Goal: Information Seeking & Learning: Learn about a topic

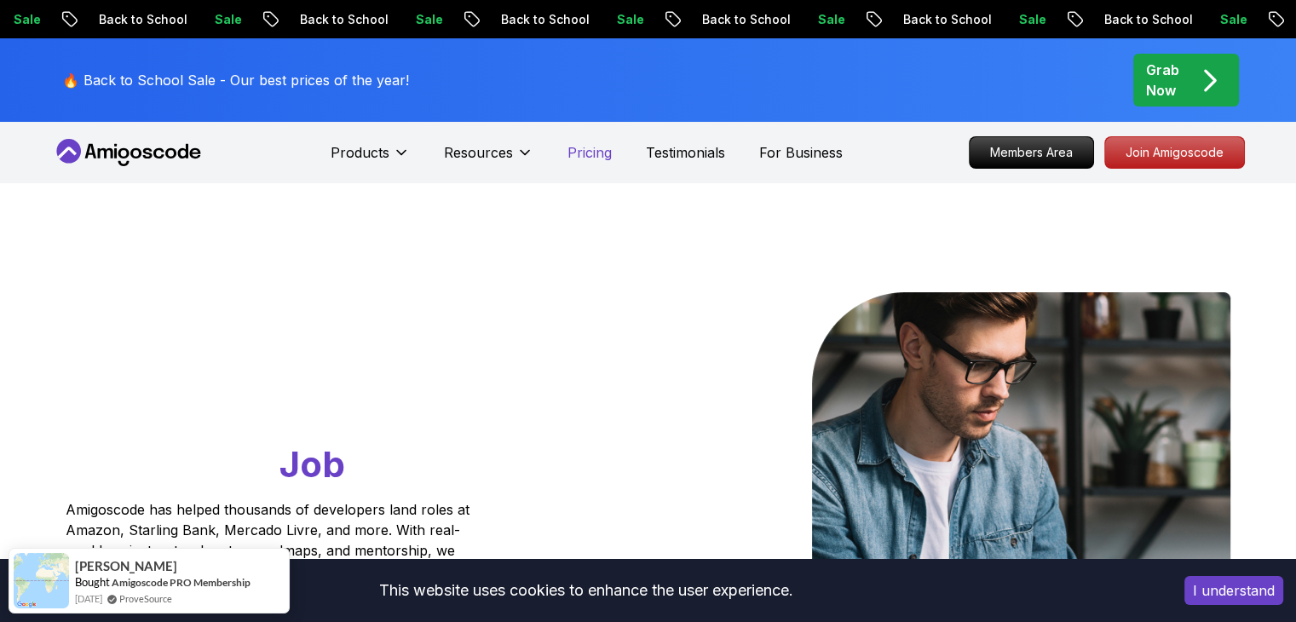
click at [592, 153] on p "Pricing" at bounding box center [589, 152] width 44 height 20
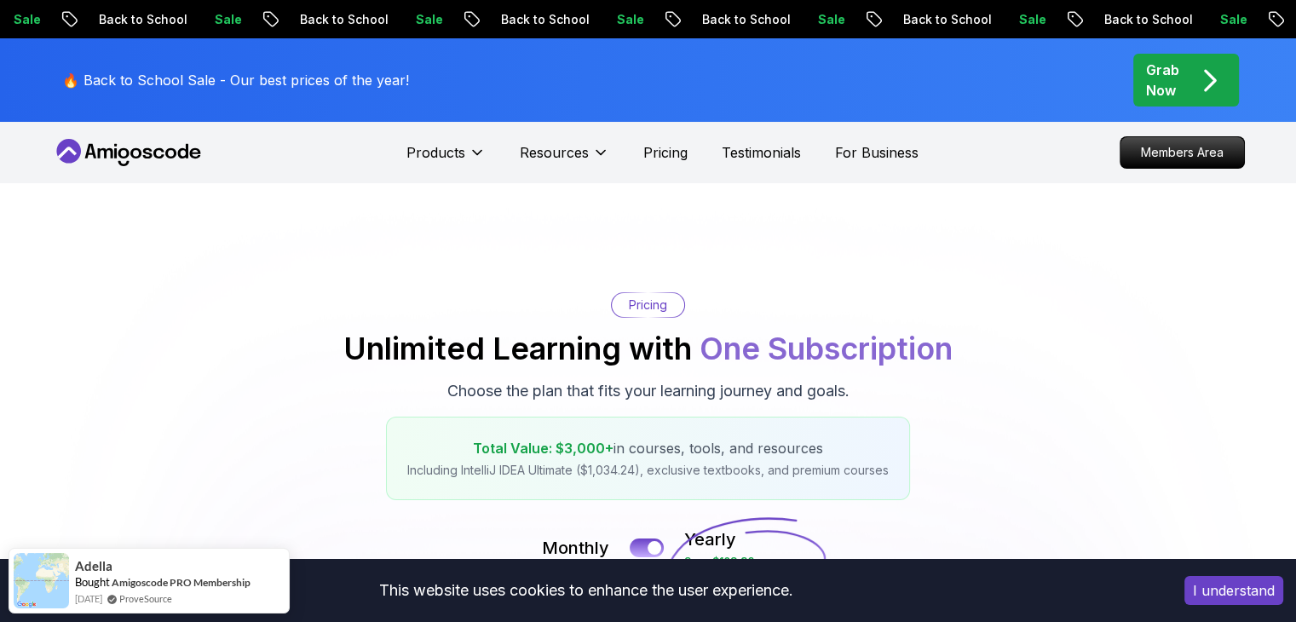
click at [1218, 595] on button "I understand" at bounding box center [1233, 590] width 99 height 29
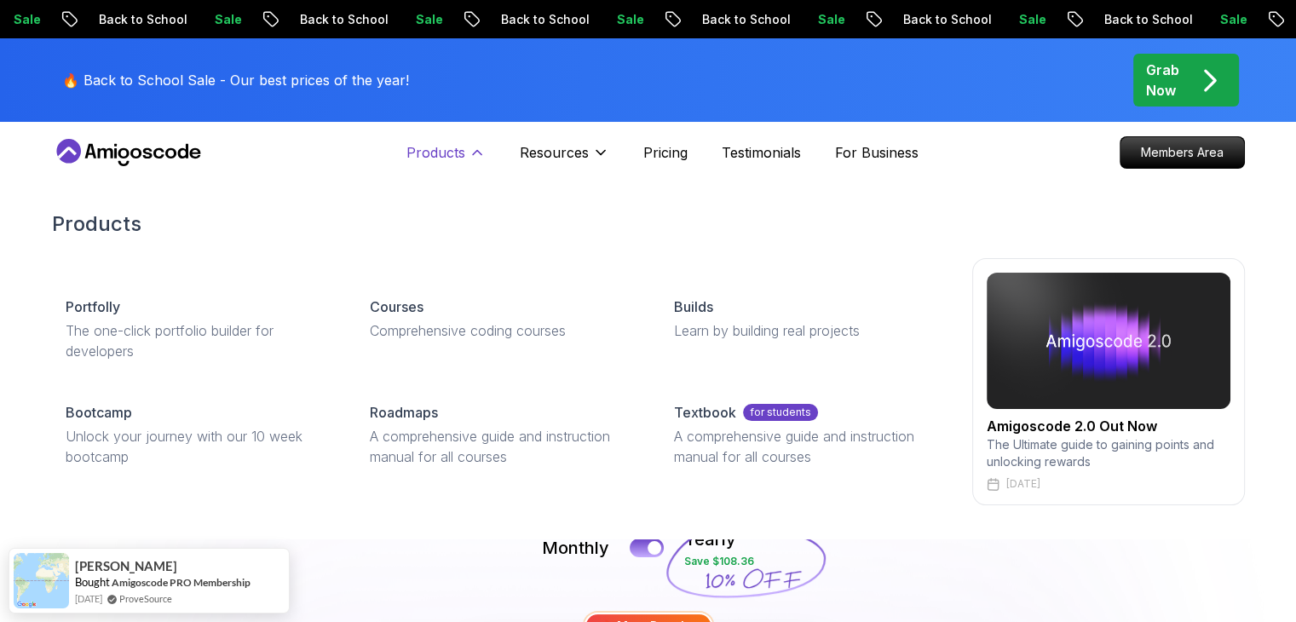
click at [449, 151] on p "Products" at bounding box center [435, 152] width 59 height 20
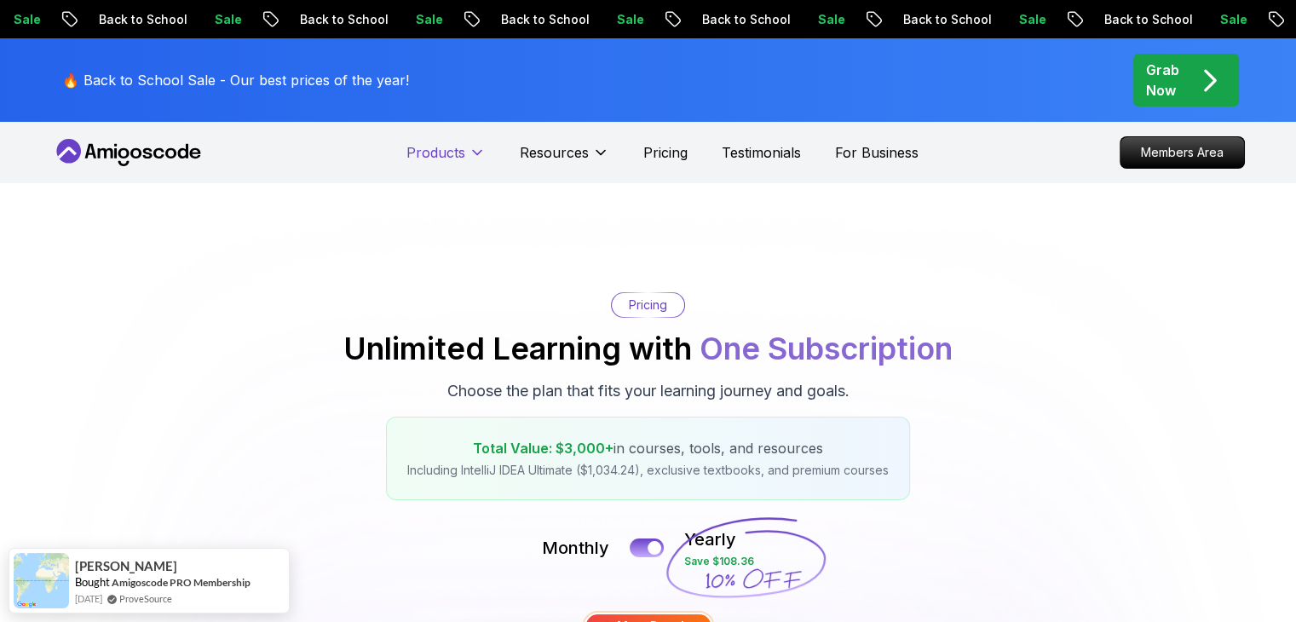
click at [449, 151] on p "Products" at bounding box center [435, 152] width 59 height 20
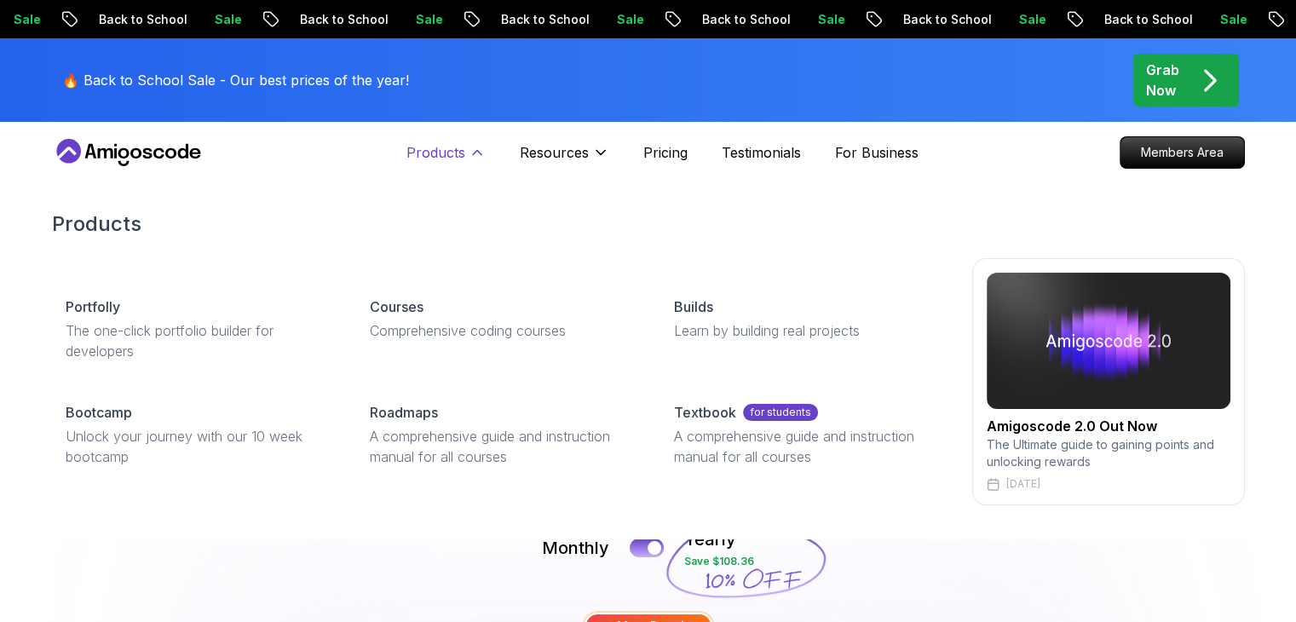
click at [449, 151] on p "Products" at bounding box center [435, 152] width 59 height 20
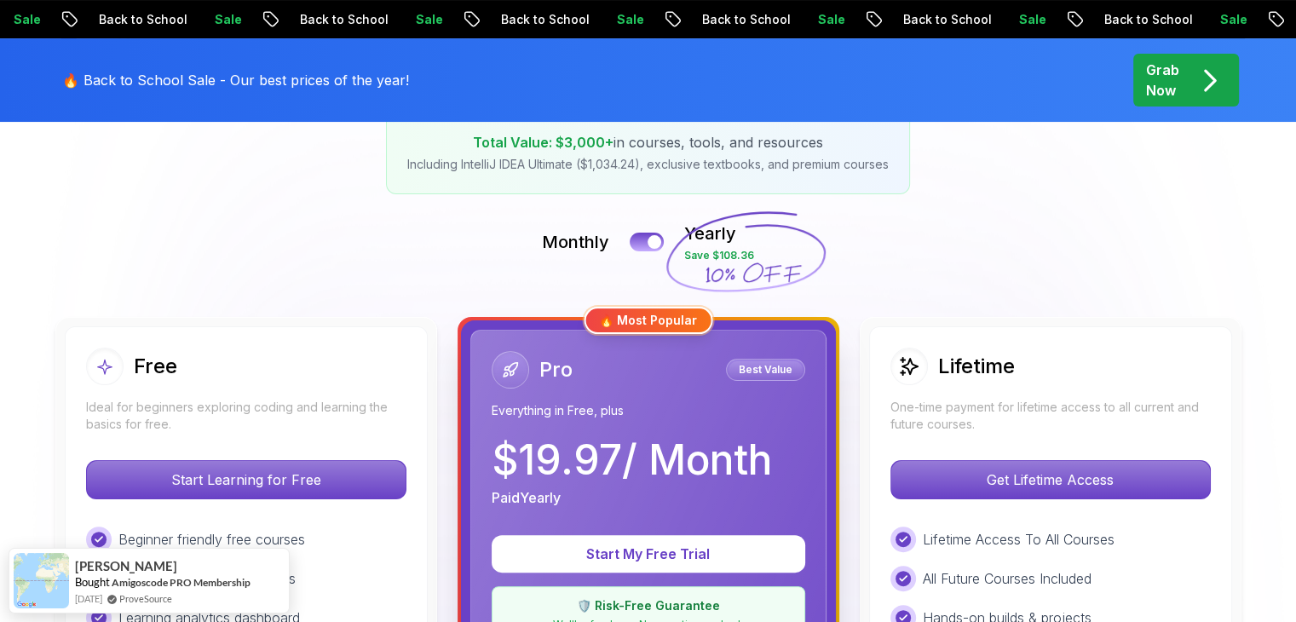
scroll to position [307, 0]
click at [656, 243] on div at bounding box center [655, 241] width 14 height 14
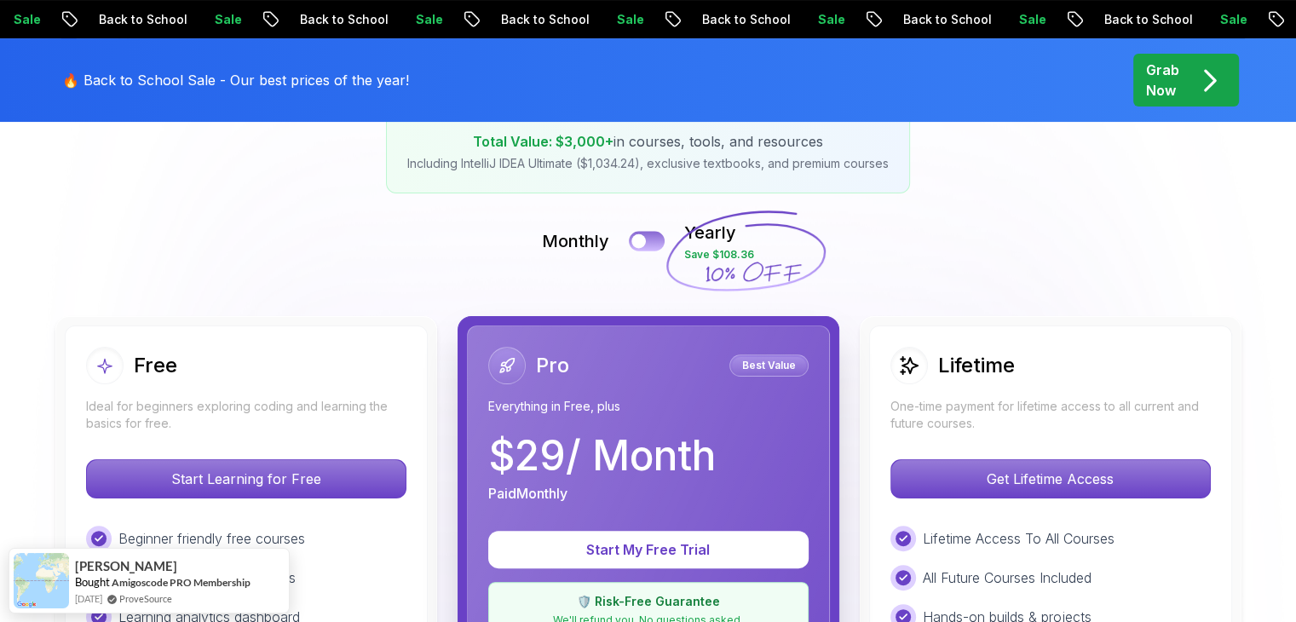
click at [656, 243] on button at bounding box center [647, 241] width 36 height 20
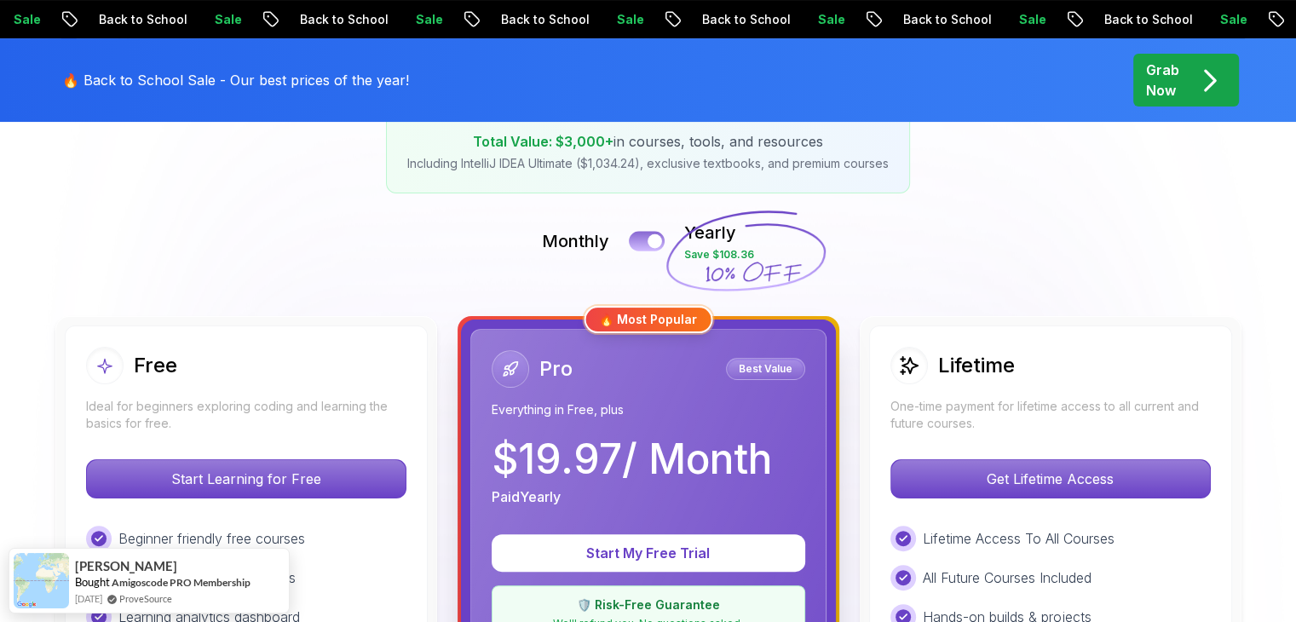
click at [656, 243] on div at bounding box center [655, 241] width 14 height 14
click at [642, 233] on button at bounding box center [647, 241] width 36 height 20
click at [644, 240] on button at bounding box center [647, 241] width 36 height 20
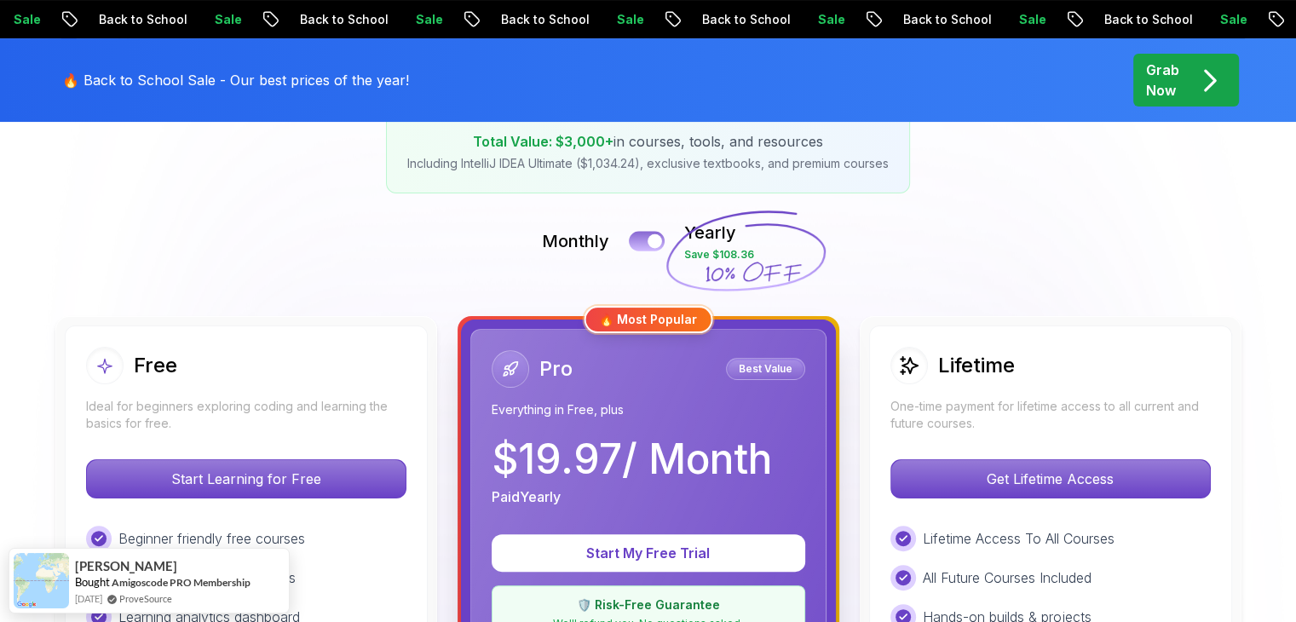
click at [644, 240] on button at bounding box center [647, 241] width 36 height 20
click at [658, 240] on div at bounding box center [655, 241] width 14 height 14
click at [638, 239] on button at bounding box center [647, 241] width 36 height 20
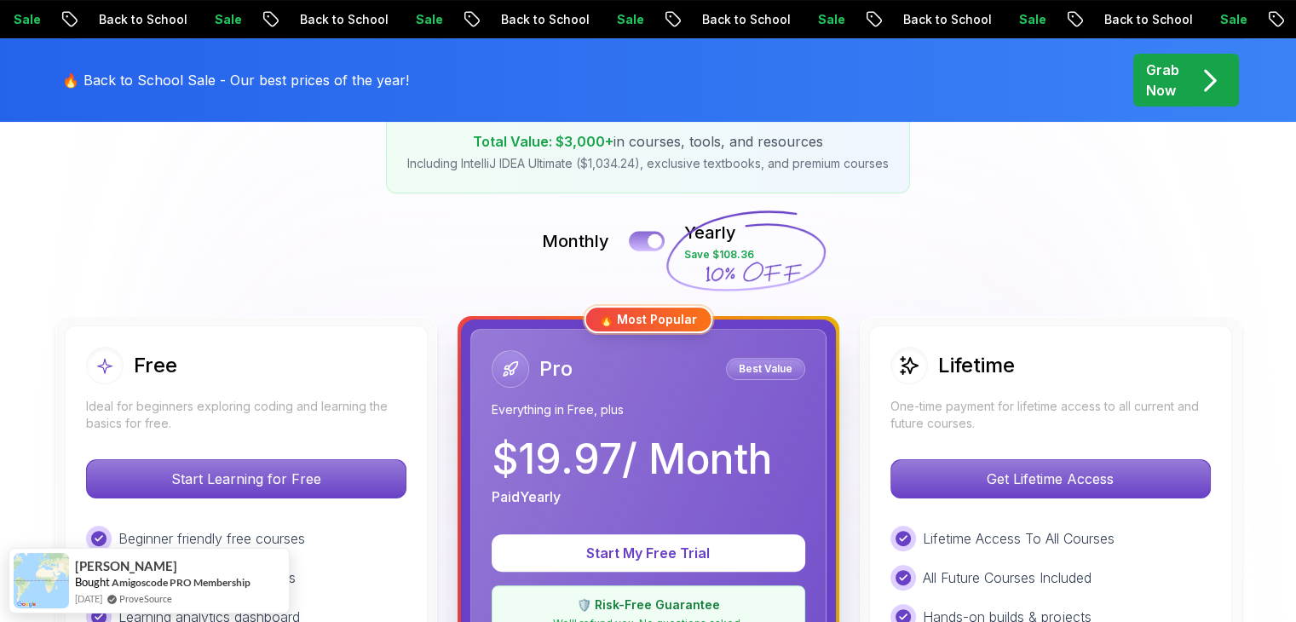
click at [638, 239] on button at bounding box center [647, 241] width 36 height 20
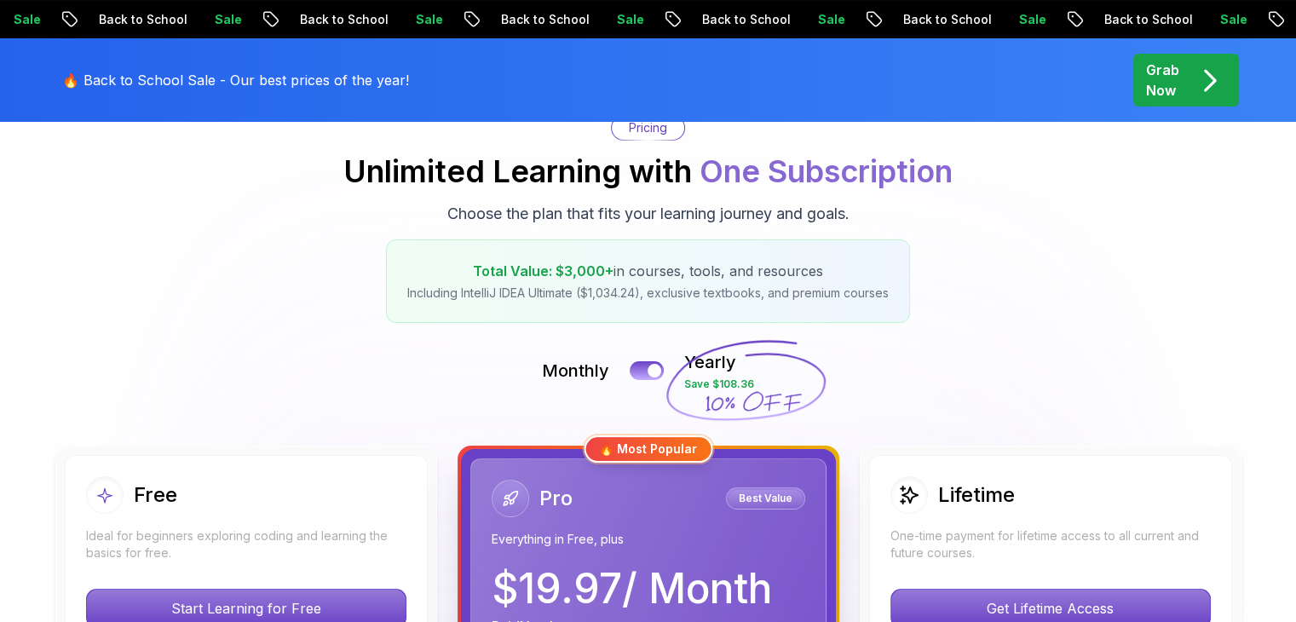
scroll to position [176, 0]
click at [640, 363] on button at bounding box center [647, 371] width 36 height 20
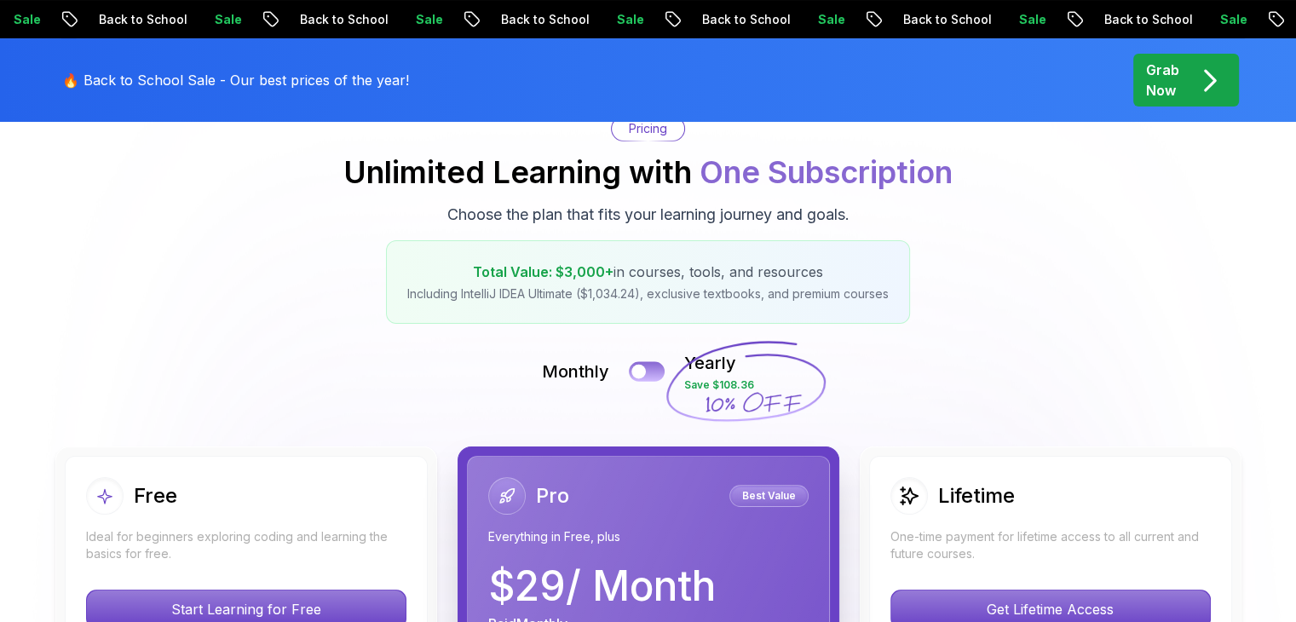
click at [640, 363] on button at bounding box center [647, 371] width 36 height 20
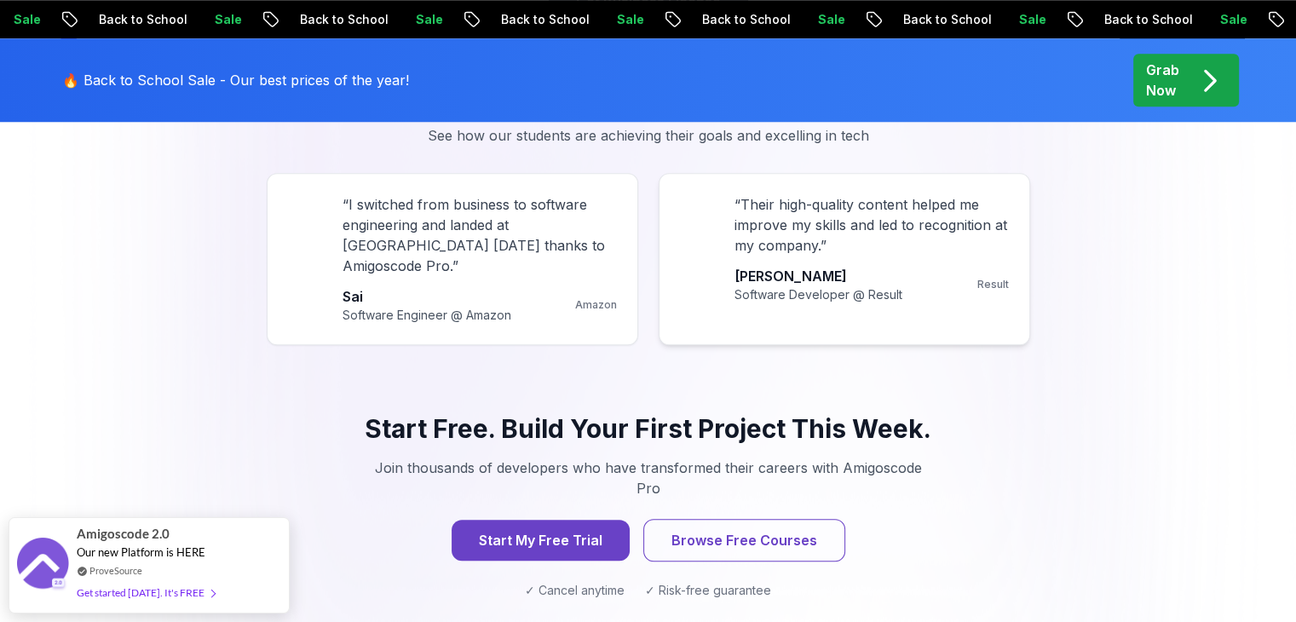
scroll to position [1646, 0]
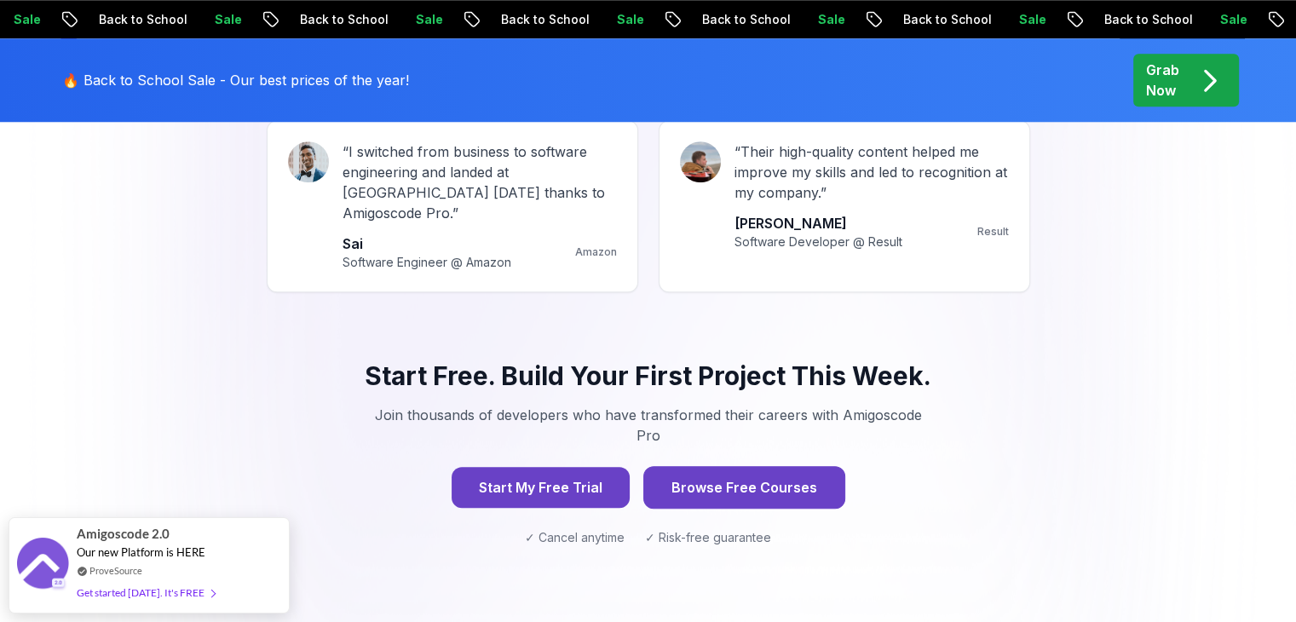
click at [744, 466] on button "Browse Free Courses" at bounding box center [744, 487] width 202 height 43
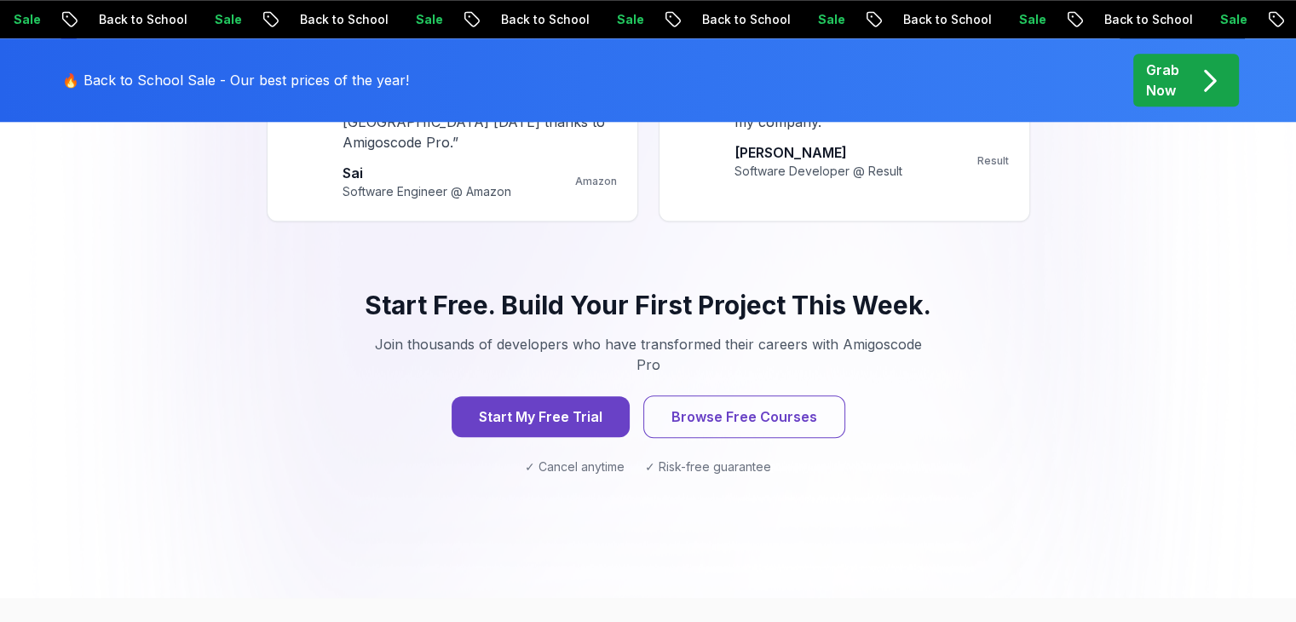
scroll to position [1718, 0]
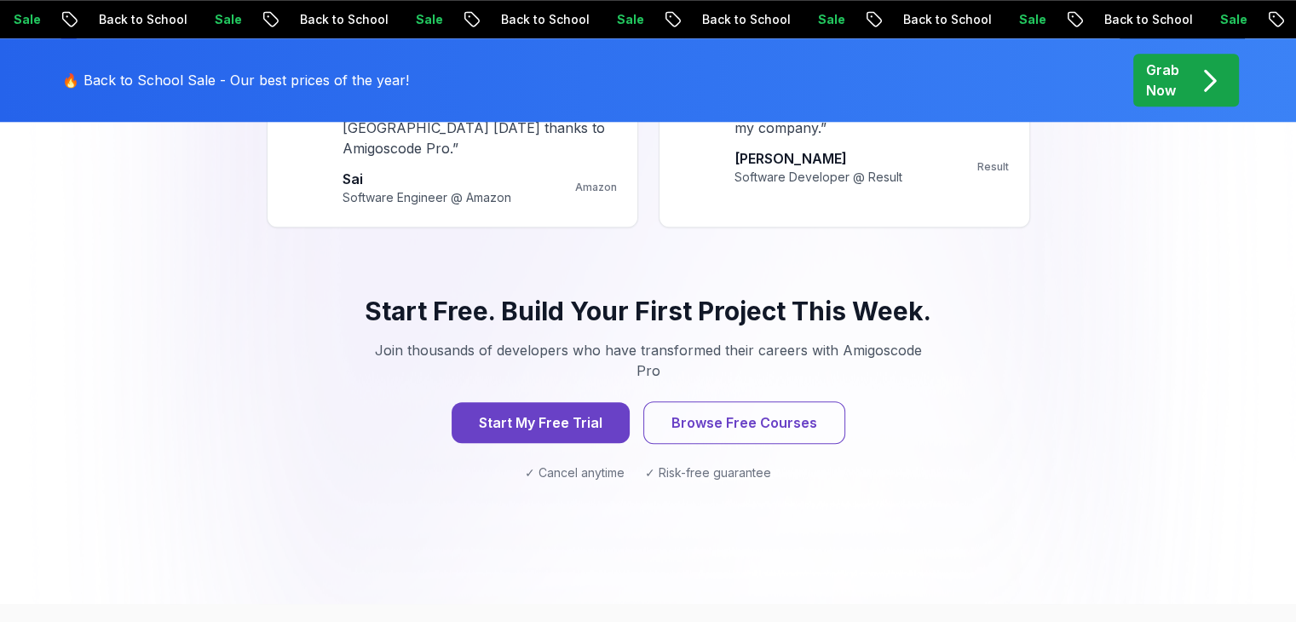
click at [1207, 66] on icon "pre-order" at bounding box center [1209, 80] width 33 height 33
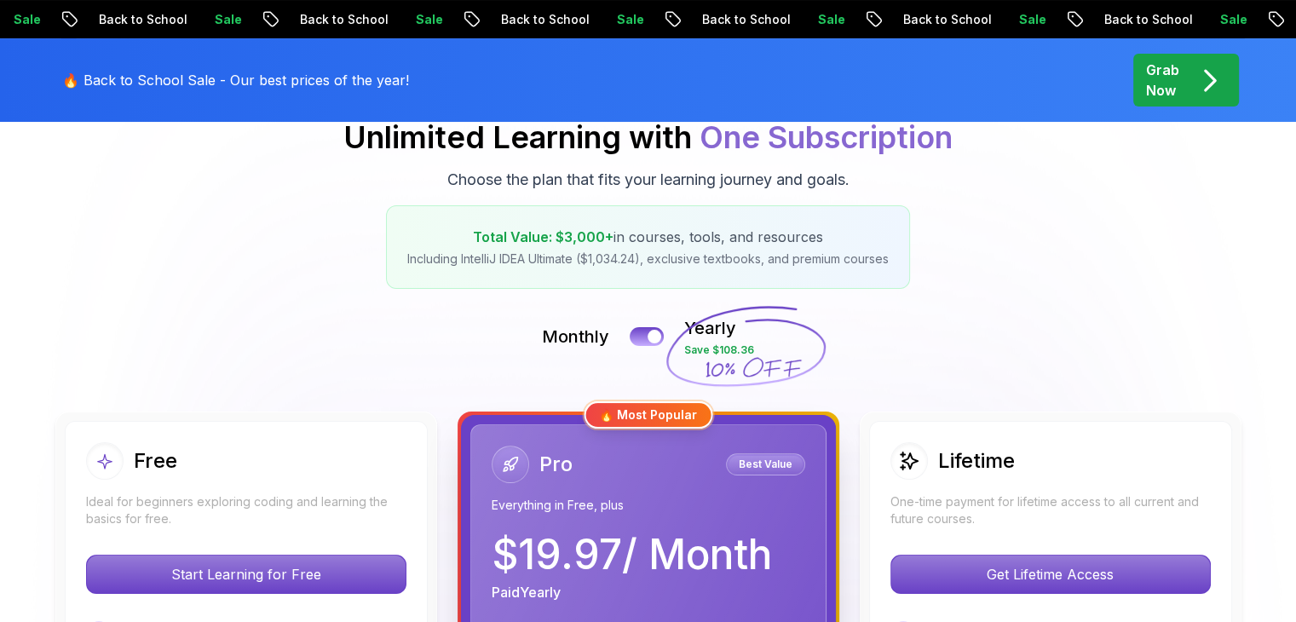
scroll to position [0, 0]
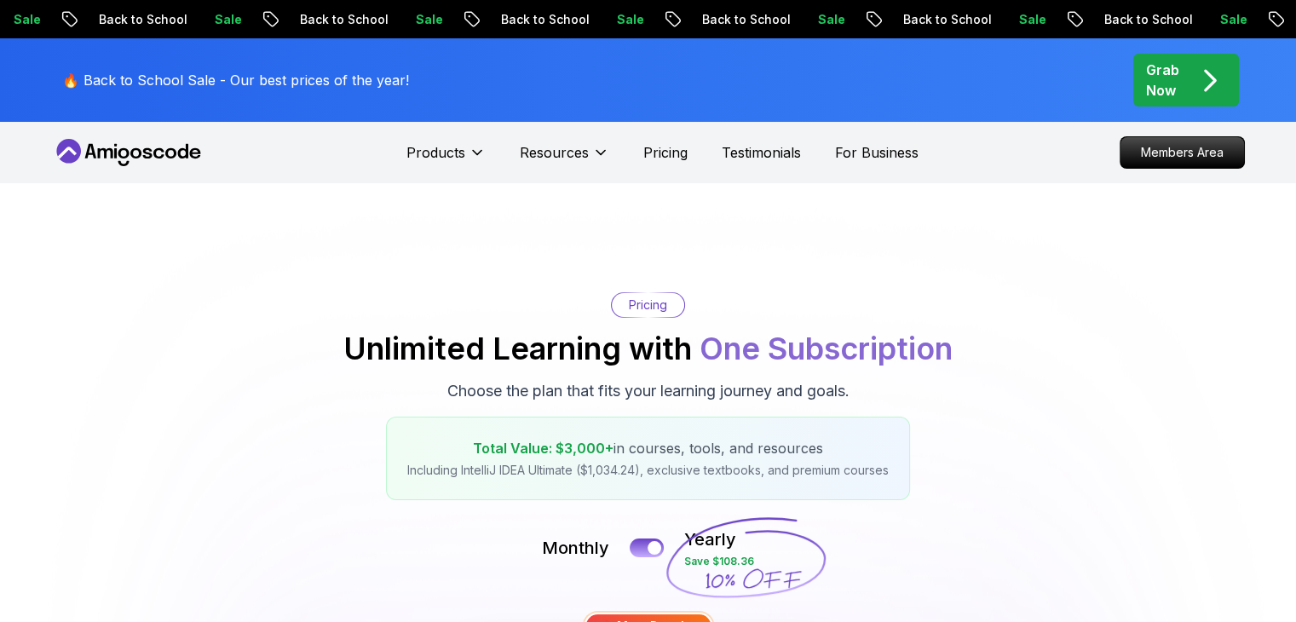
click at [146, 152] on icon at bounding box center [146, 153] width 9 height 10
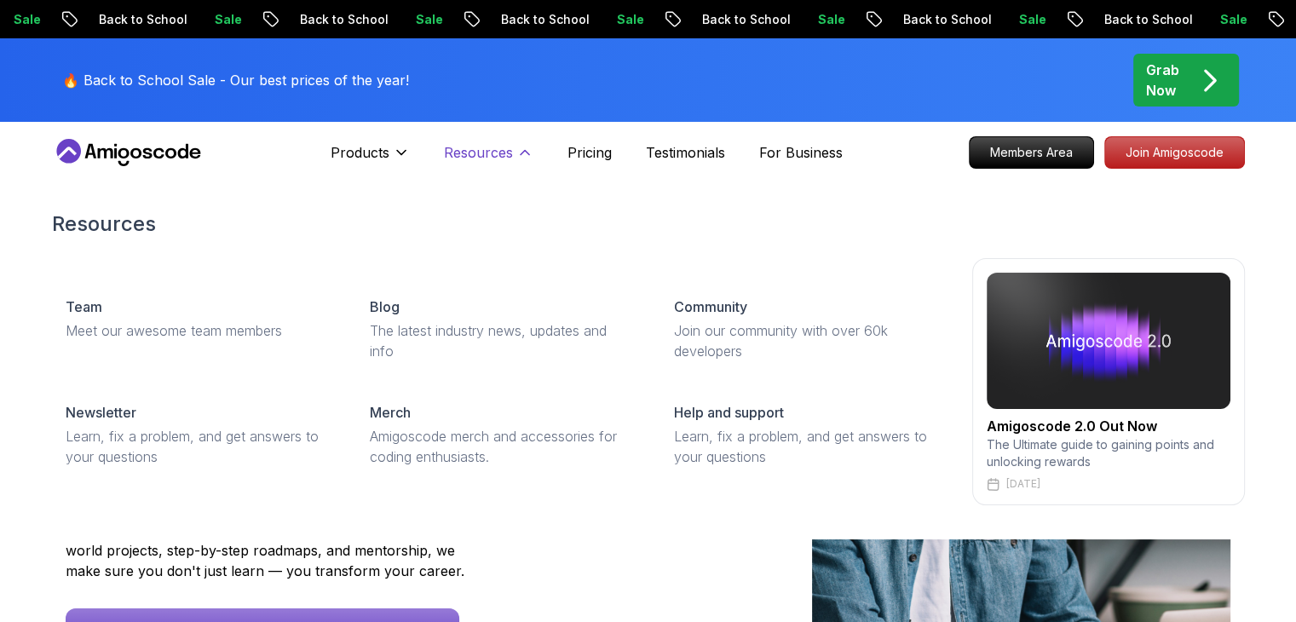
click at [484, 146] on p "Resources" at bounding box center [478, 152] width 69 height 20
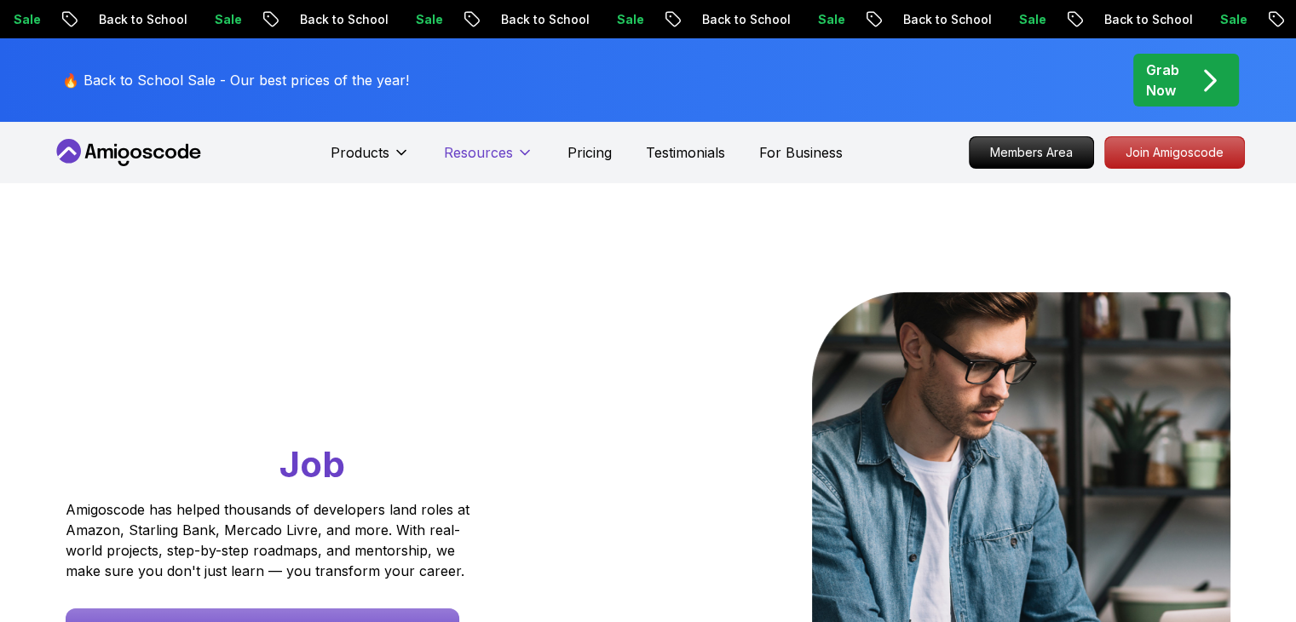
click at [484, 146] on p "Resources" at bounding box center [478, 152] width 69 height 20
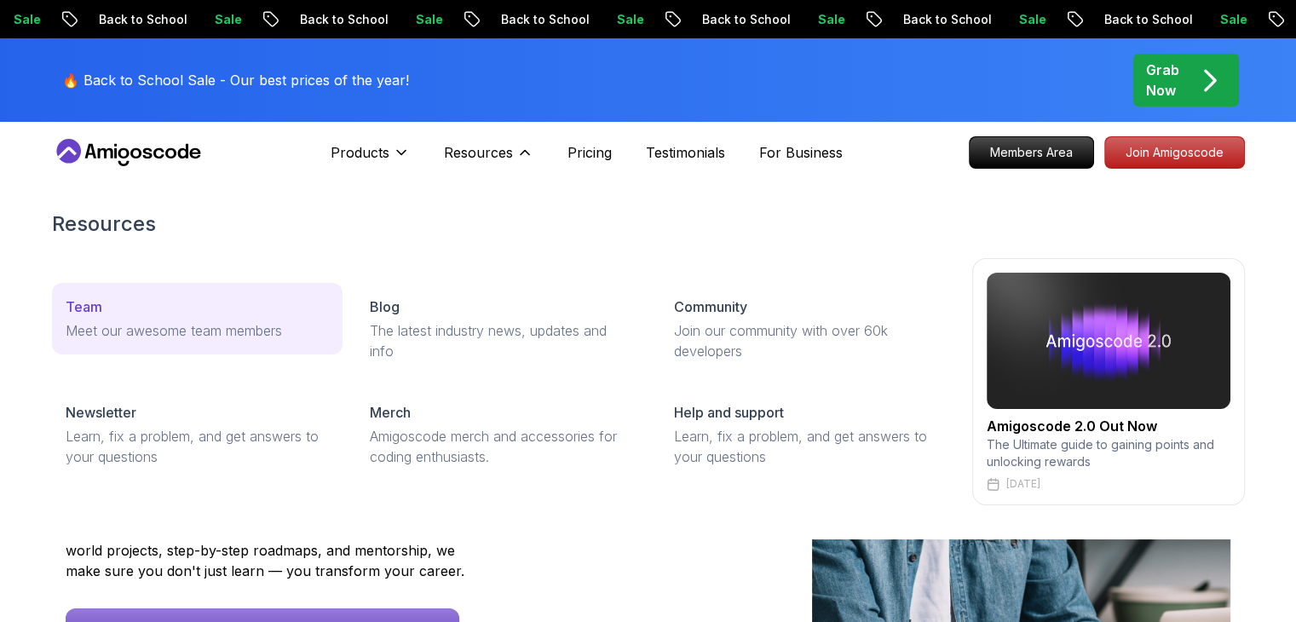
click at [170, 307] on div "Team" at bounding box center [197, 306] width 263 height 20
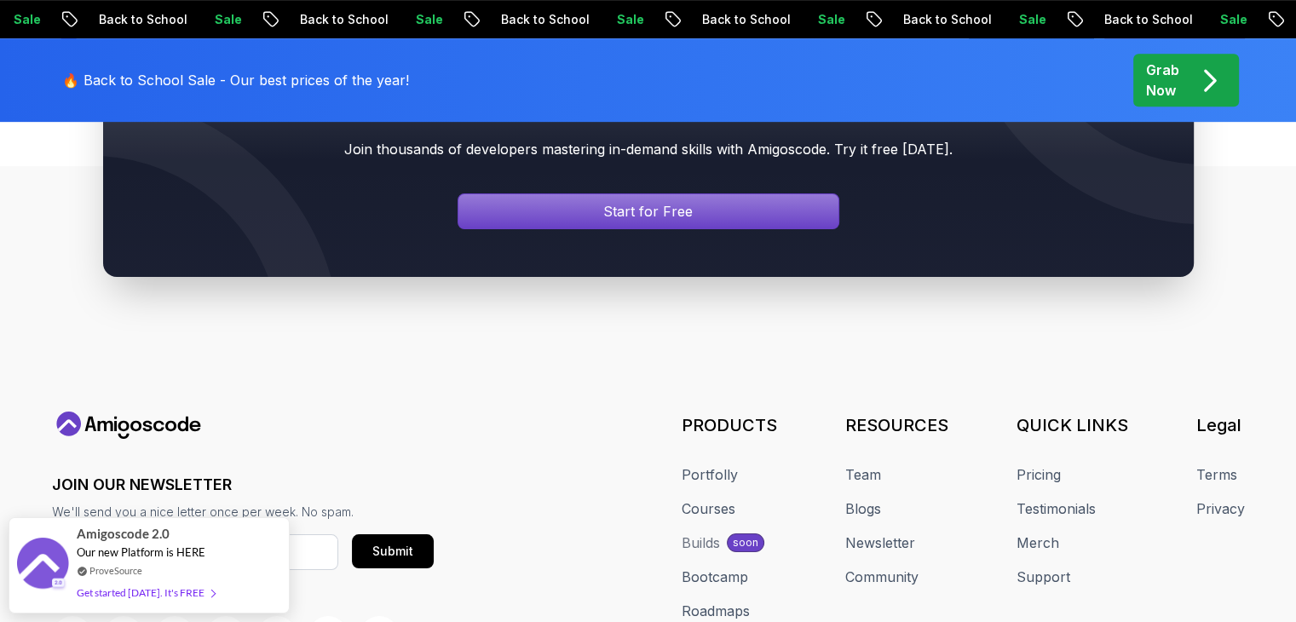
scroll to position [843, 0]
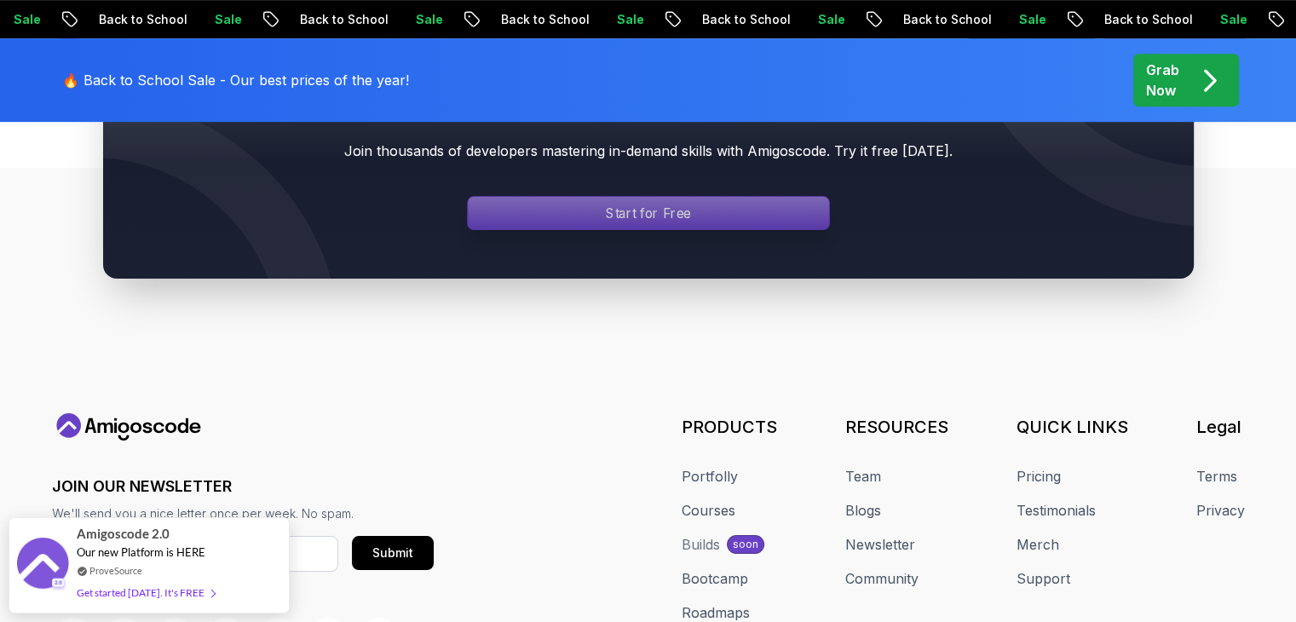
click at [719, 224] on div "Signin page" at bounding box center [648, 213] width 361 height 32
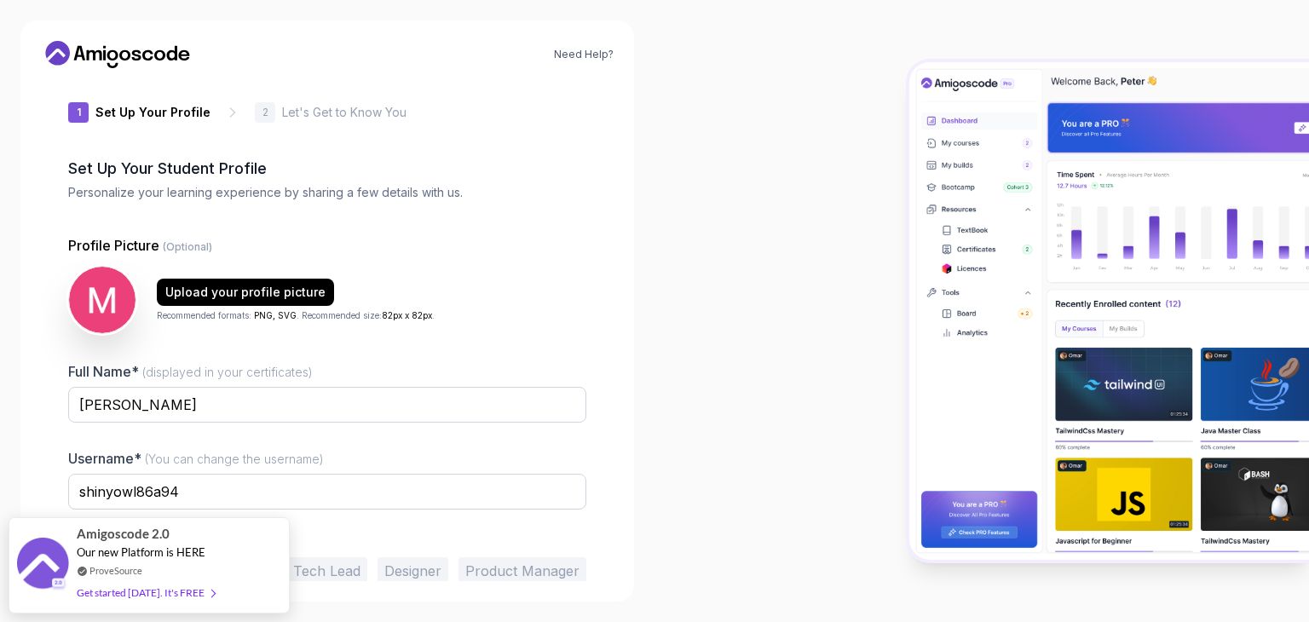
scroll to position [89, 0]
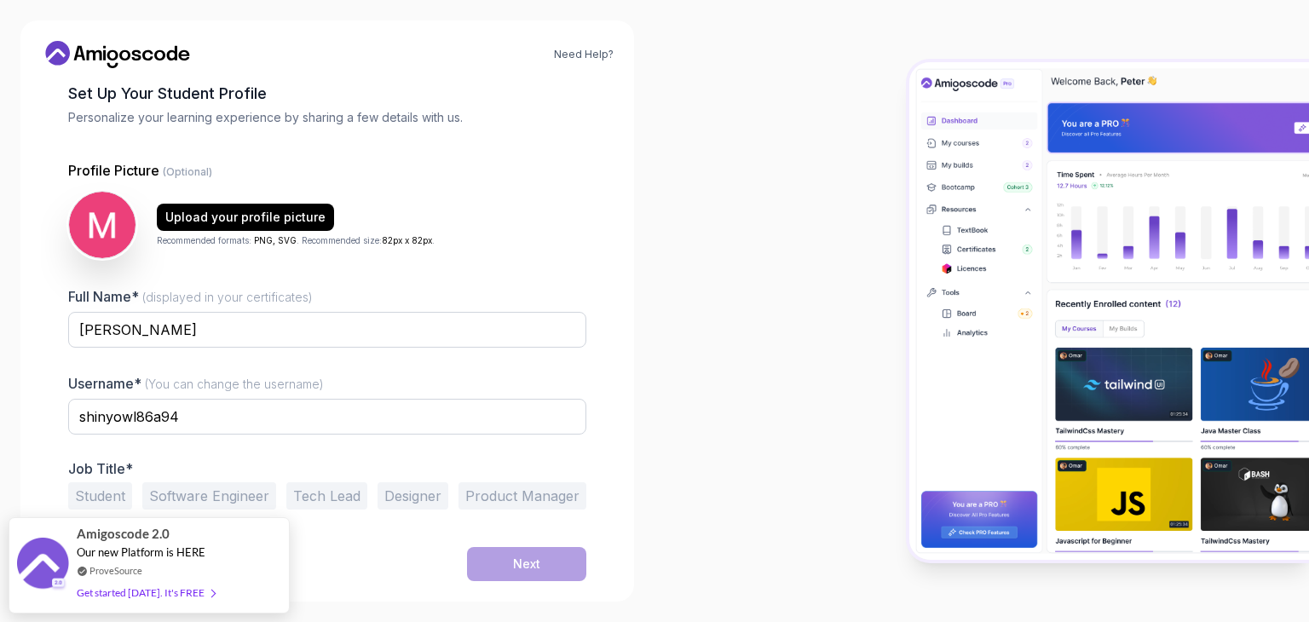
click at [119, 492] on button "Student" at bounding box center [100, 495] width 64 height 27
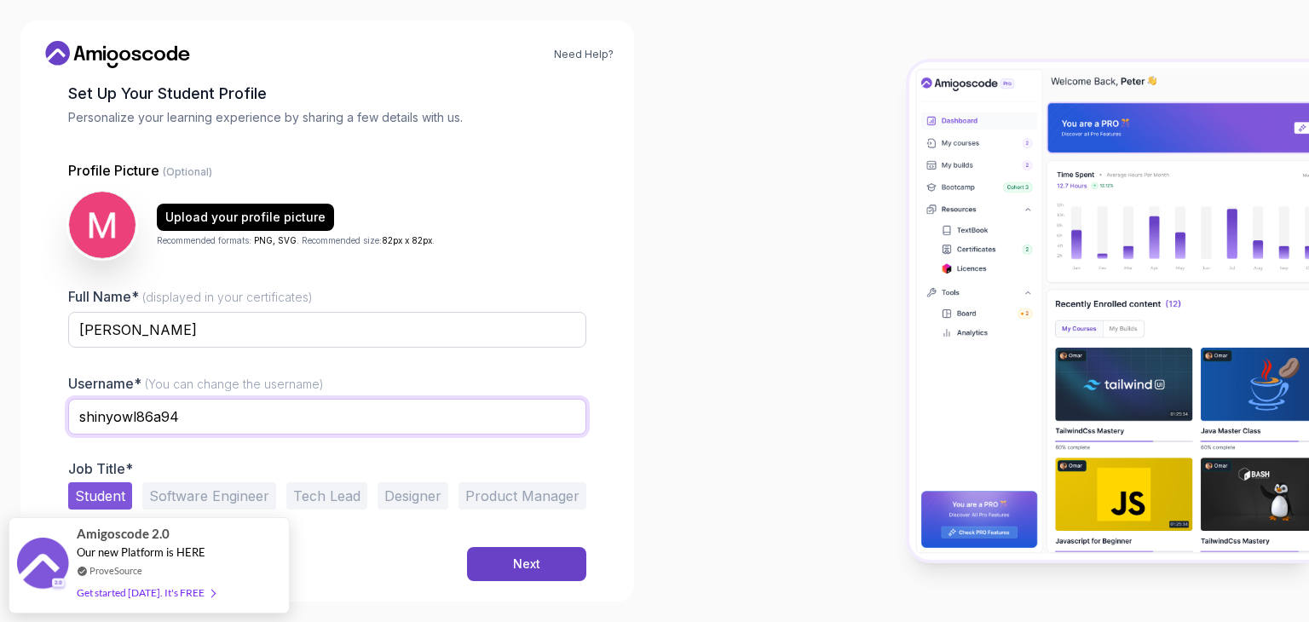
click at [209, 412] on input "shinyowl86a94" at bounding box center [327, 417] width 518 height 36
type input "s"
type input "Thapang"
click at [513, 560] on div "Next" at bounding box center [526, 564] width 27 height 17
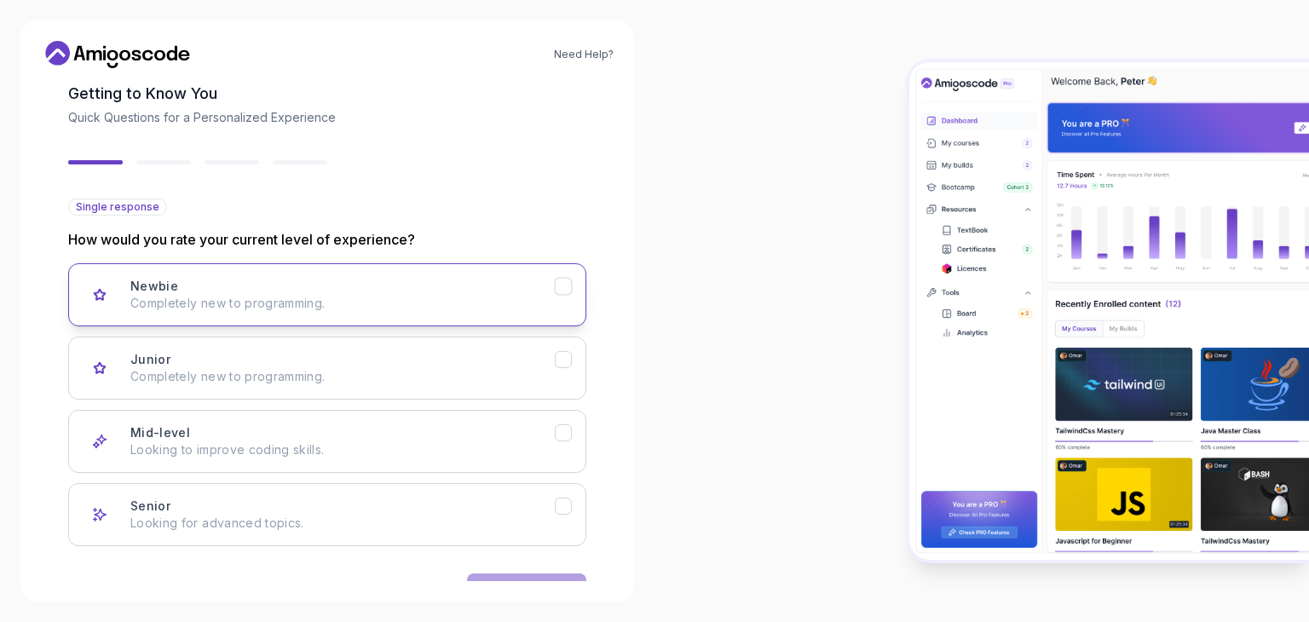
click at [355, 293] on div "Newbie Completely new to programming." at bounding box center [342, 295] width 424 height 34
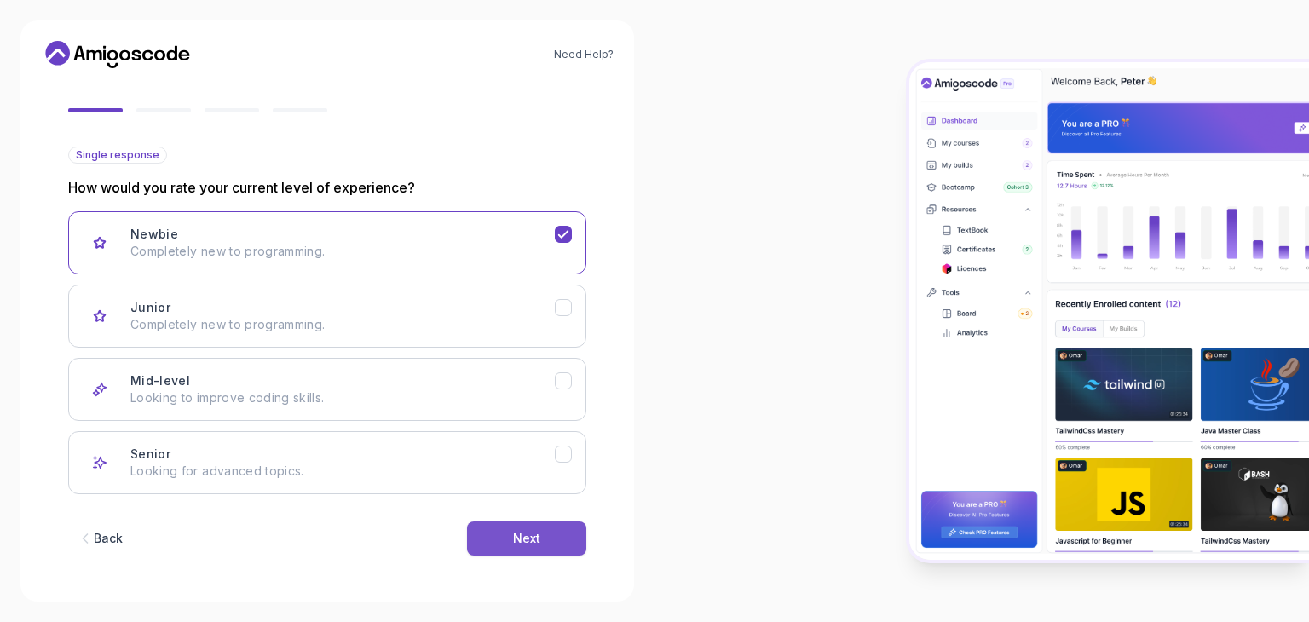
click at [535, 530] on div "Next" at bounding box center [526, 538] width 27 height 17
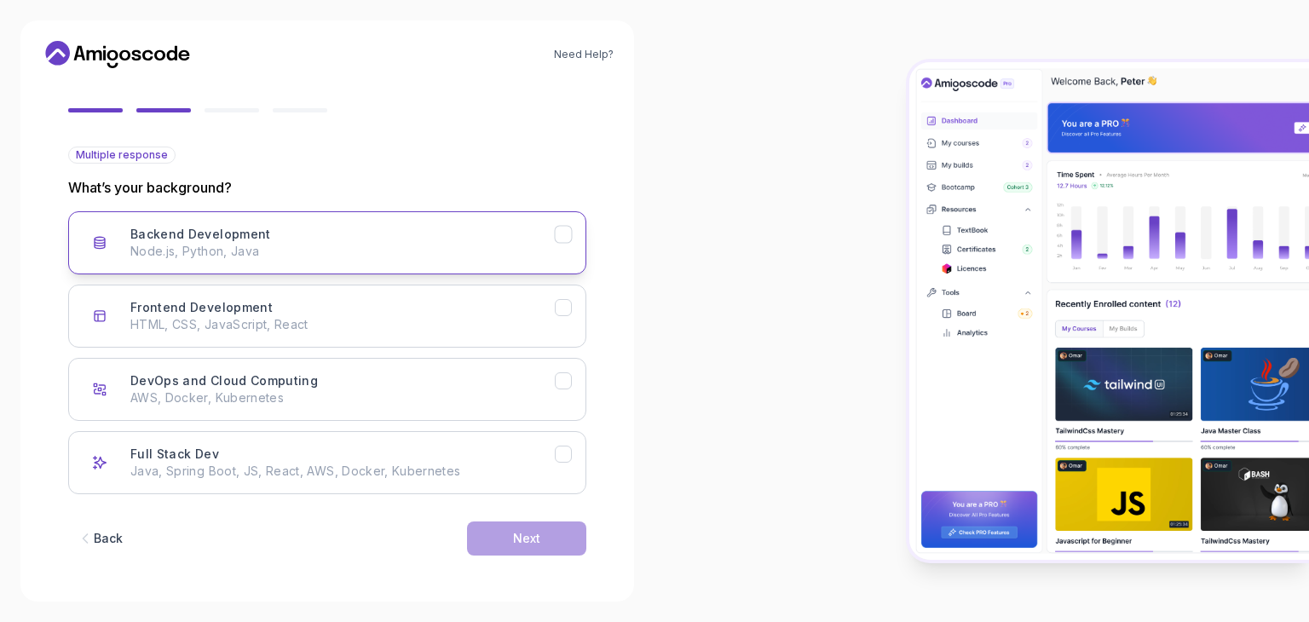
click at [370, 250] on p "Node.js, Python, Java" at bounding box center [342, 251] width 424 height 17
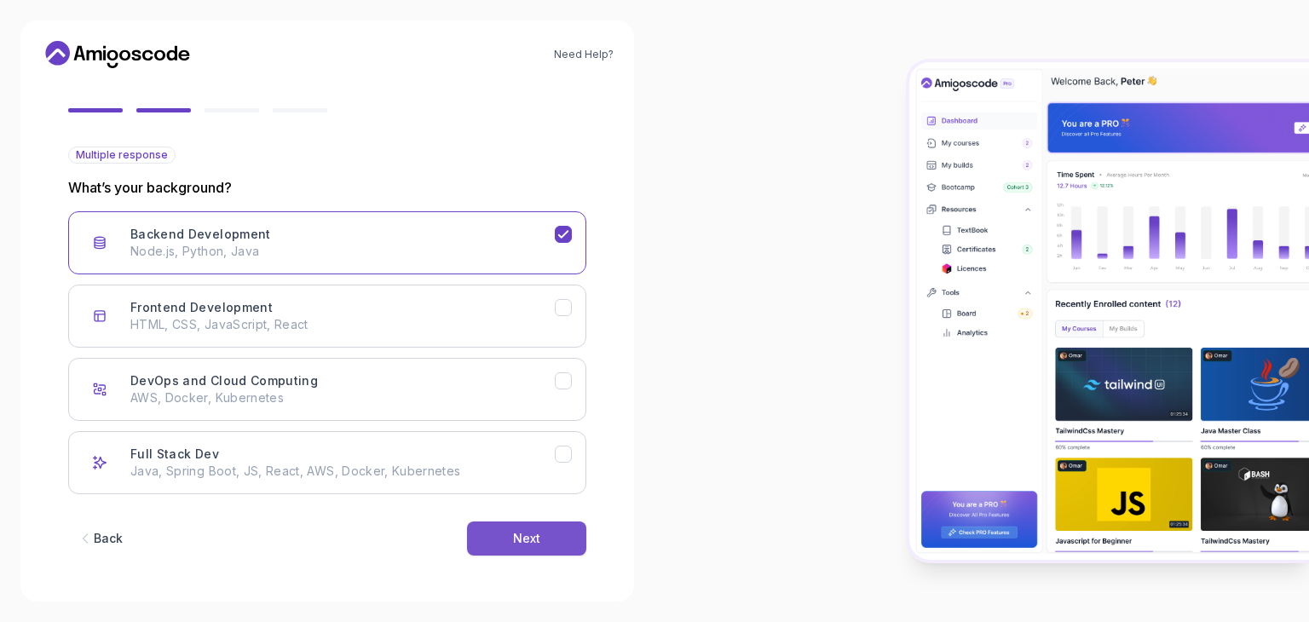
click at [531, 541] on div "Next" at bounding box center [526, 538] width 27 height 17
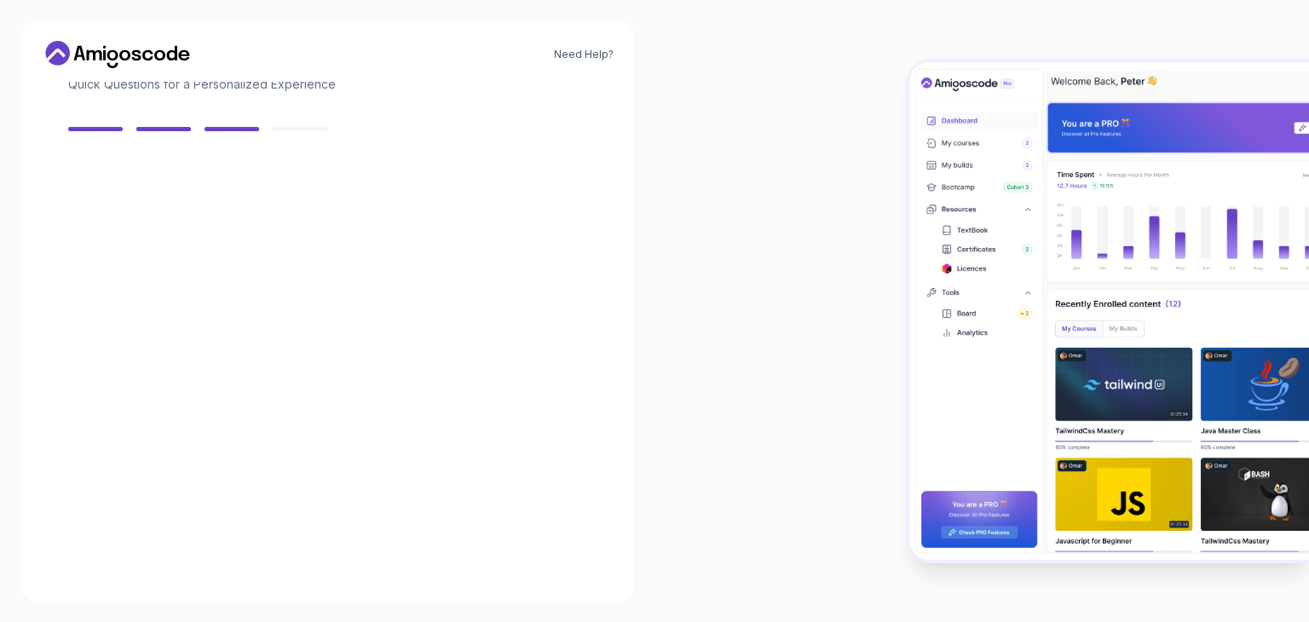
scroll to position [122, 0]
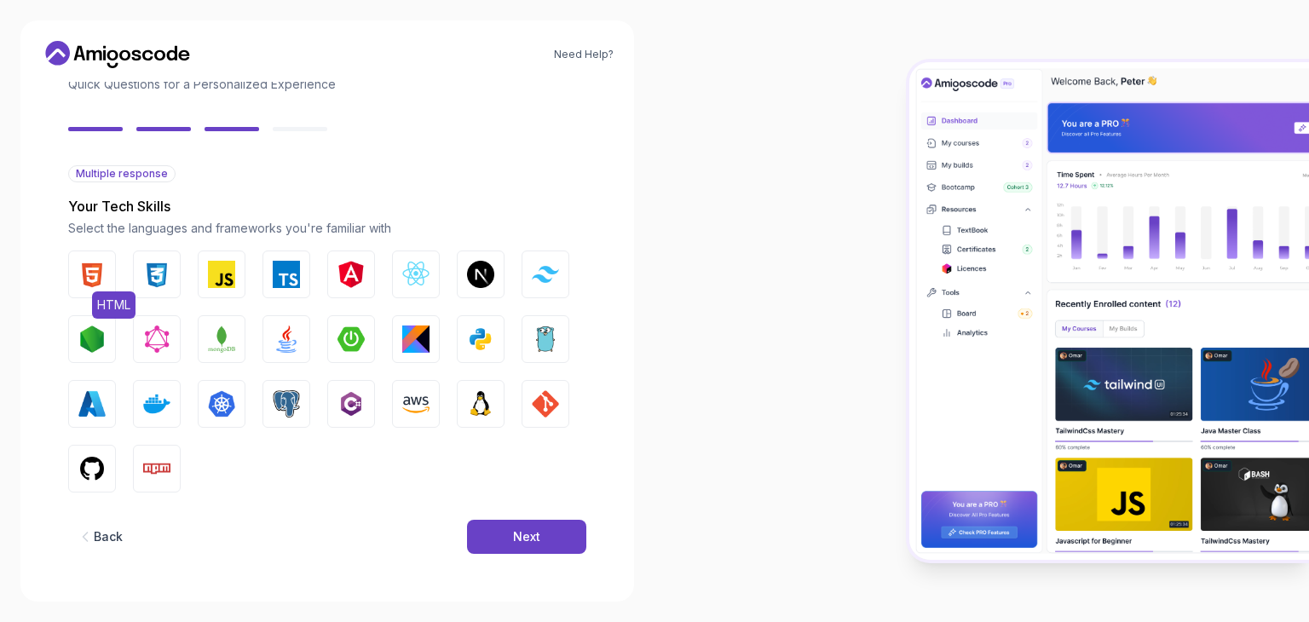
click at [75, 273] on button "HTML" at bounding box center [92, 274] width 48 height 48
click at [143, 275] on img "button" at bounding box center [156, 274] width 27 height 27
click at [215, 273] on img "button" at bounding box center [221, 274] width 27 height 27
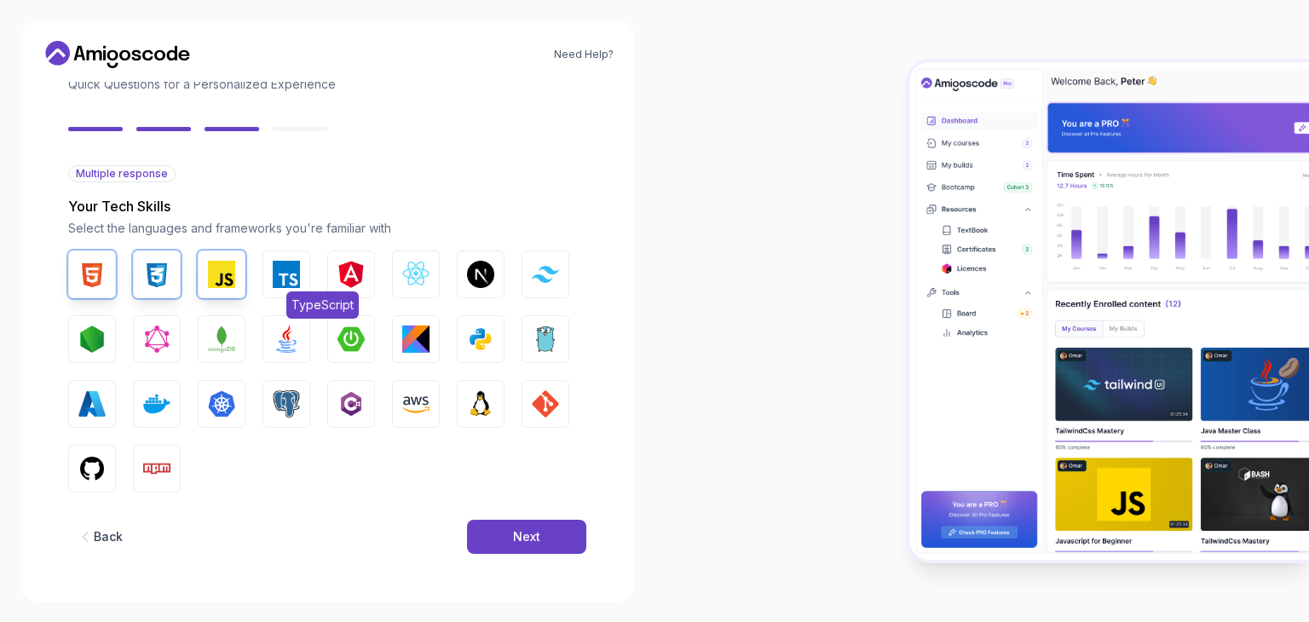
click at [291, 287] on button "TypeScript" at bounding box center [286, 274] width 48 height 48
click at [407, 271] on img "button" at bounding box center [415, 274] width 27 height 27
click at [545, 277] on img "button" at bounding box center [545, 274] width 27 height 16
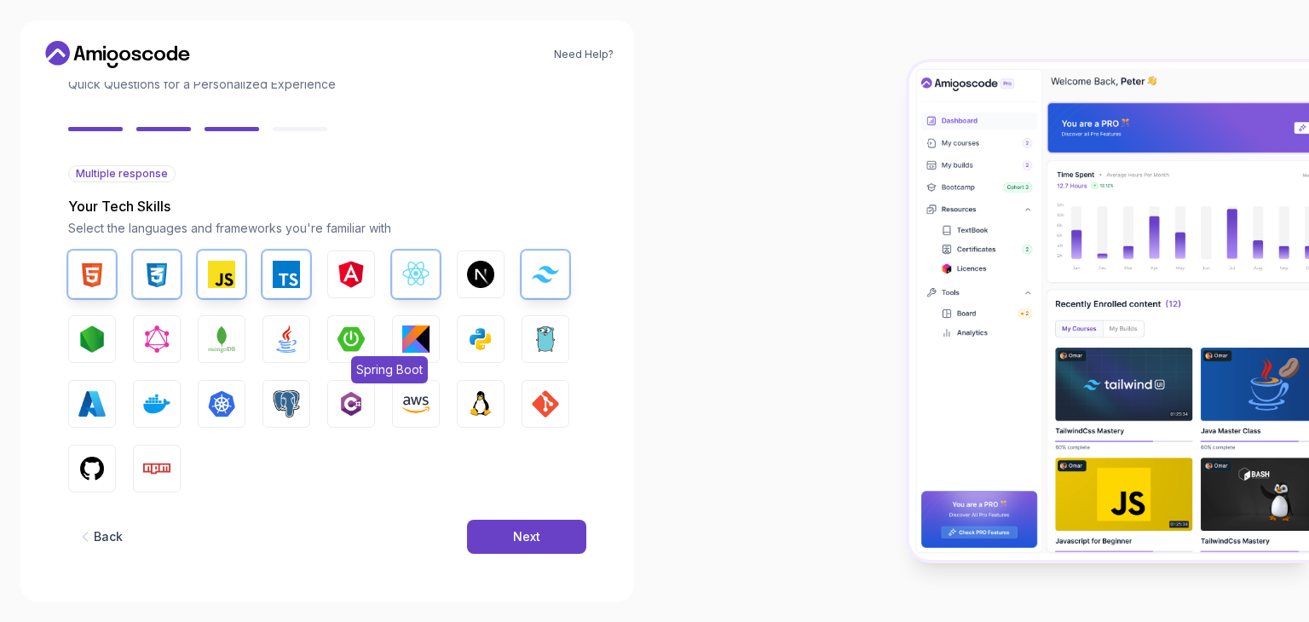
click at [351, 329] on img "button" at bounding box center [350, 338] width 27 height 27
click at [296, 329] on img "button" at bounding box center [286, 338] width 27 height 27
click at [232, 336] on img "button" at bounding box center [221, 338] width 27 height 27
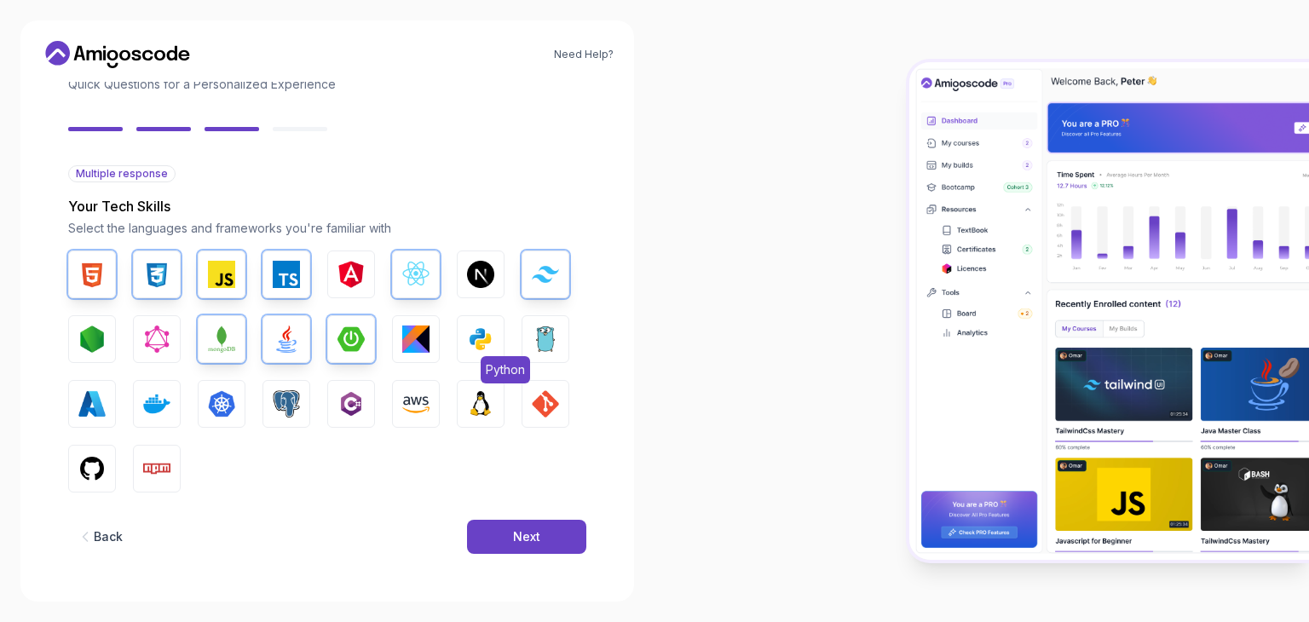
click at [466, 340] on button "Python" at bounding box center [481, 339] width 48 height 48
click at [78, 468] on img "button" at bounding box center [91, 468] width 27 height 27
click at [542, 406] on img "button" at bounding box center [545, 403] width 27 height 27
click at [85, 348] on img "button" at bounding box center [91, 338] width 27 height 27
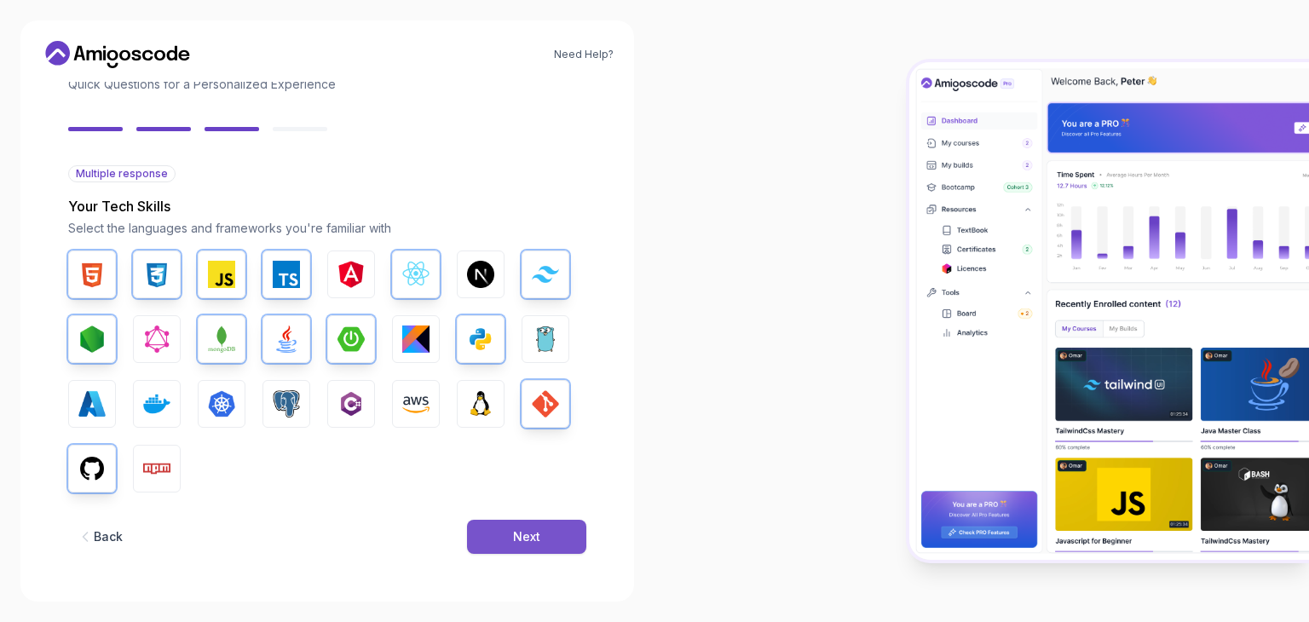
click at [523, 538] on div "Next" at bounding box center [526, 536] width 27 height 17
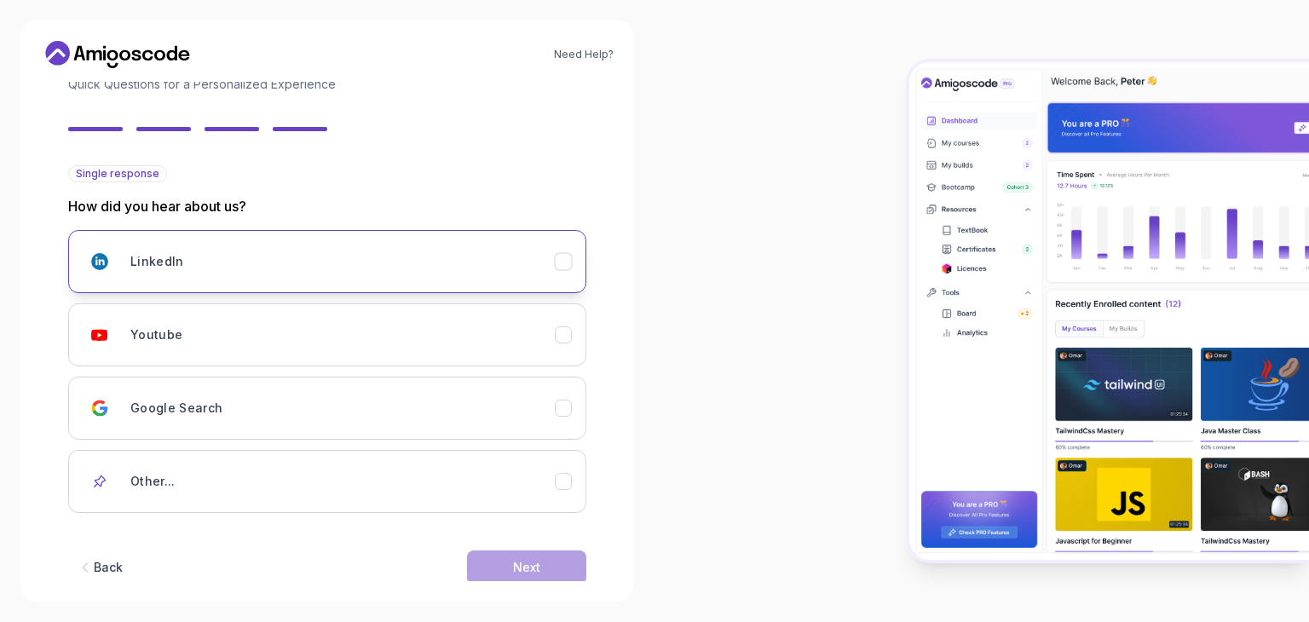
scroll to position [151, 0]
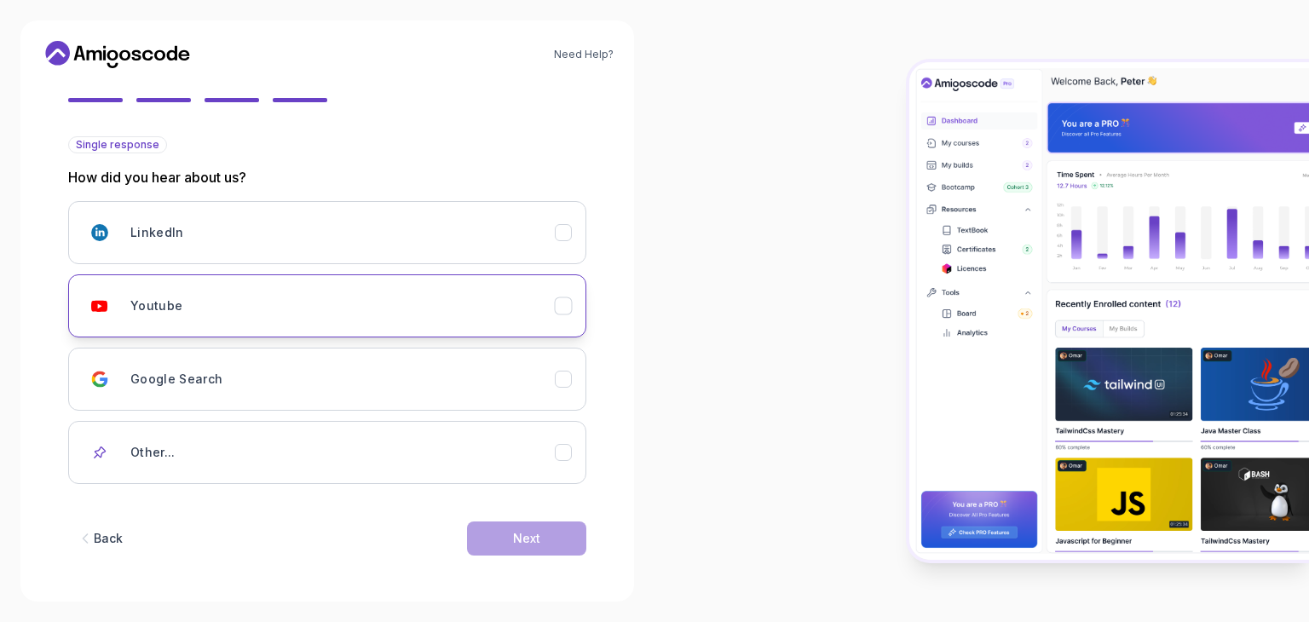
click at [366, 291] on div "Youtube" at bounding box center [342, 306] width 424 height 34
click at [513, 526] on button "Next" at bounding box center [526, 538] width 119 height 34
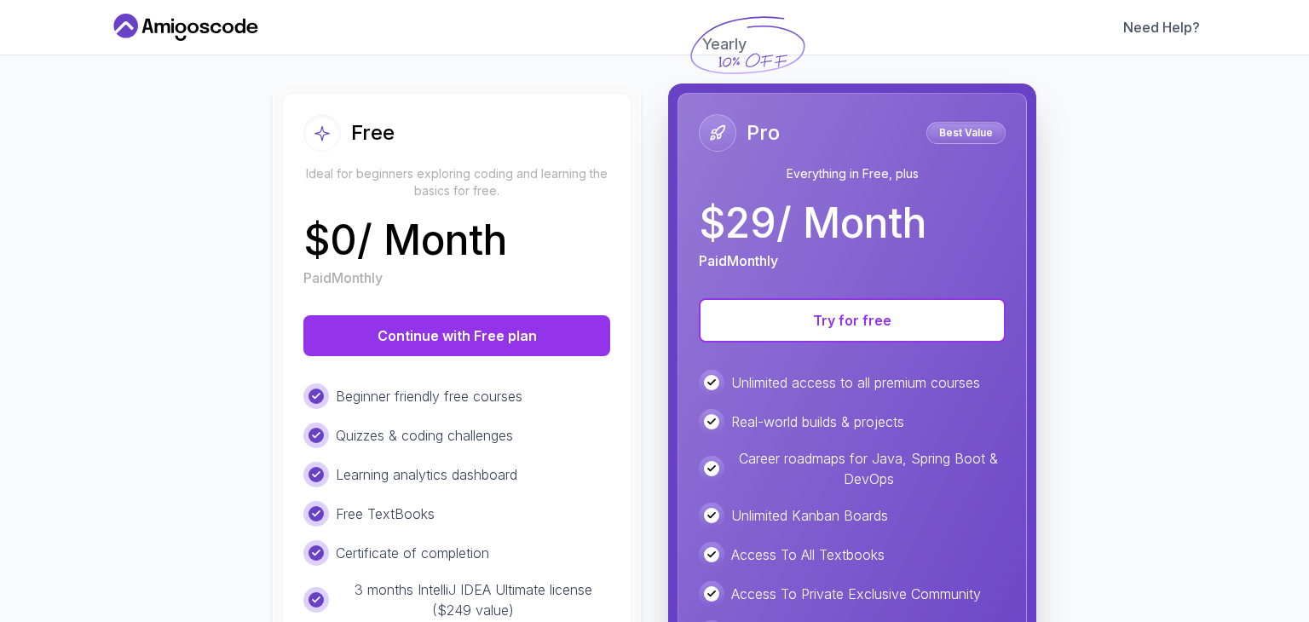
scroll to position [215, 0]
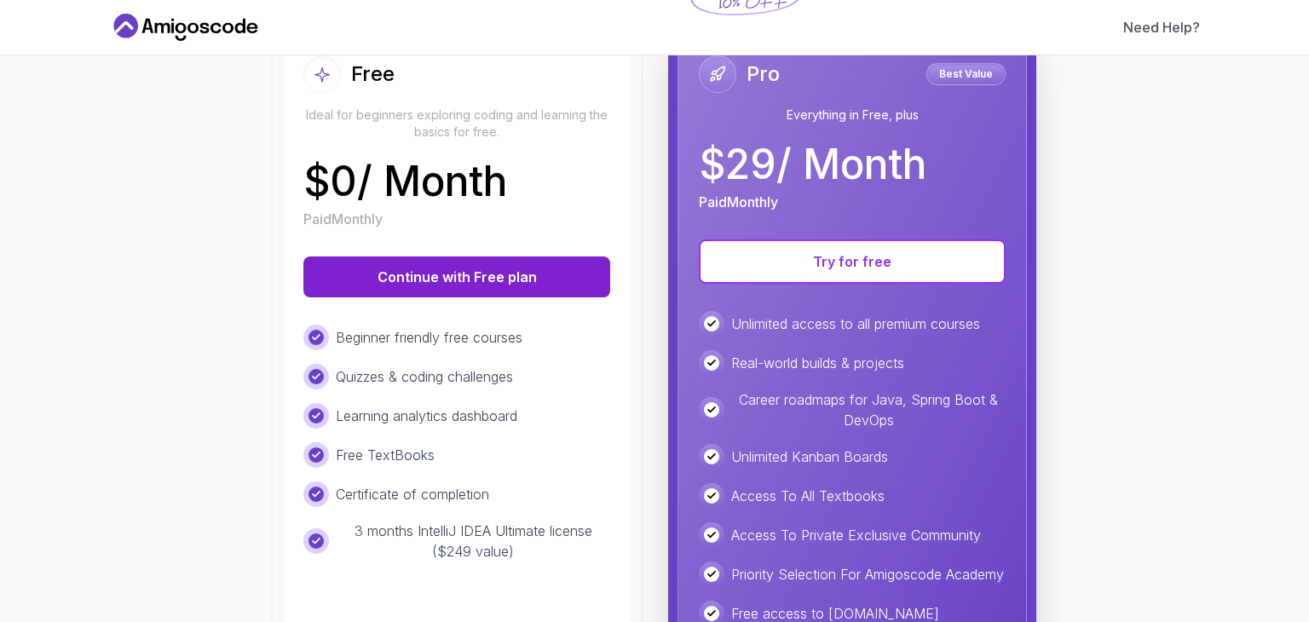
click at [535, 270] on button "Continue with Free plan" at bounding box center [456, 276] width 307 height 41
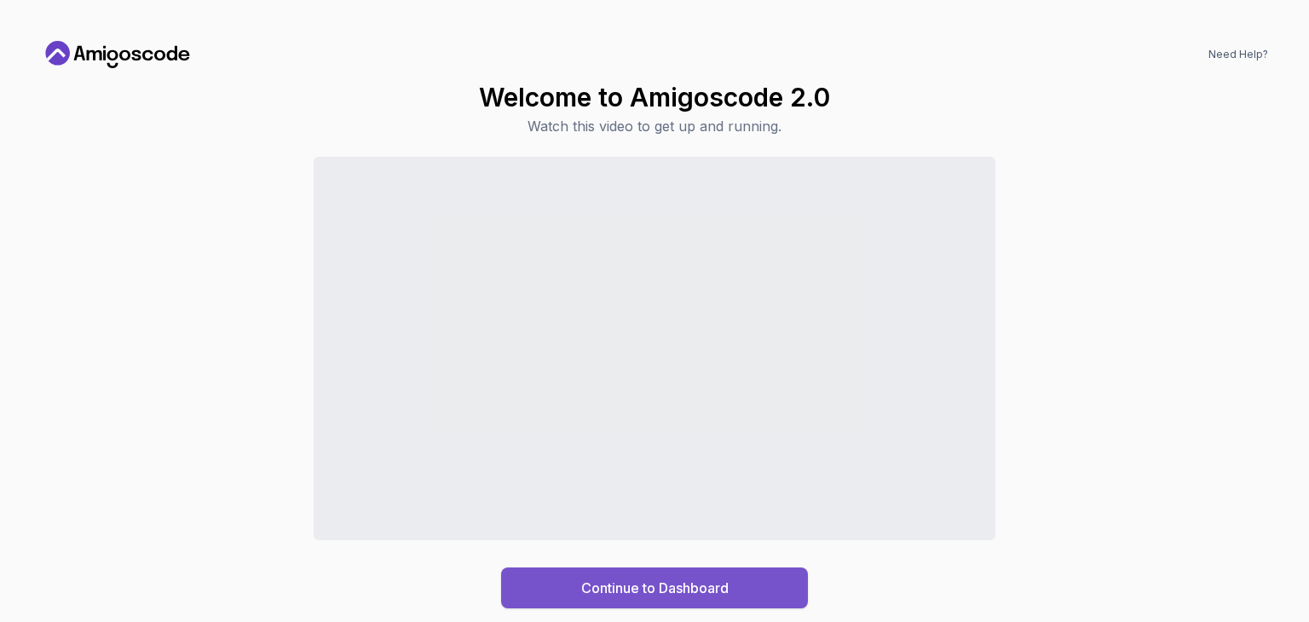
click at [586, 590] on div "Continue to Dashboard" at bounding box center [654, 588] width 147 height 20
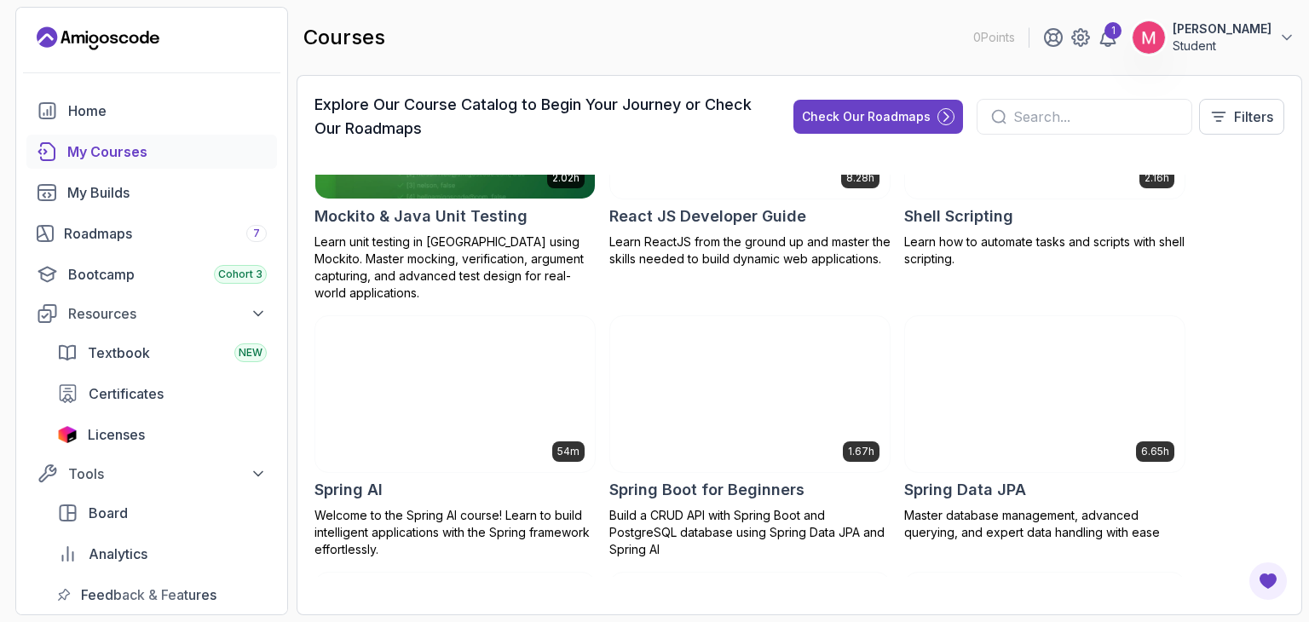
scroll to position [2939, 0]
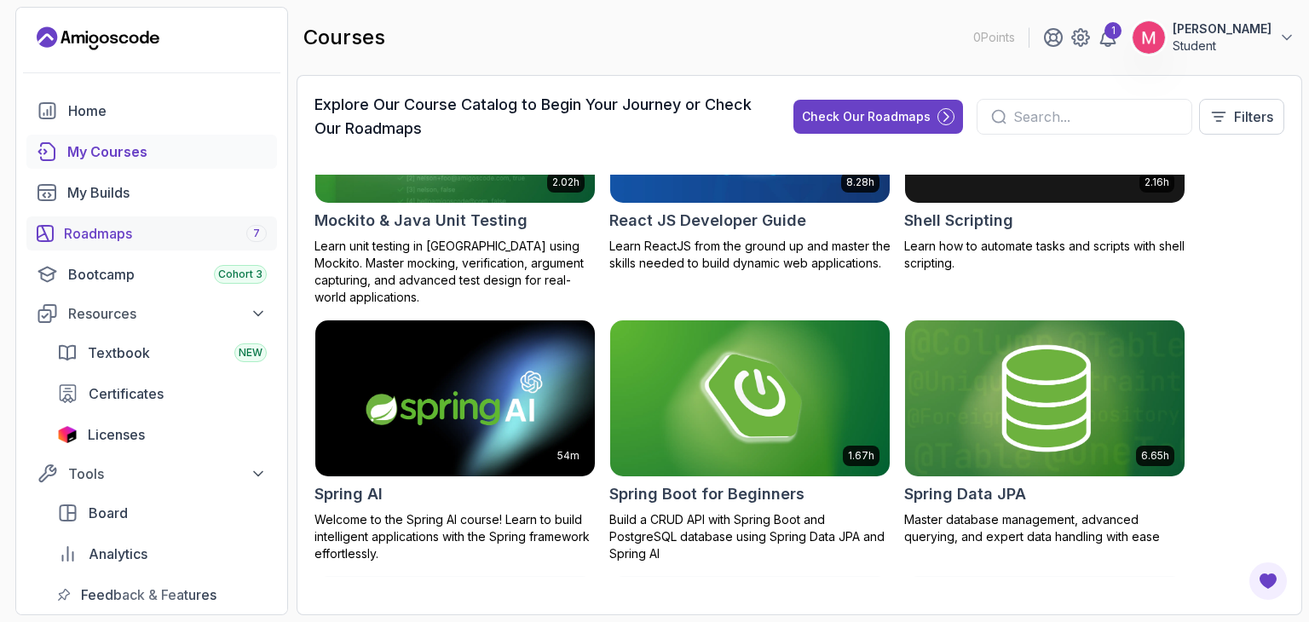
click at [114, 233] on div "Roadmaps 7" at bounding box center [165, 233] width 203 height 20
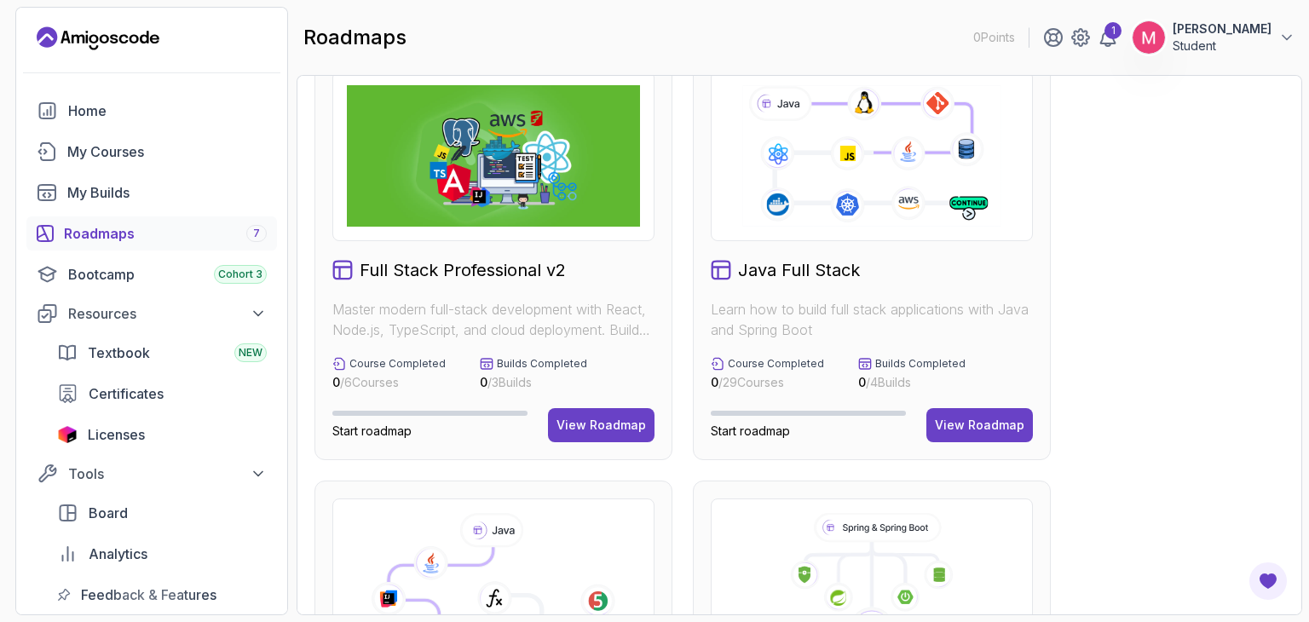
scroll to position [39, 0]
click at [610, 422] on div "View Roadmap" at bounding box center [600, 425] width 89 height 17
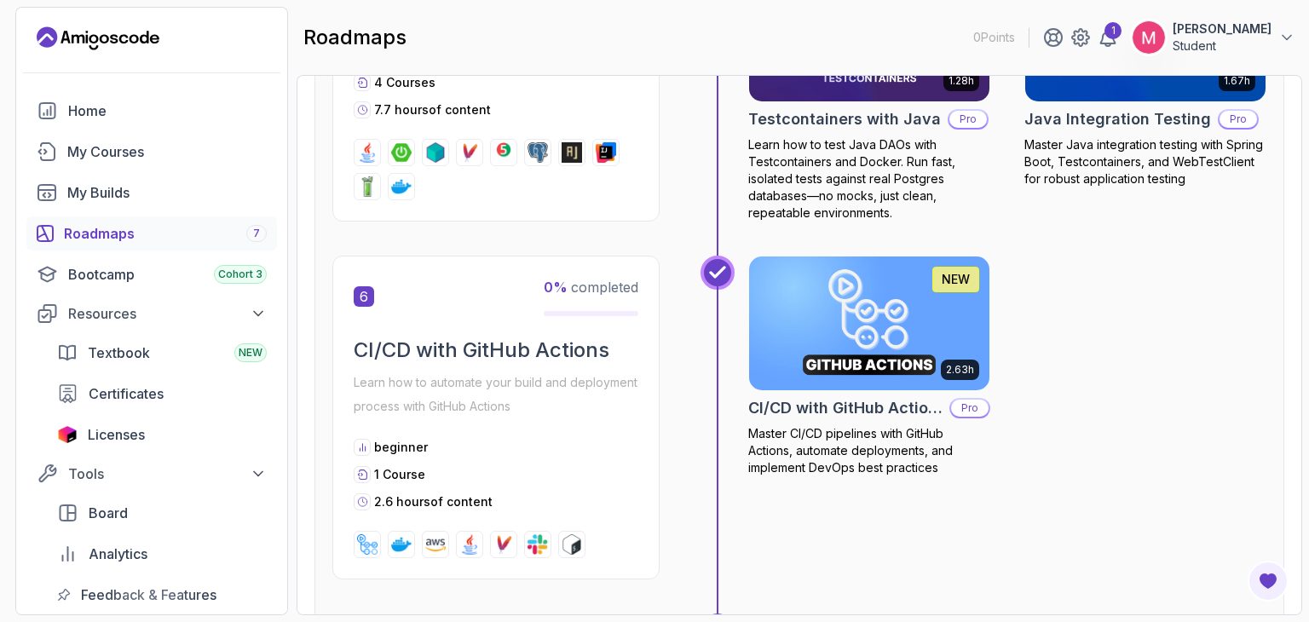
scroll to position [3021, 0]
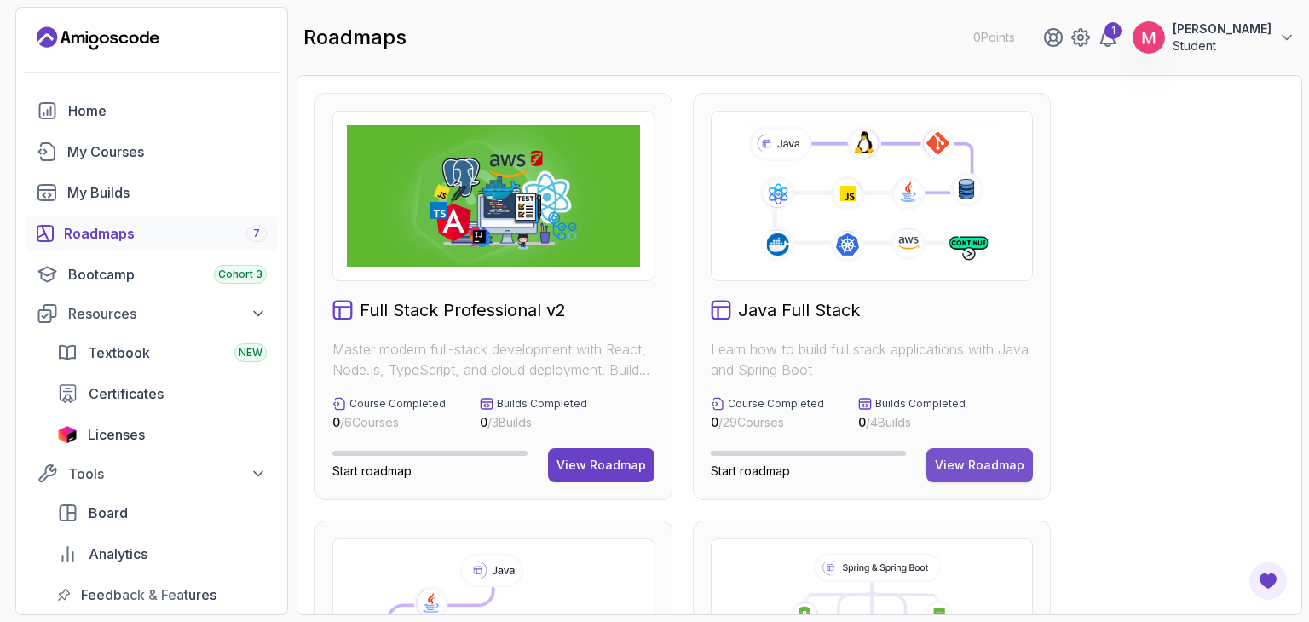
click at [943, 458] on div "View Roadmap" at bounding box center [979, 465] width 89 height 17
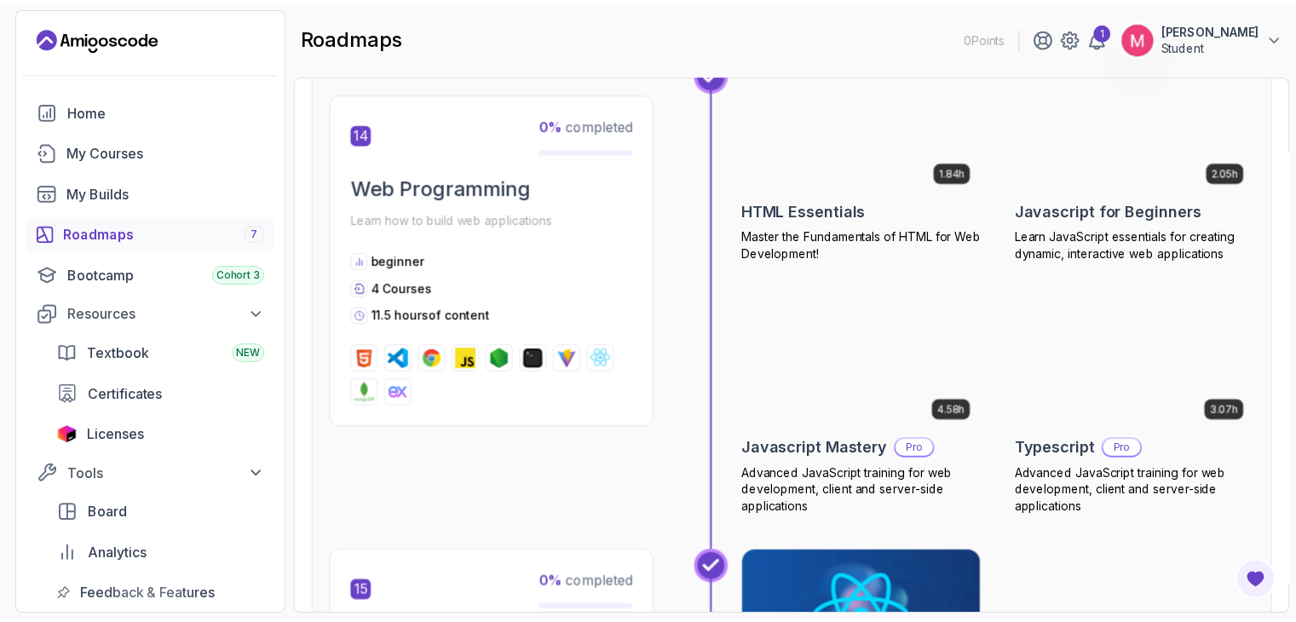
scroll to position [5817, 0]
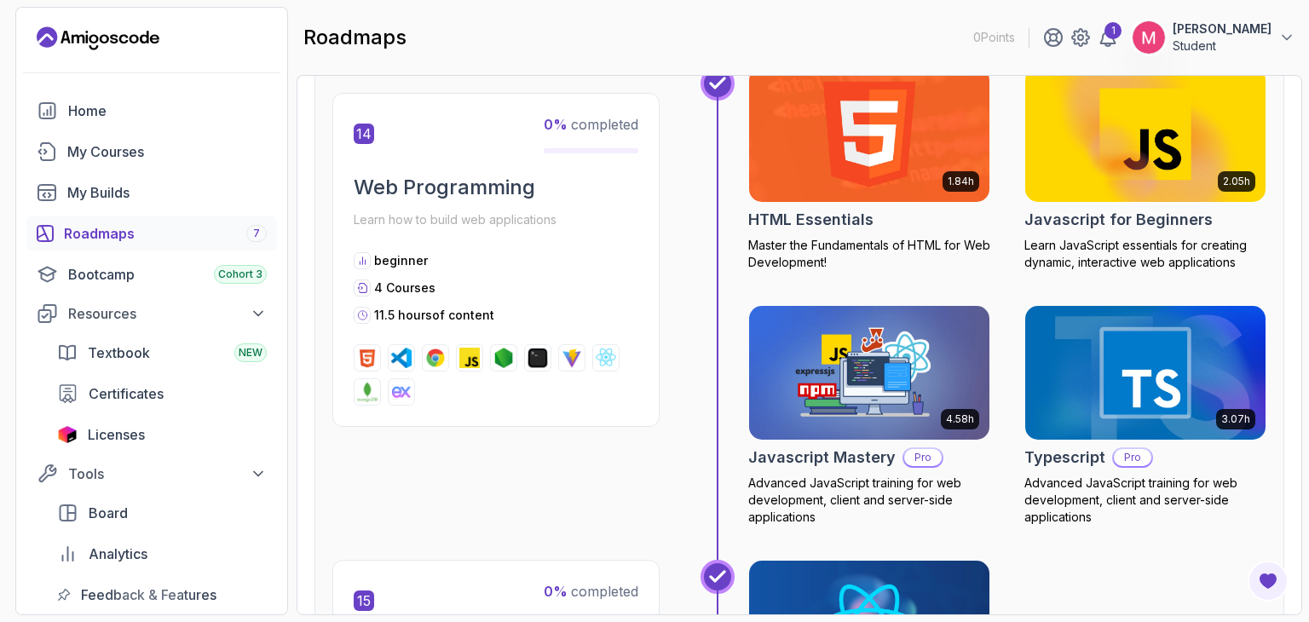
click at [837, 357] on img at bounding box center [869, 372] width 252 height 141
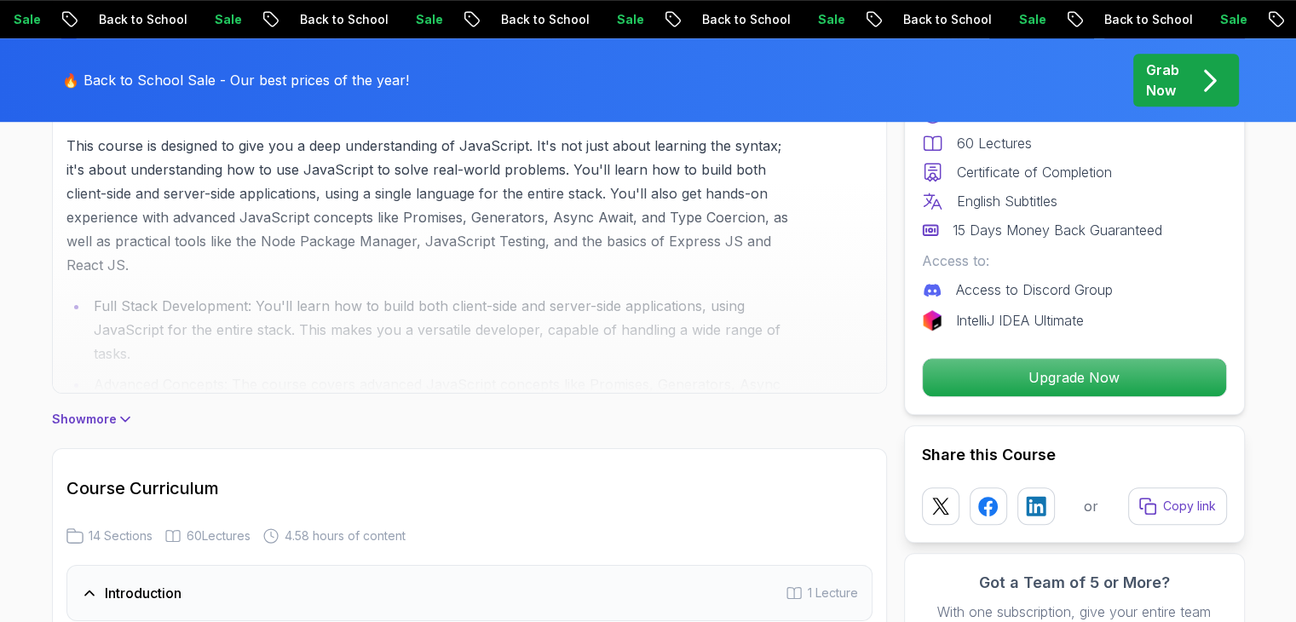
scroll to position [1169, 0]
click at [96, 412] on p "Show more" at bounding box center [84, 419] width 65 height 17
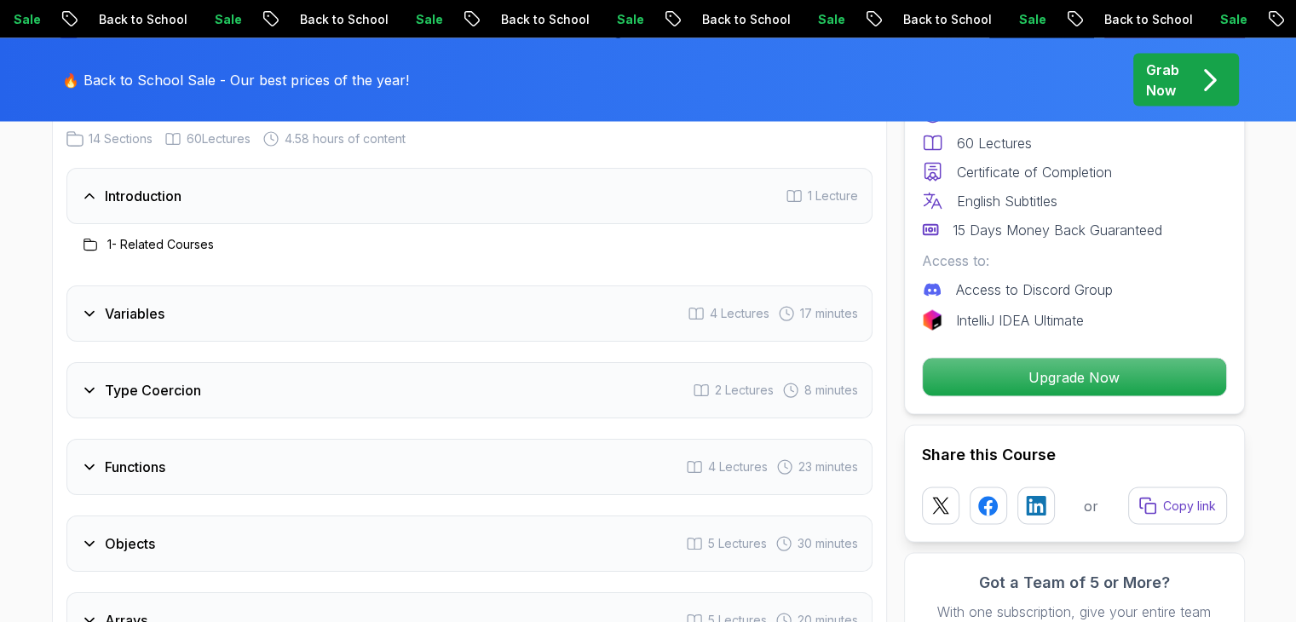
scroll to position [3248, 0]
click at [92, 308] on icon at bounding box center [89, 313] width 17 height 17
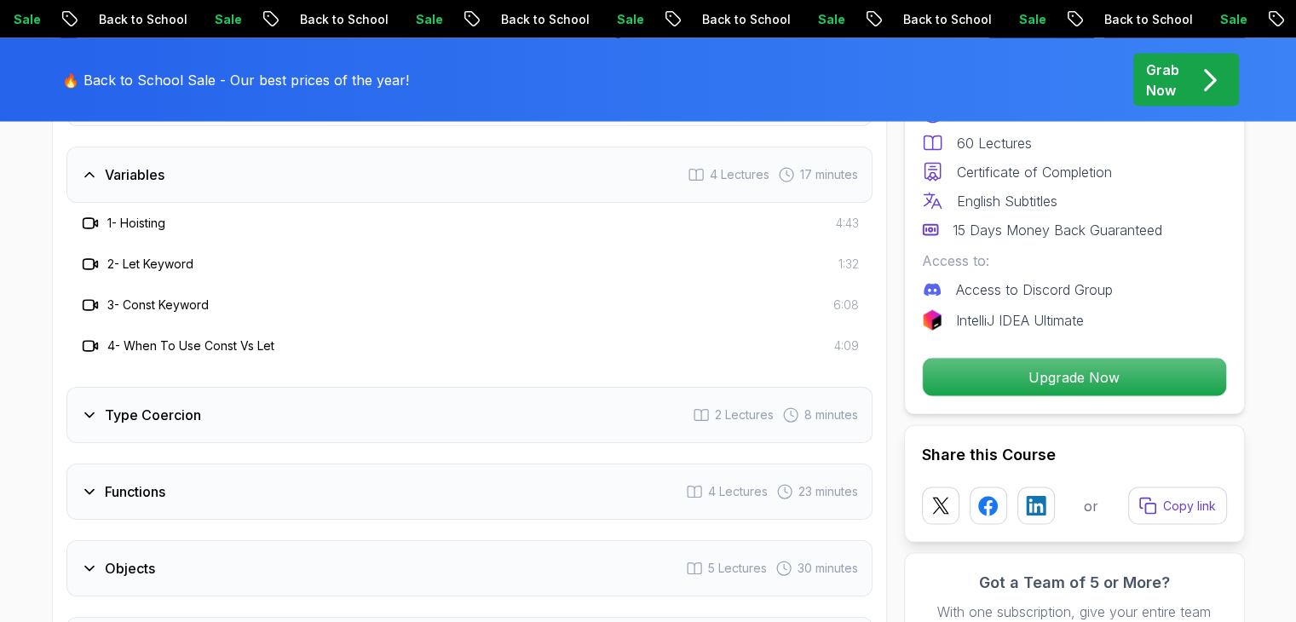
scroll to position [3437, 0]
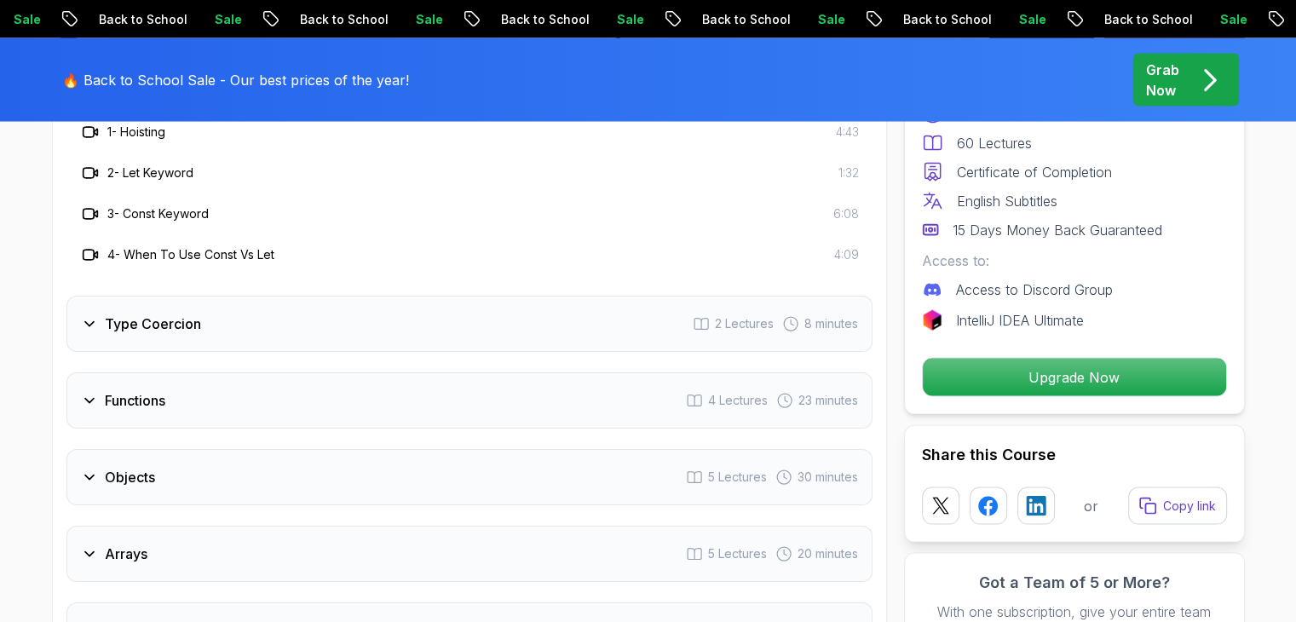
click at [95, 316] on icon at bounding box center [89, 323] width 17 height 17
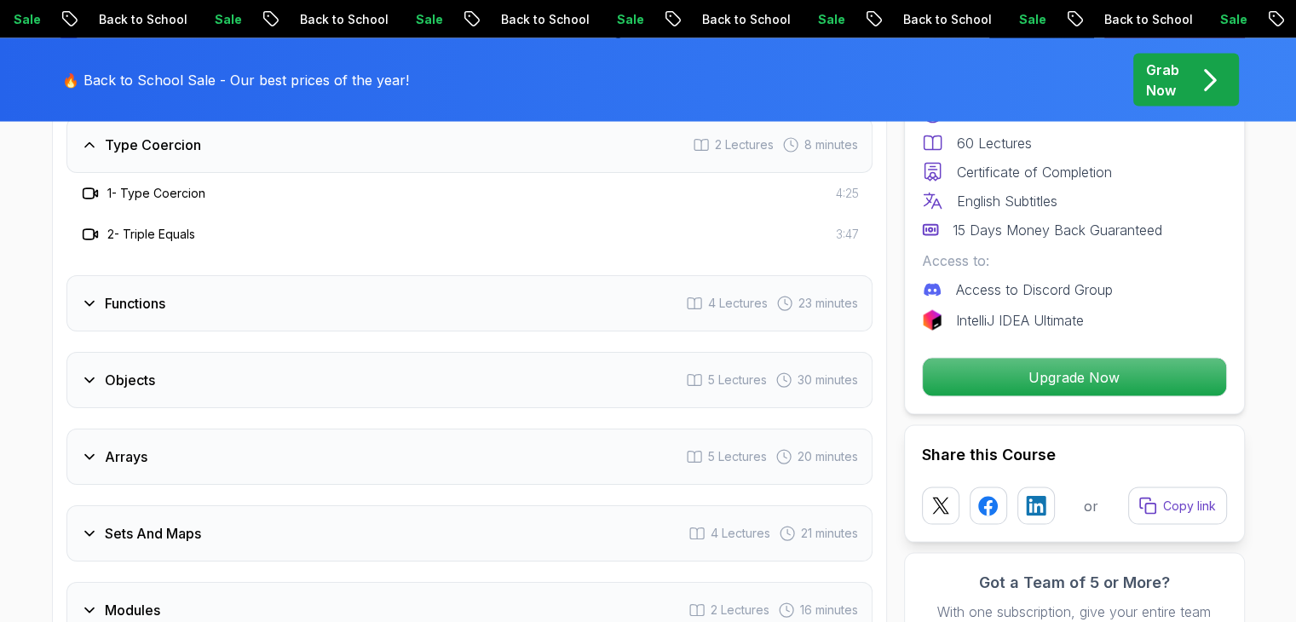
scroll to position [3454, 0]
click at [89, 301] on icon at bounding box center [89, 302] width 9 height 4
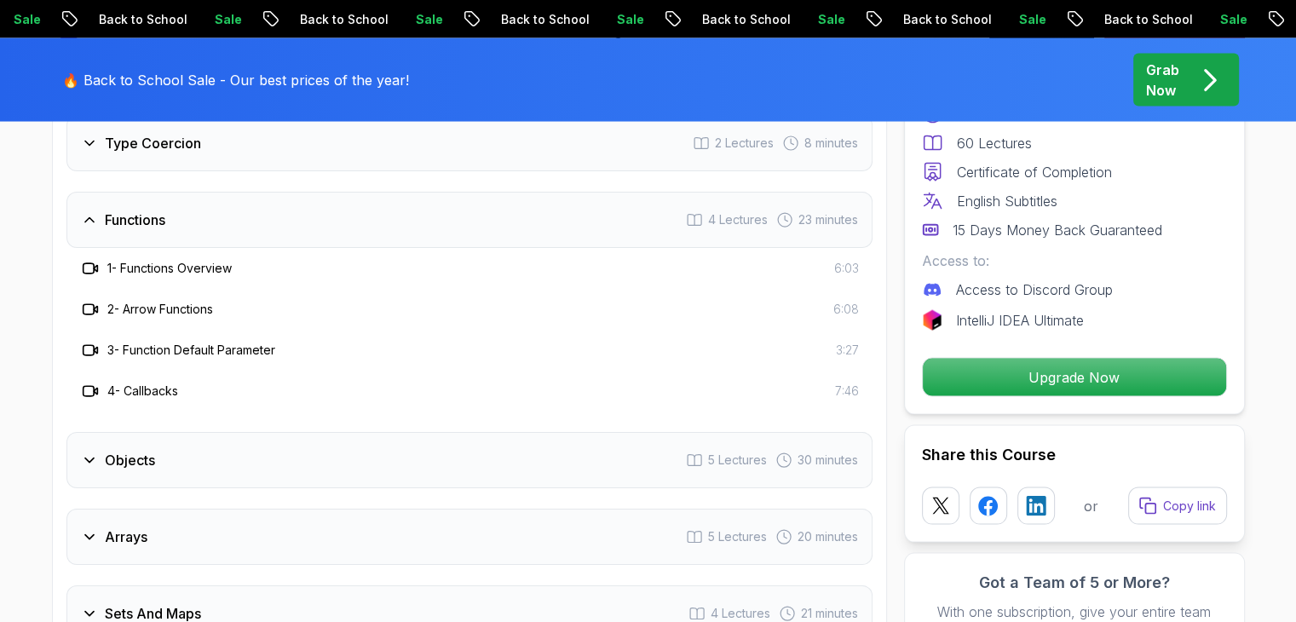
scroll to position [3584, 0]
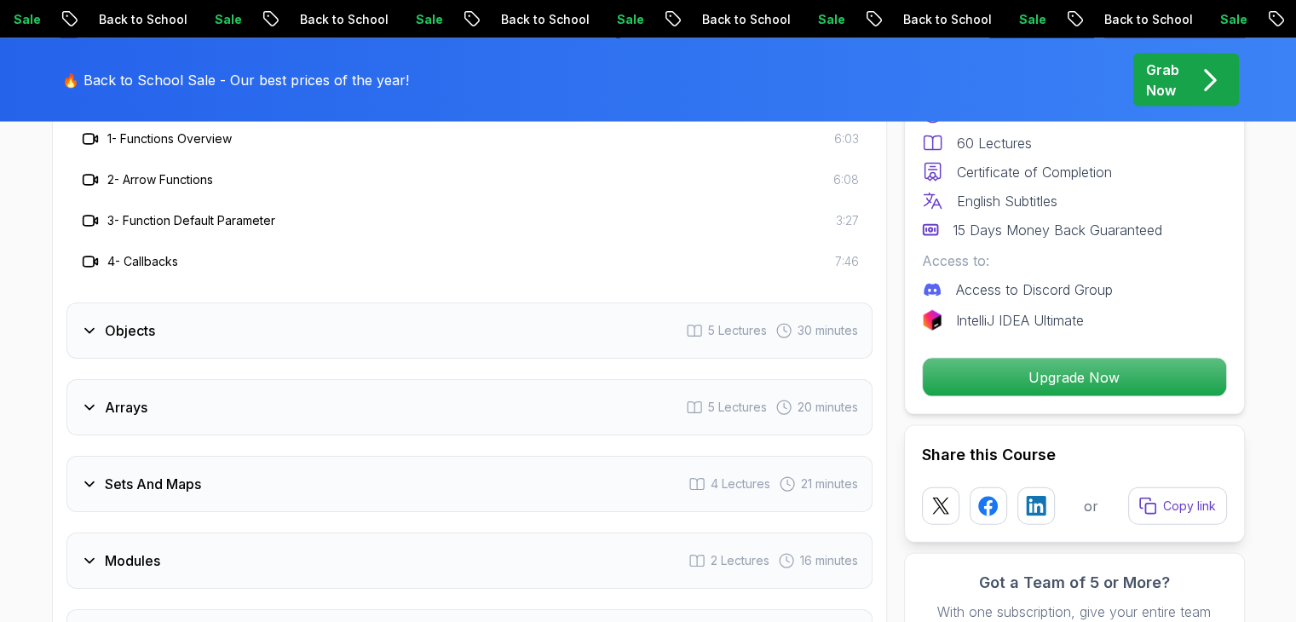
click at [88, 322] on icon at bounding box center [89, 330] width 17 height 17
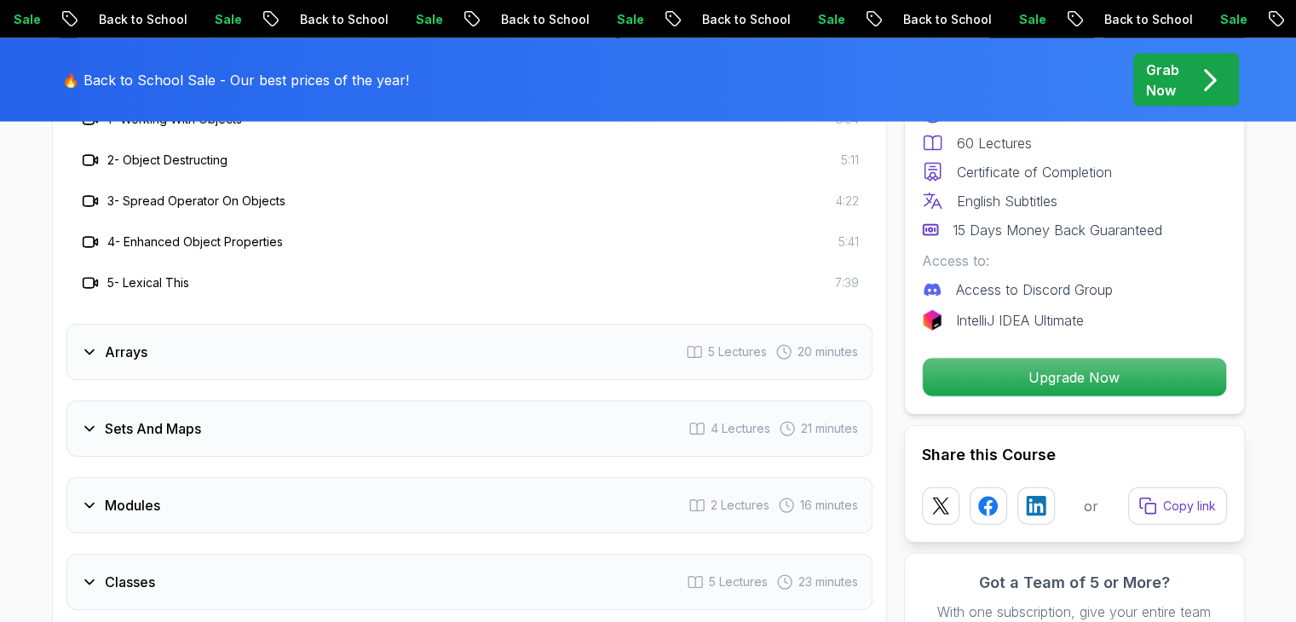
scroll to position [3687, 0]
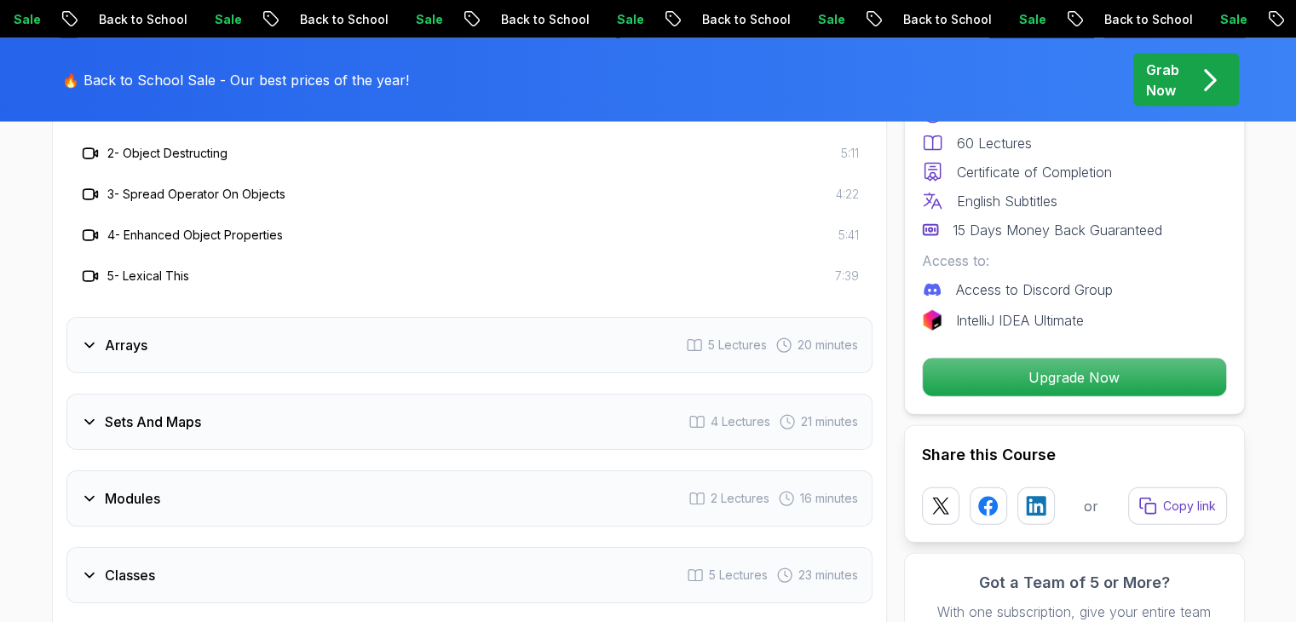
click at [91, 343] on icon at bounding box center [89, 345] width 17 height 17
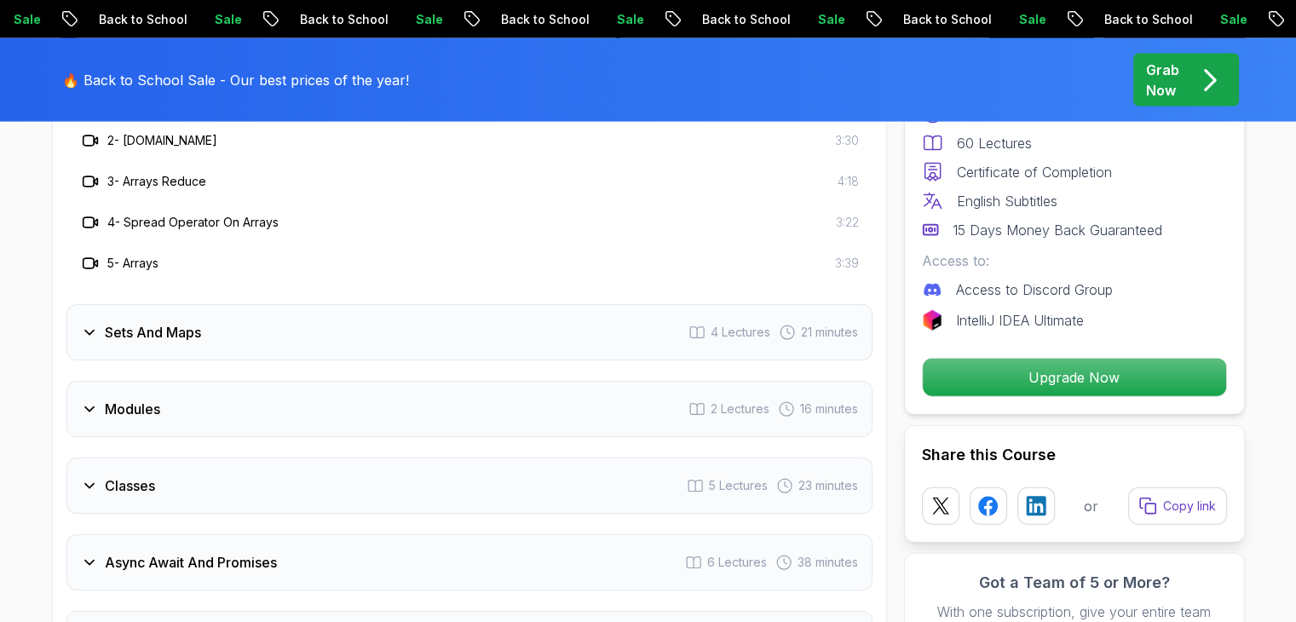
scroll to position [3778, 0]
click at [92, 322] on icon at bounding box center [89, 330] width 17 height 17
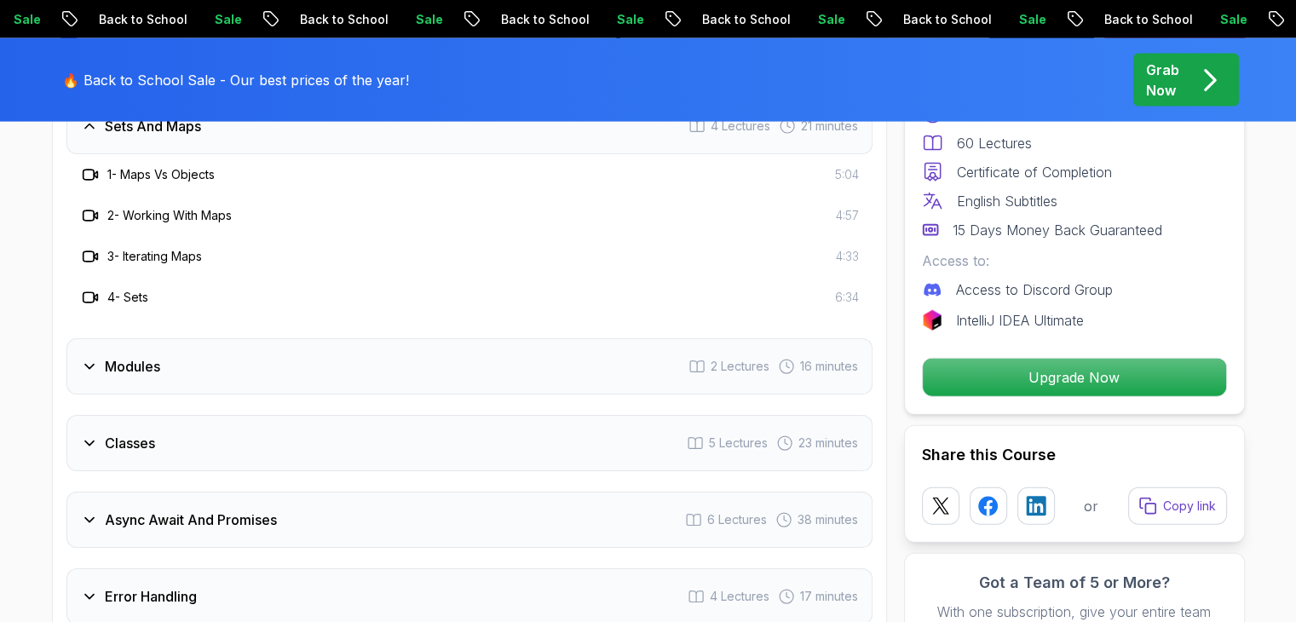
scroll to position [3841, 0]
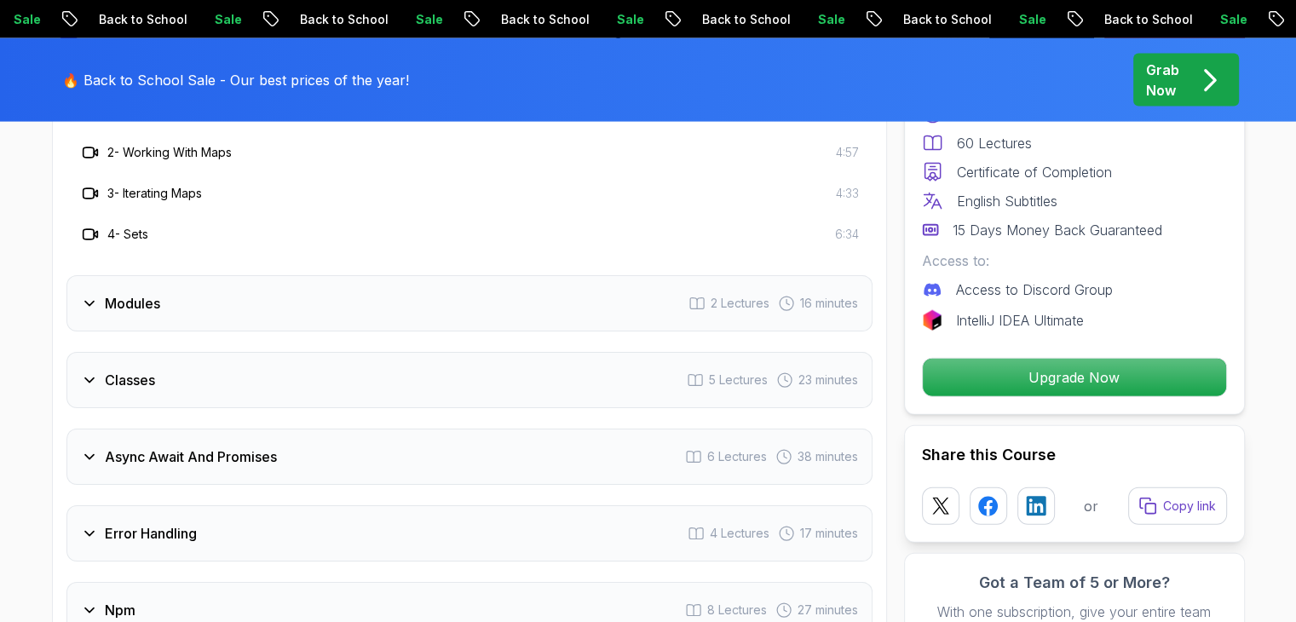
click at [89, 296] on icon at bounding box center [89, 303] width 17 height 17
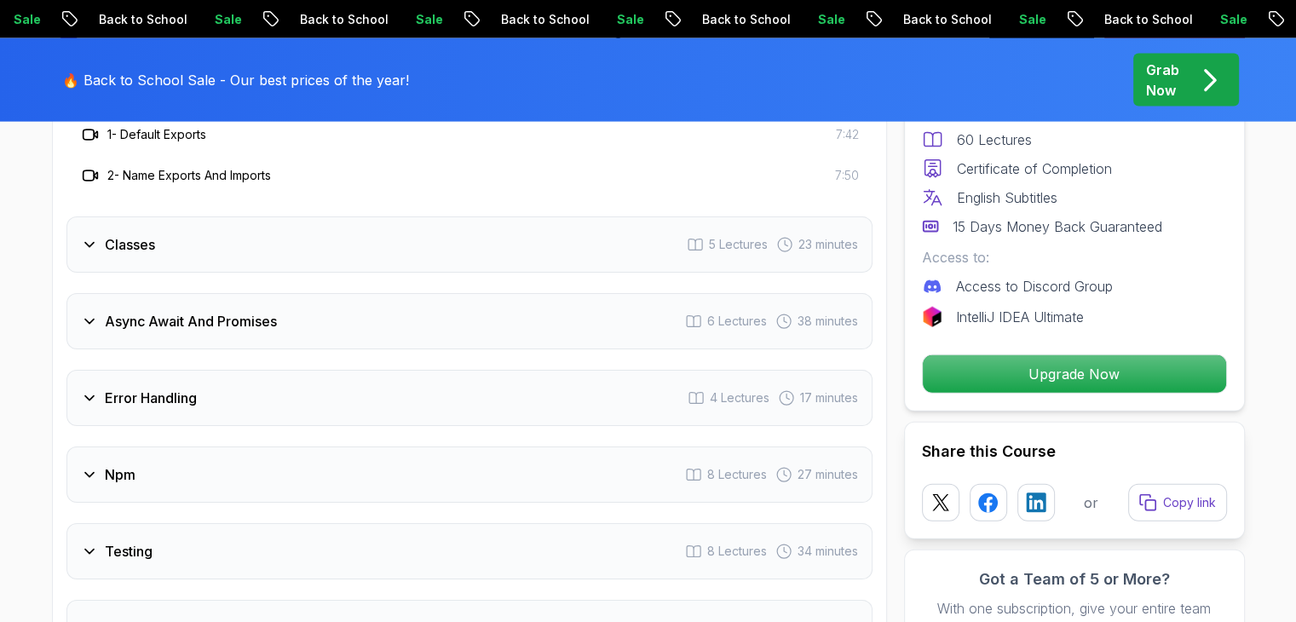
scroll to position [3894, 0]
click at [78, 233] on div "Classes 5 Lectures 23 minutes" at bounding box center [469, 245] width 806 height 56
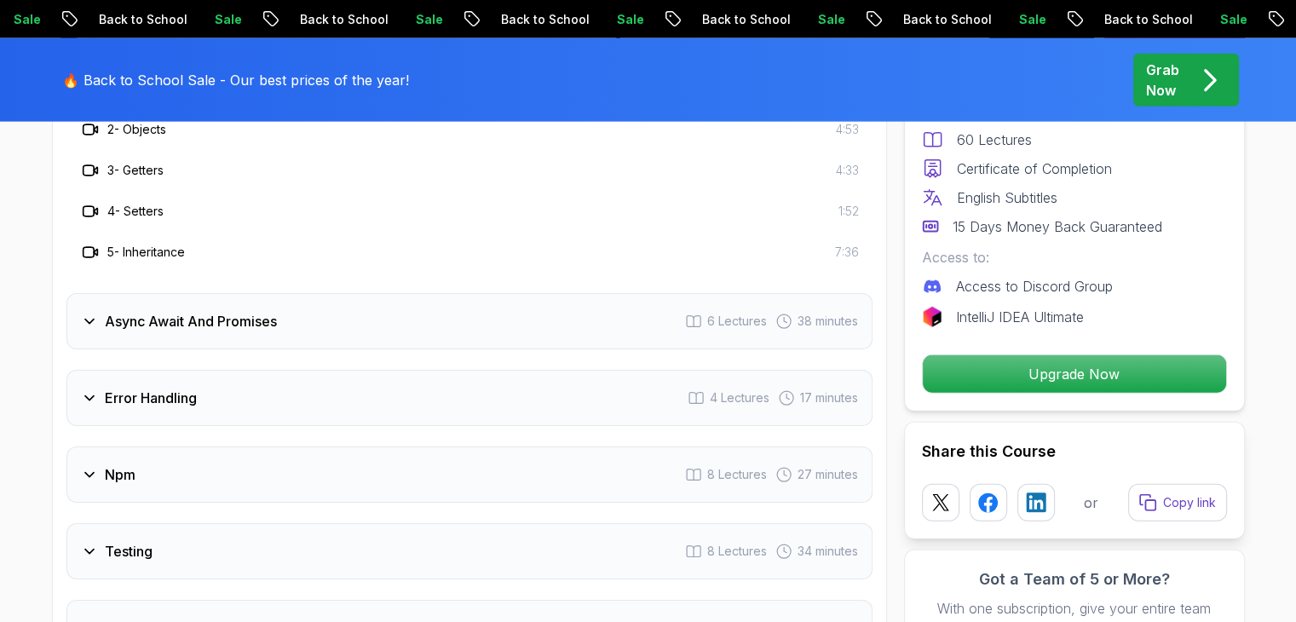
scroll to position [4016, 0]
click at [93, 323] on icon at bounding box center [89, 322] width 17 height 17
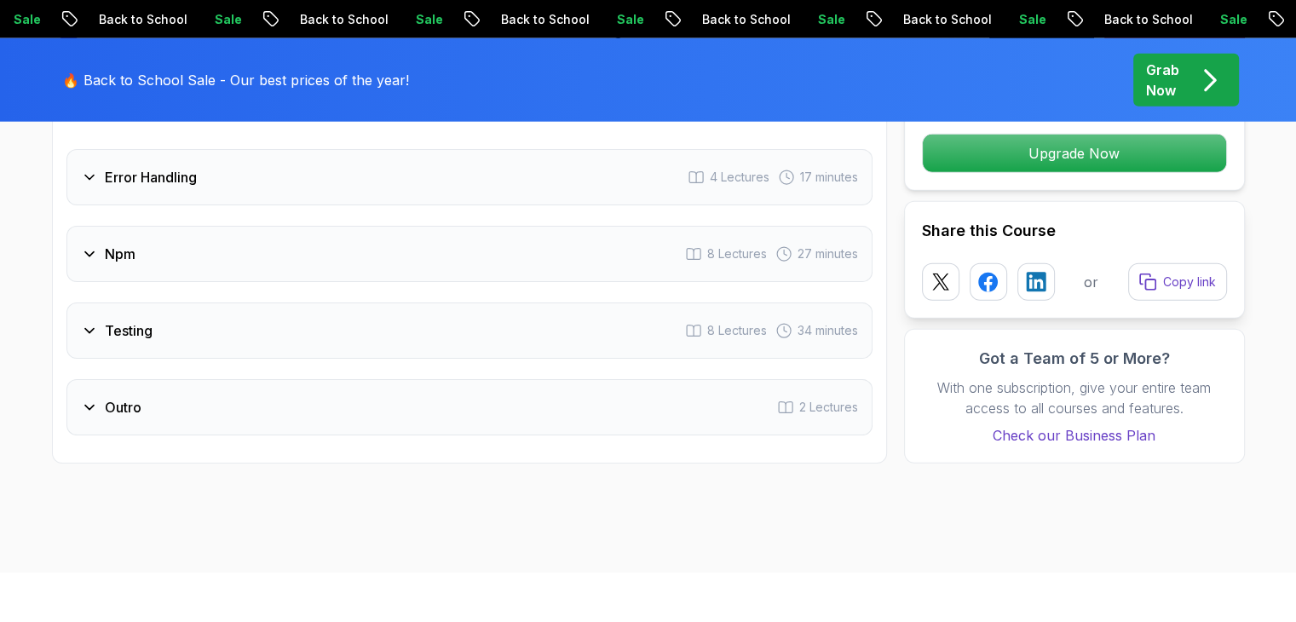
scroll to position [4294, 0]
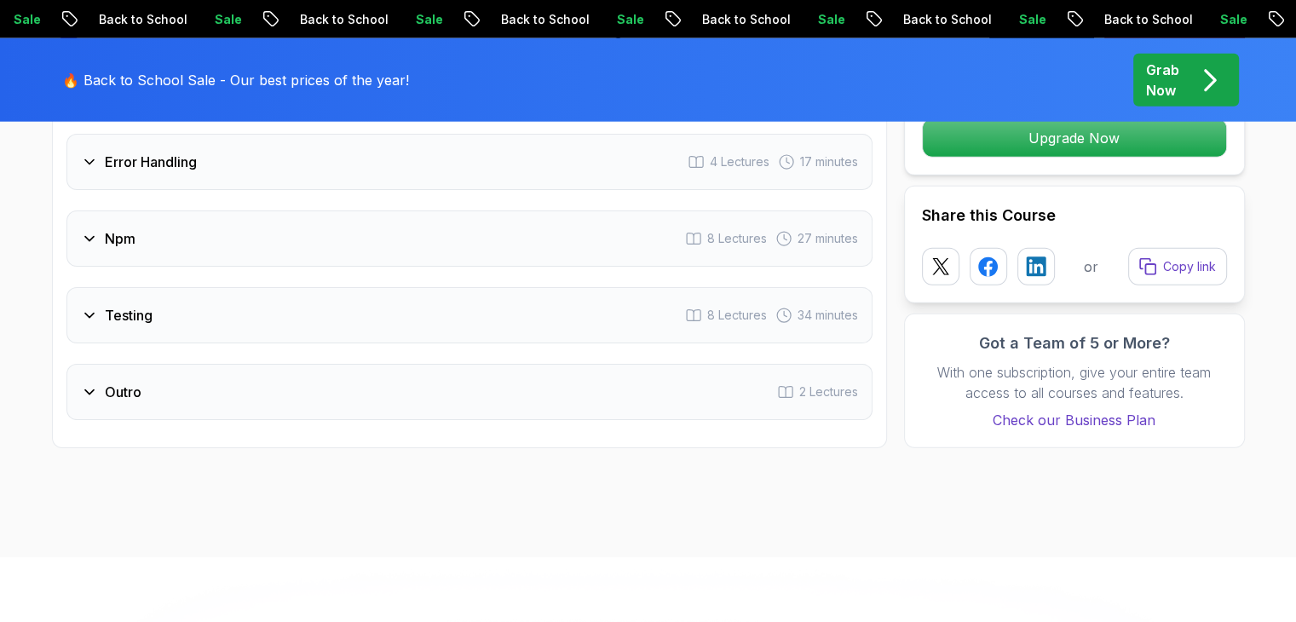
click at [93, 390] on icon at bounding box center [89, 392] width 9 height 4
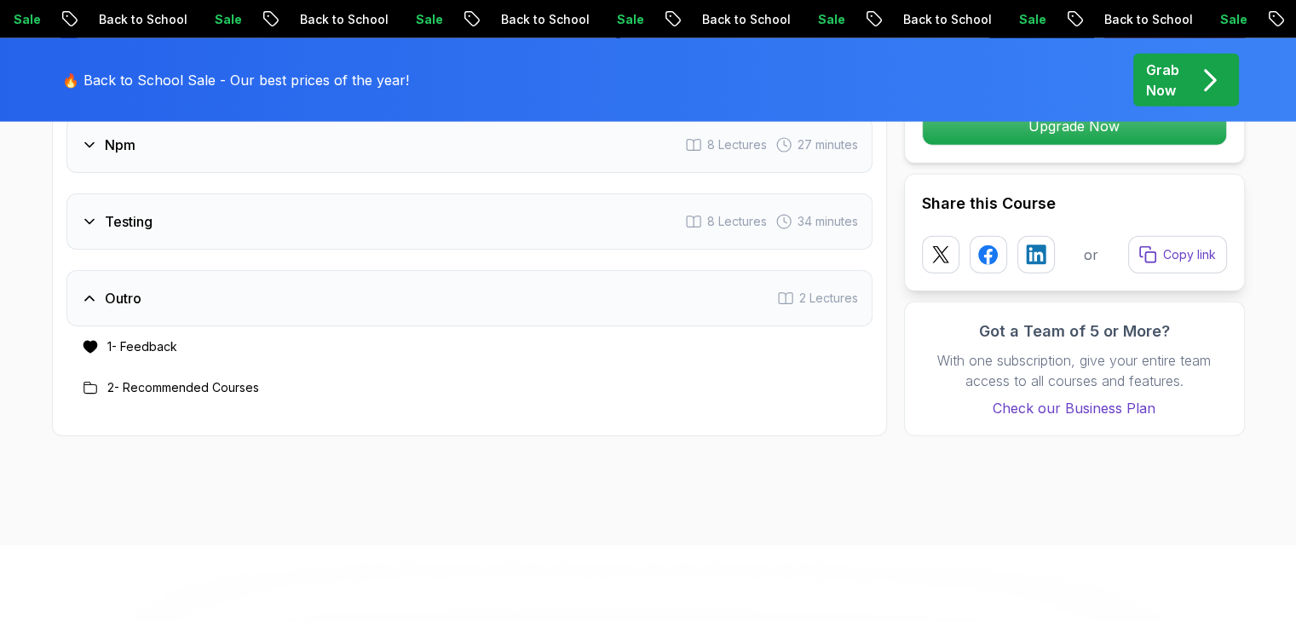
scroll to position [4141, 0]
click at [88, 215] on icon at bounding box center [89, 223] width 17 height 17
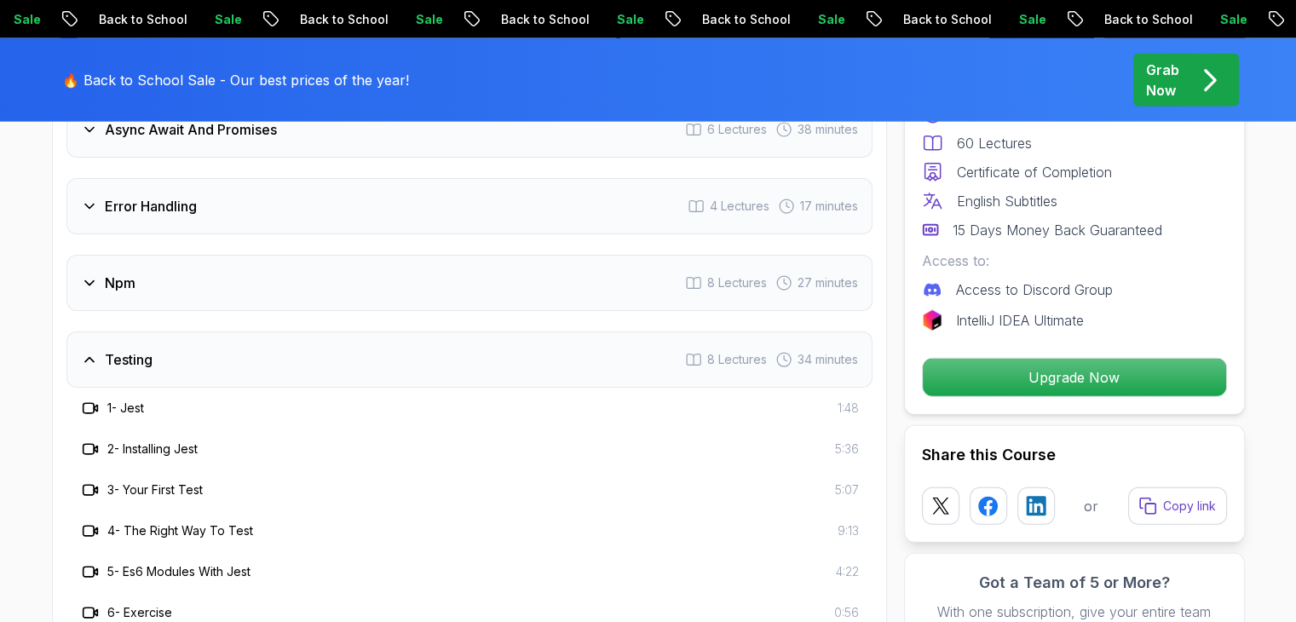
scroll to position [3950, 0]
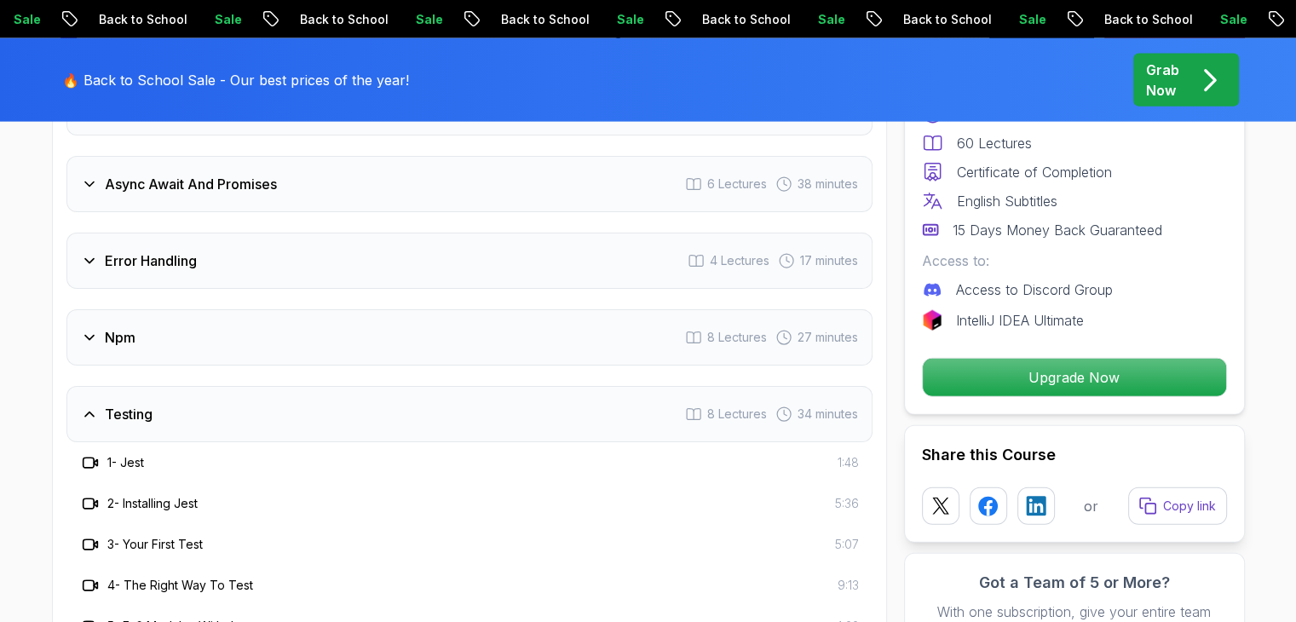
click at [82, 329] on icon at bounding box center [89, 337] width 17 height 17
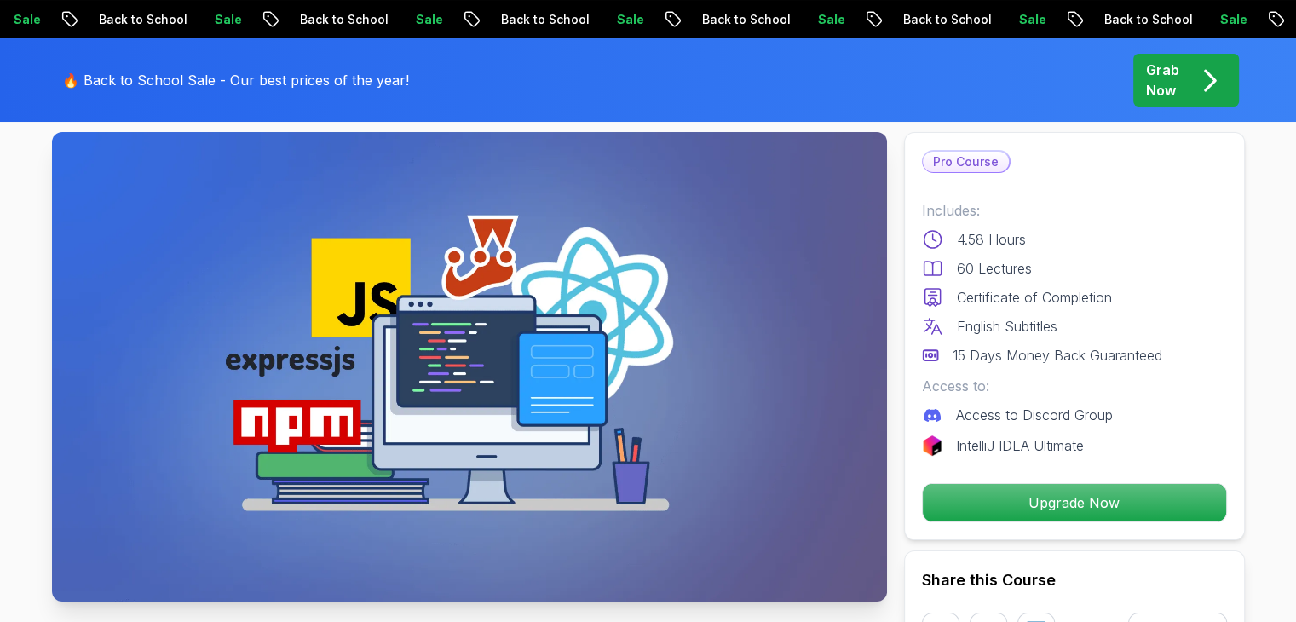
scroll to position [0, 0]
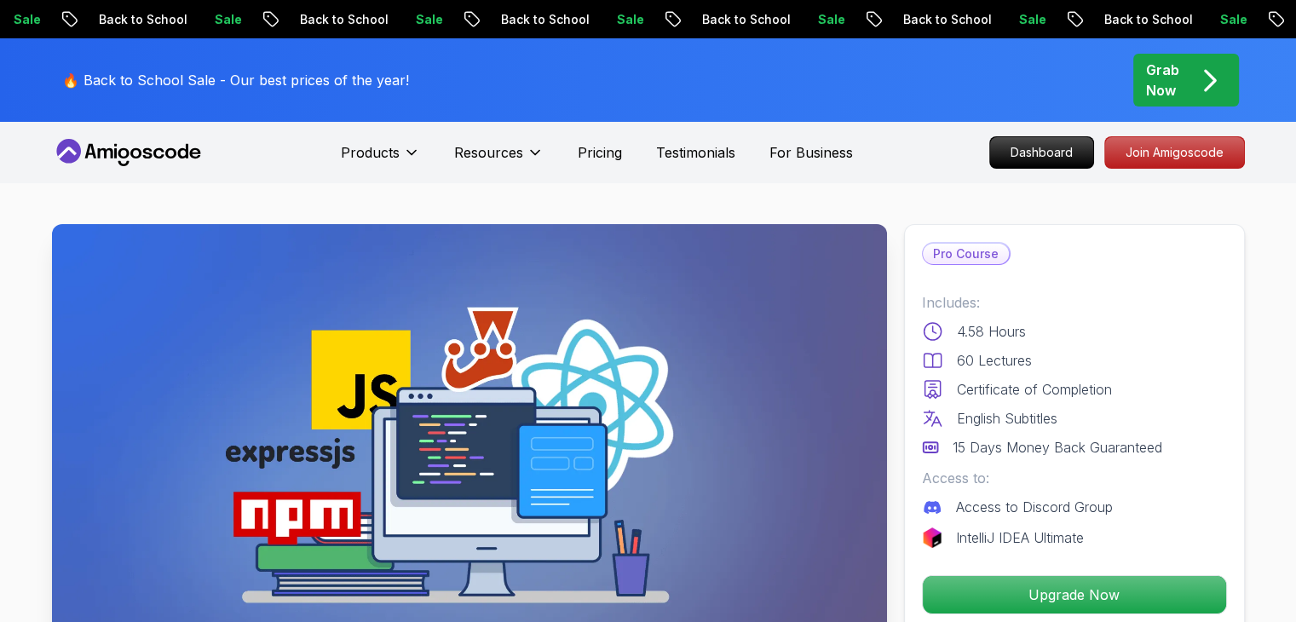
click at [573, 411] on img at bounding box center [469, 458] width 835 height 469
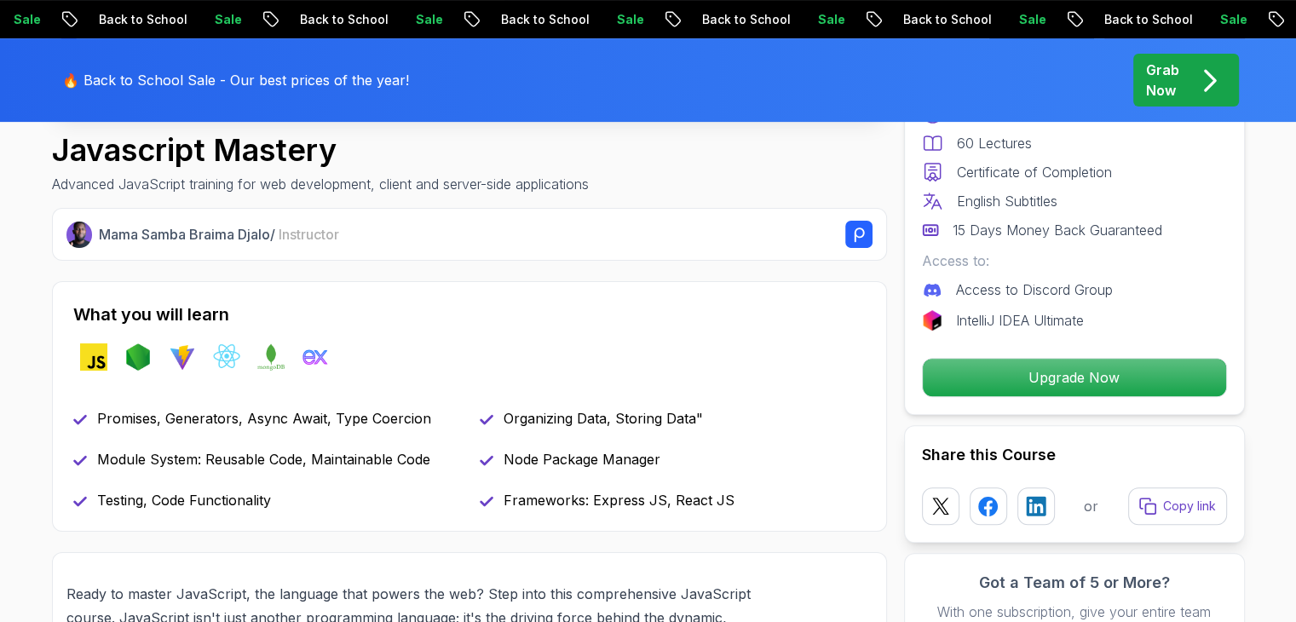
scroll to position [586, 0]
click at [311, 352] on img at bounding box center [315, 355] width 27 height 27
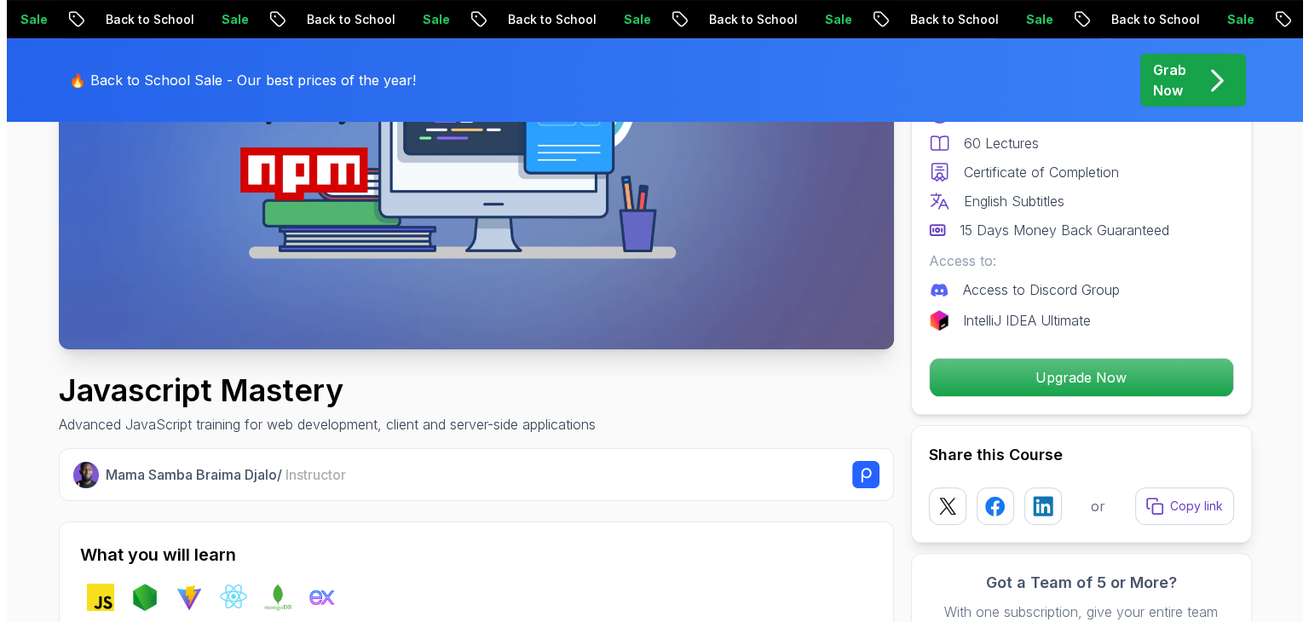
scroll to position [0, 0]
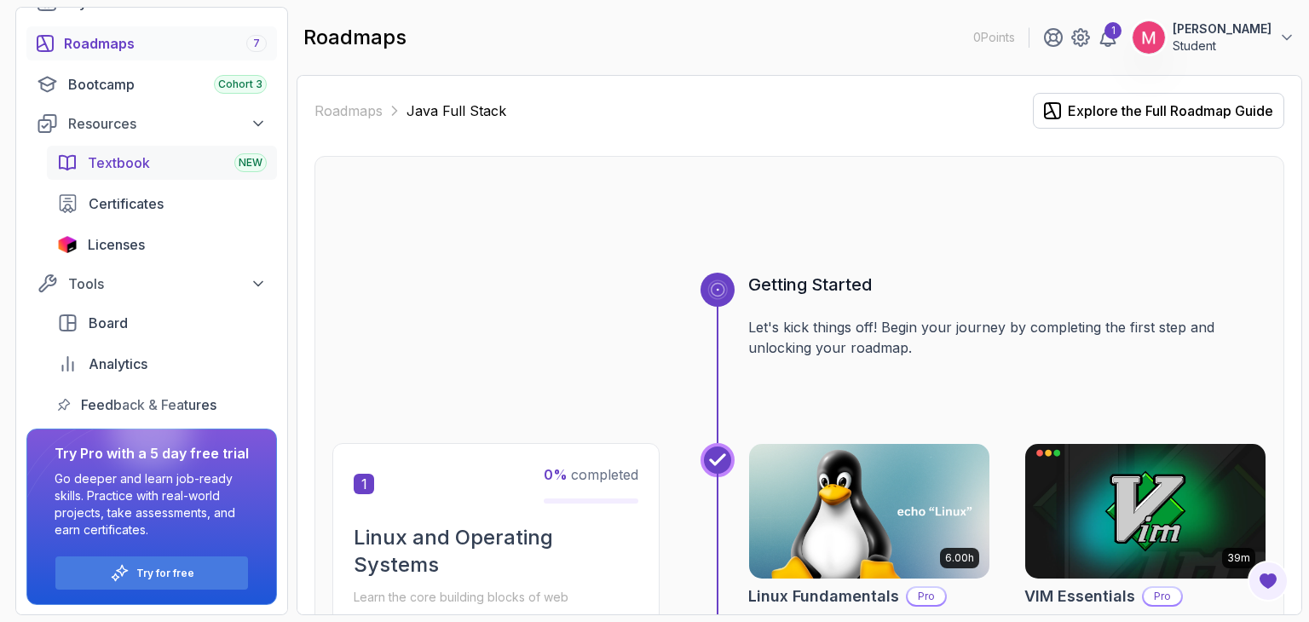
scroll to position [142, 0]
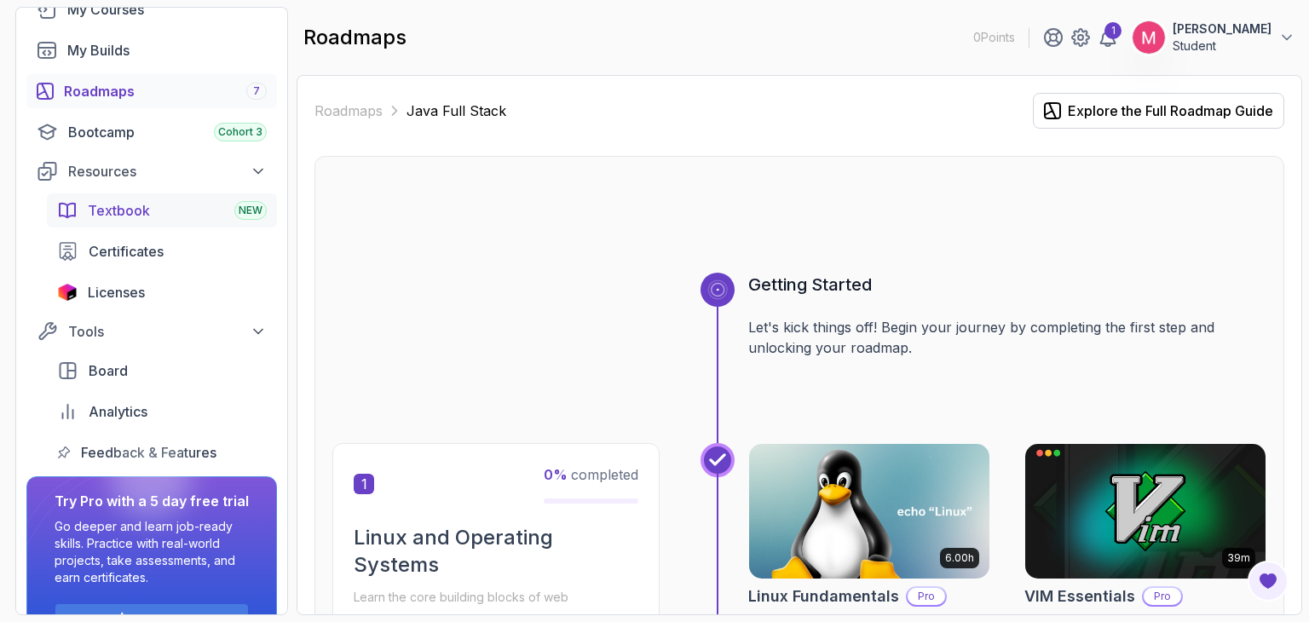
click at [153, 202] on div "Textbook NEW" at bounding box center [177, 210] width 179 height 20
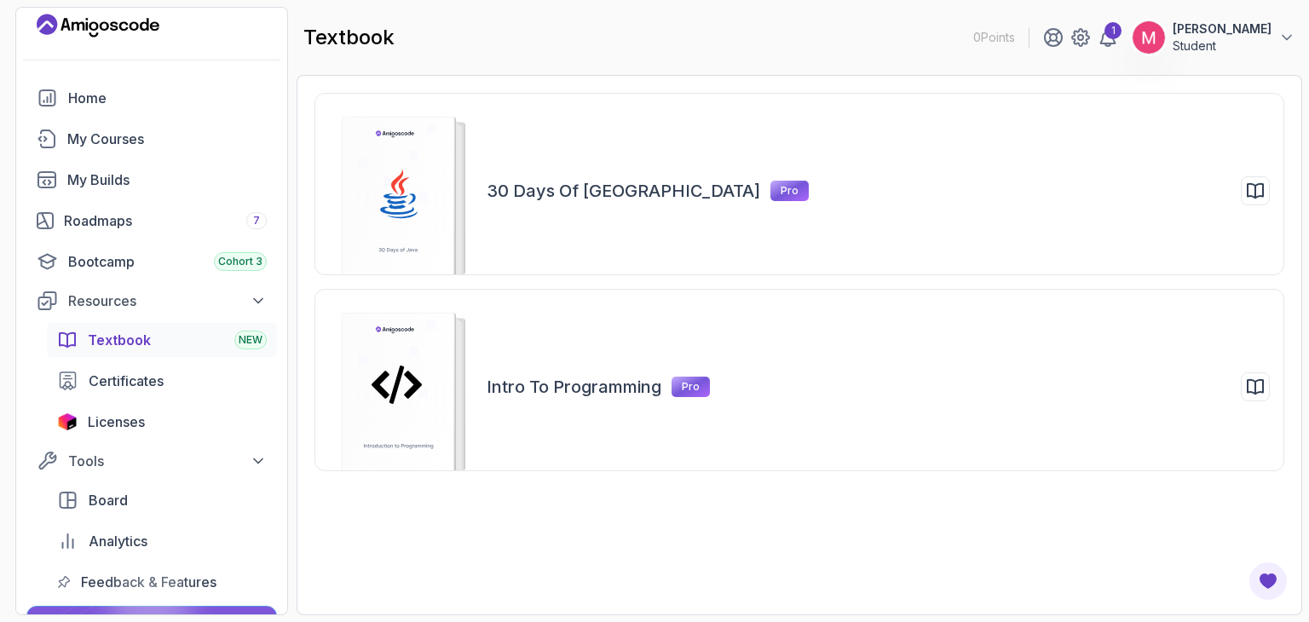
scroll to position [12, 0]
click at [134, 298] on div "Resources" at bounding box center [167, 301] width 199 height 20
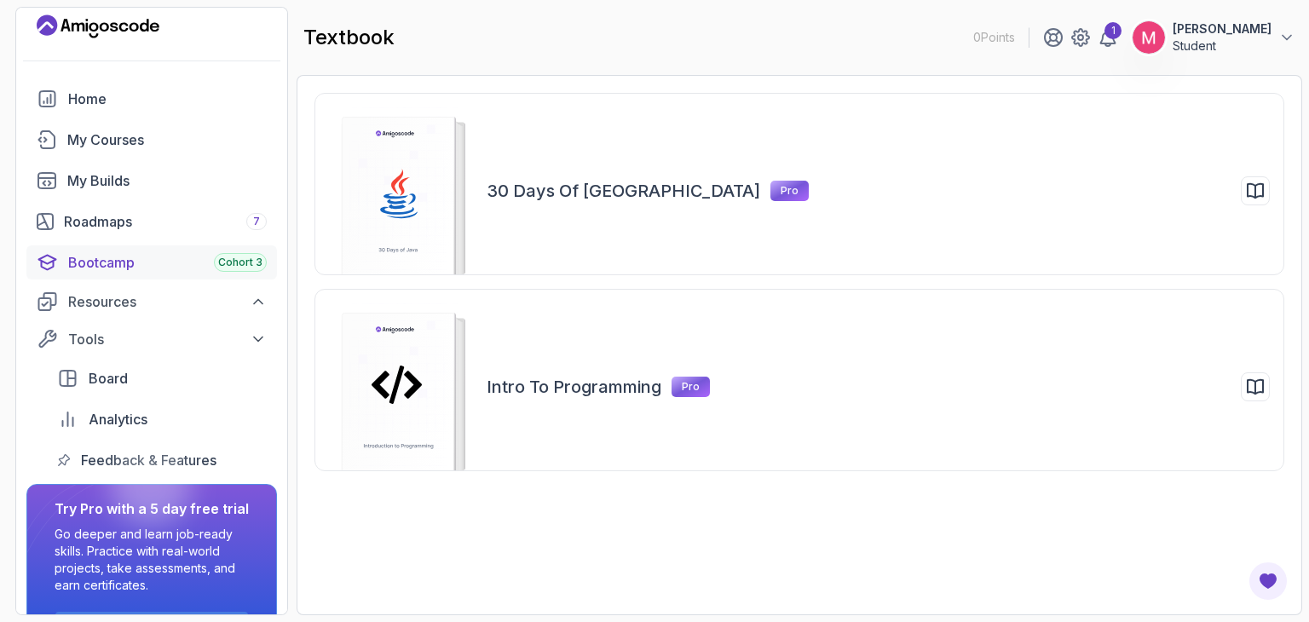
click at [133, 261] on div "Bootcamp Cohort 3" at bounding box center [167, 262] width 199 height 20
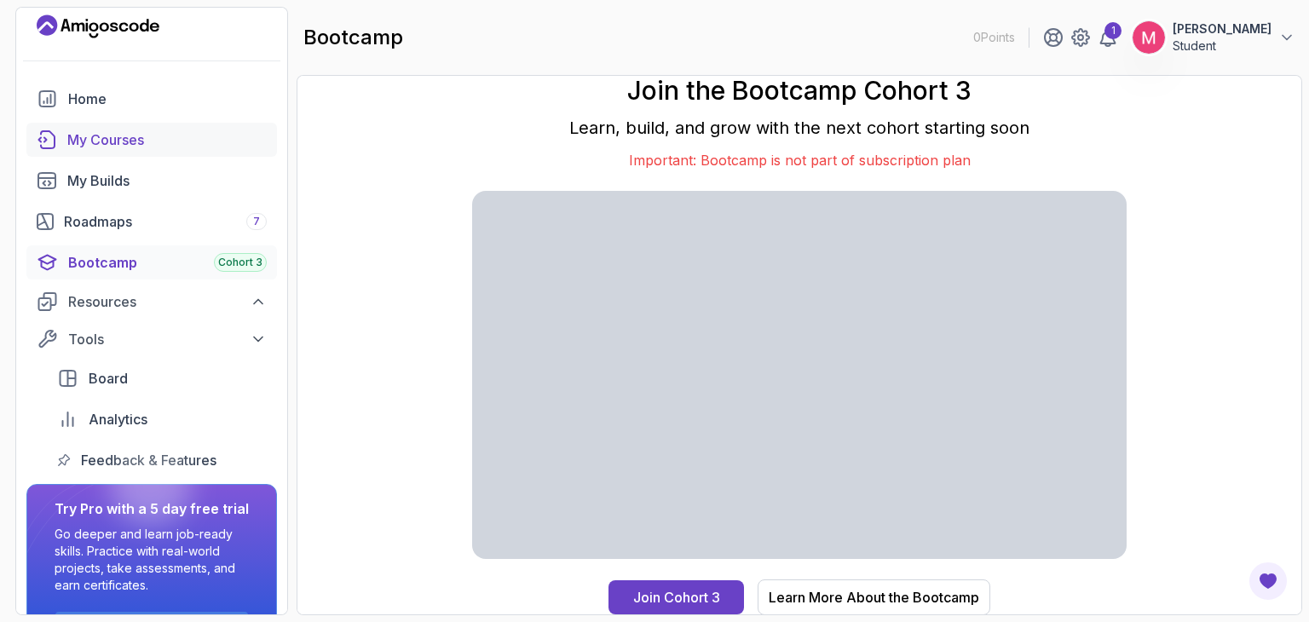
click at [131, 135] on div "My Courses" at bounding box center [166, 140] width 199 height 20
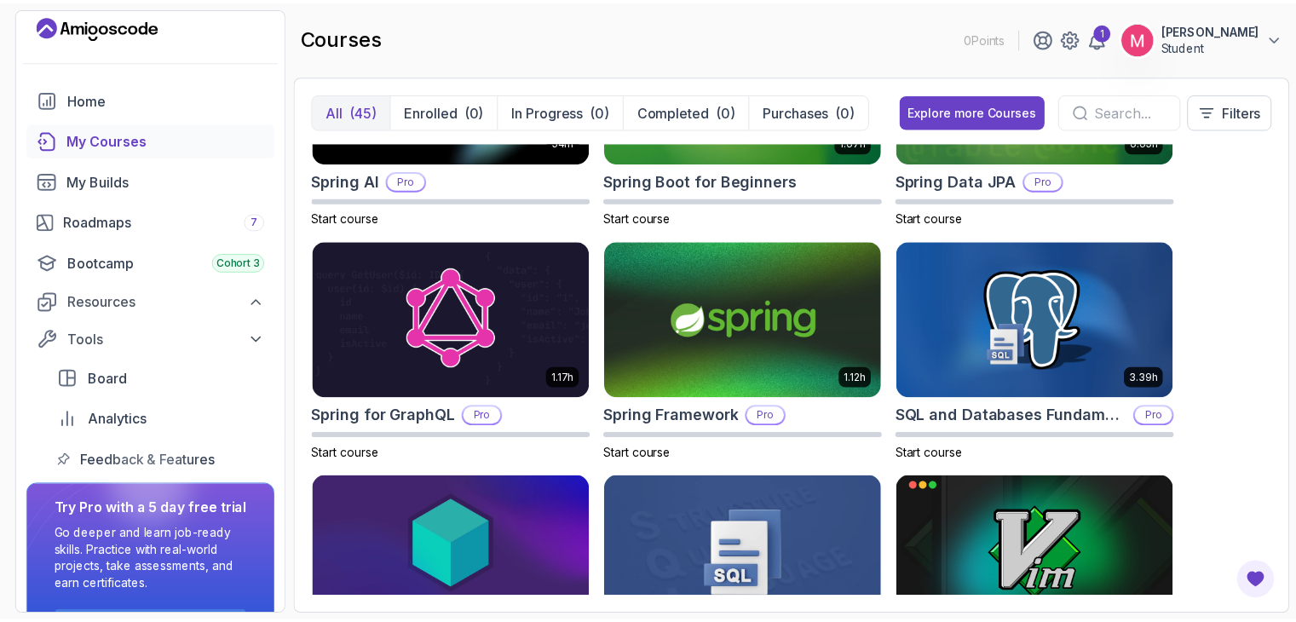
scroll to position [3074, 0]
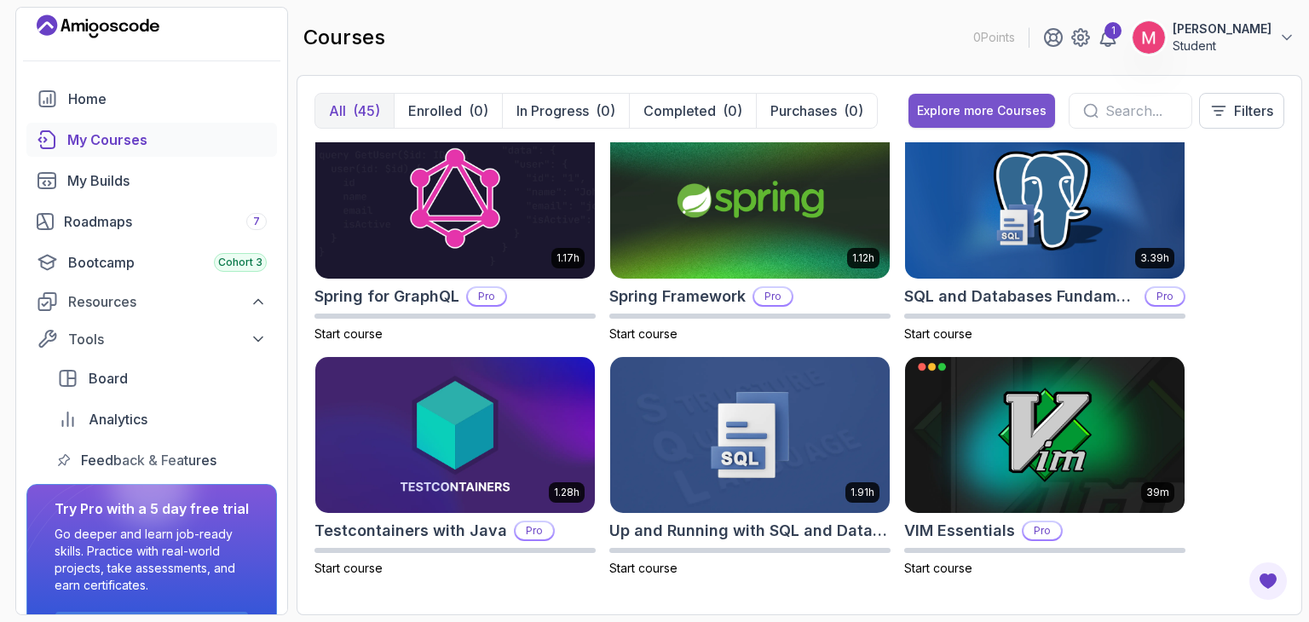
click at [961, 112] on div "Explore more Courses" at bounding box center [982, 110] width 130 height 17
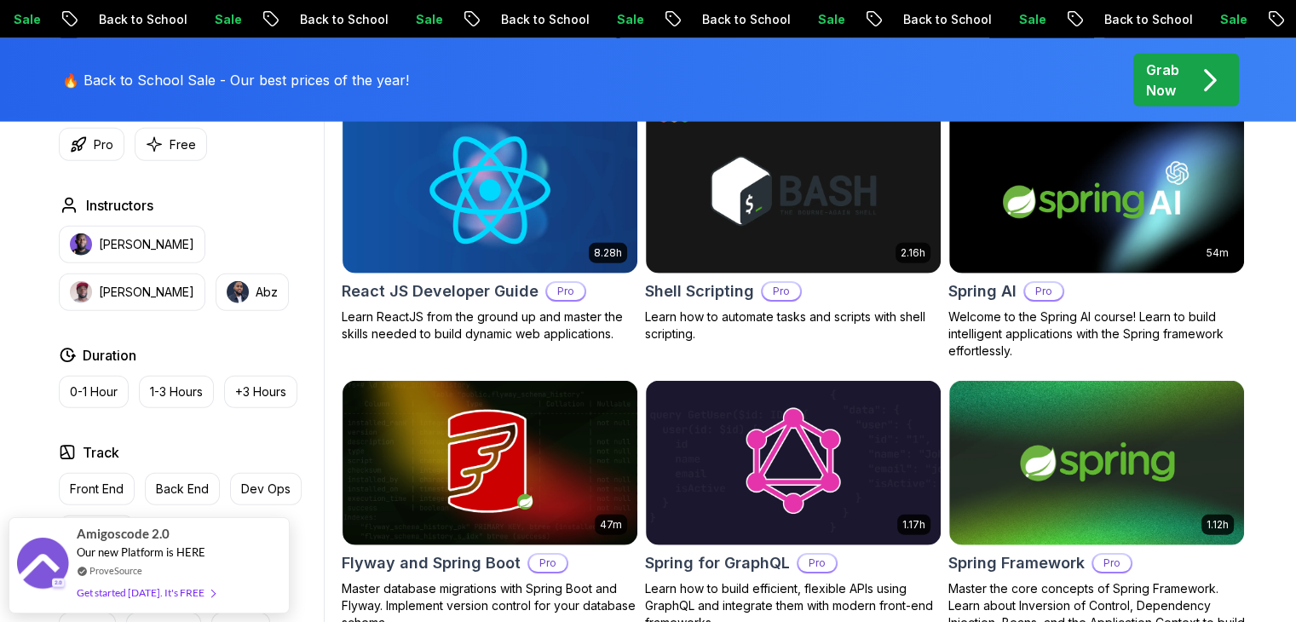
scroll to position [4073, 0]
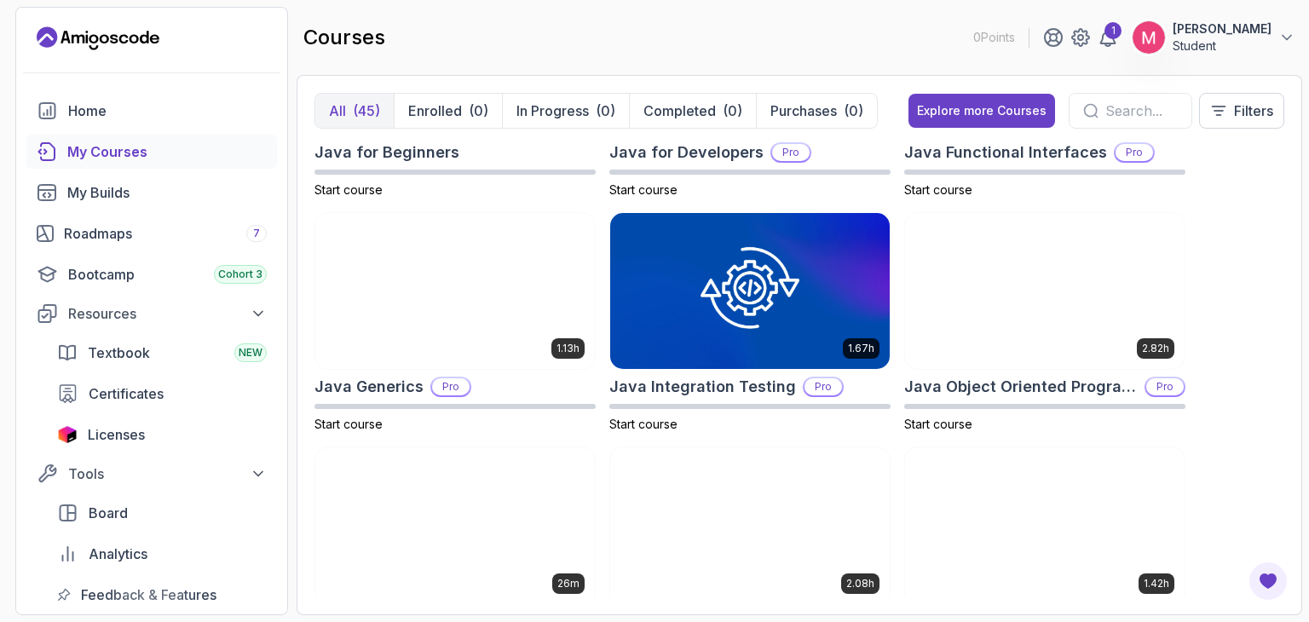
scroll to position [1280, 0]
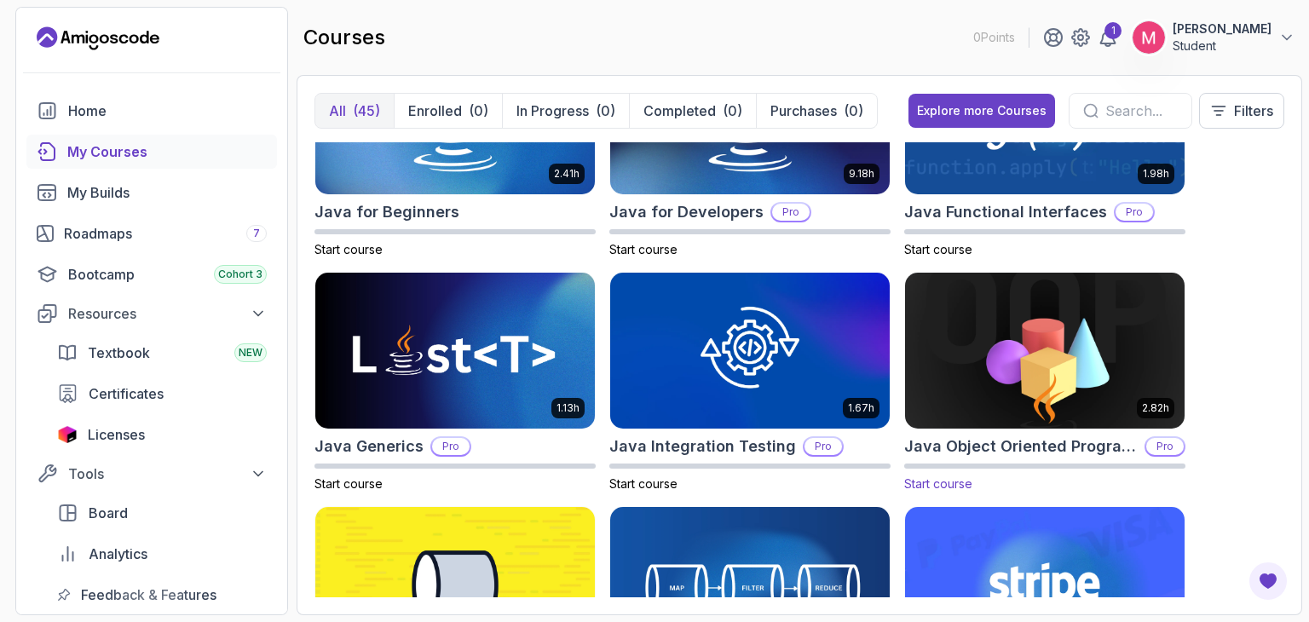
click at [1102, 392] on img at bounding box center [1044, 350] width 293 height 164
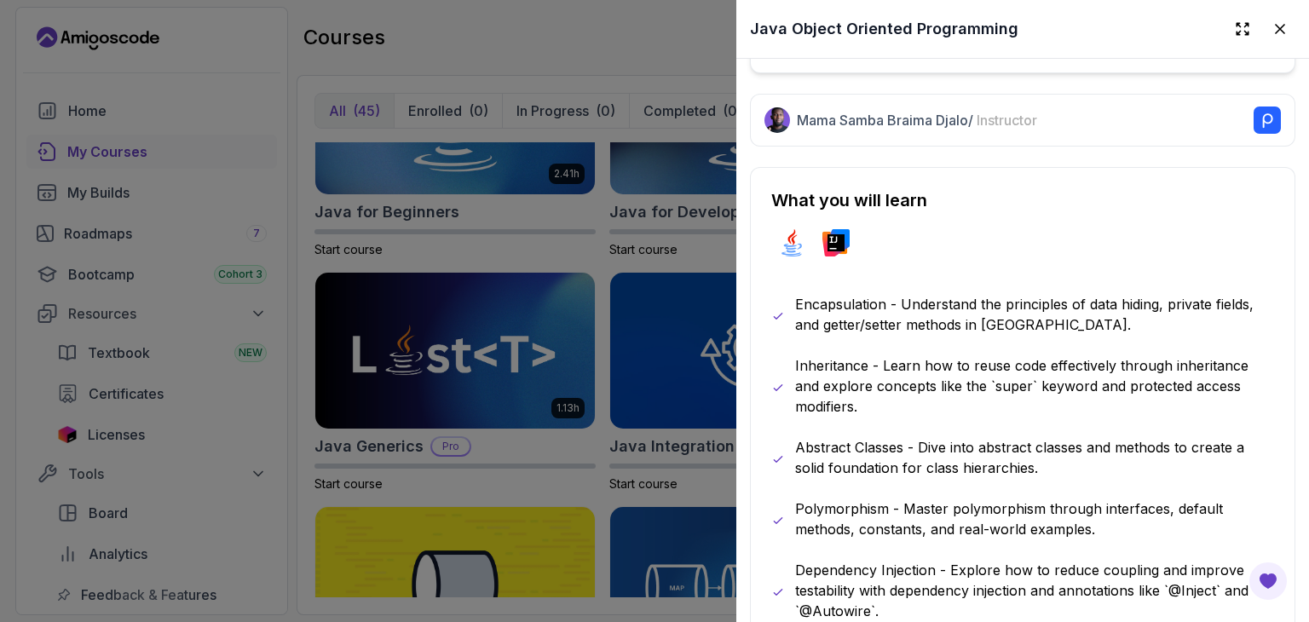
scroll to position [876, 0]
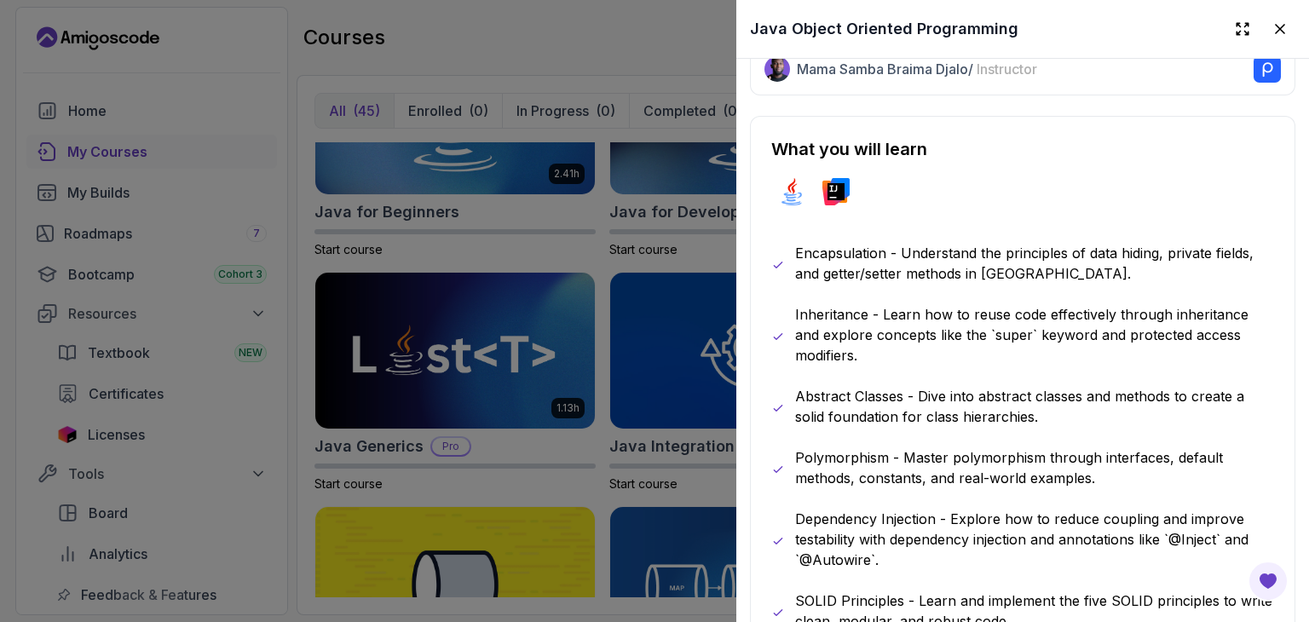
click at [648, 423] on div at bounding box center [654, 311] width 1309 height 622
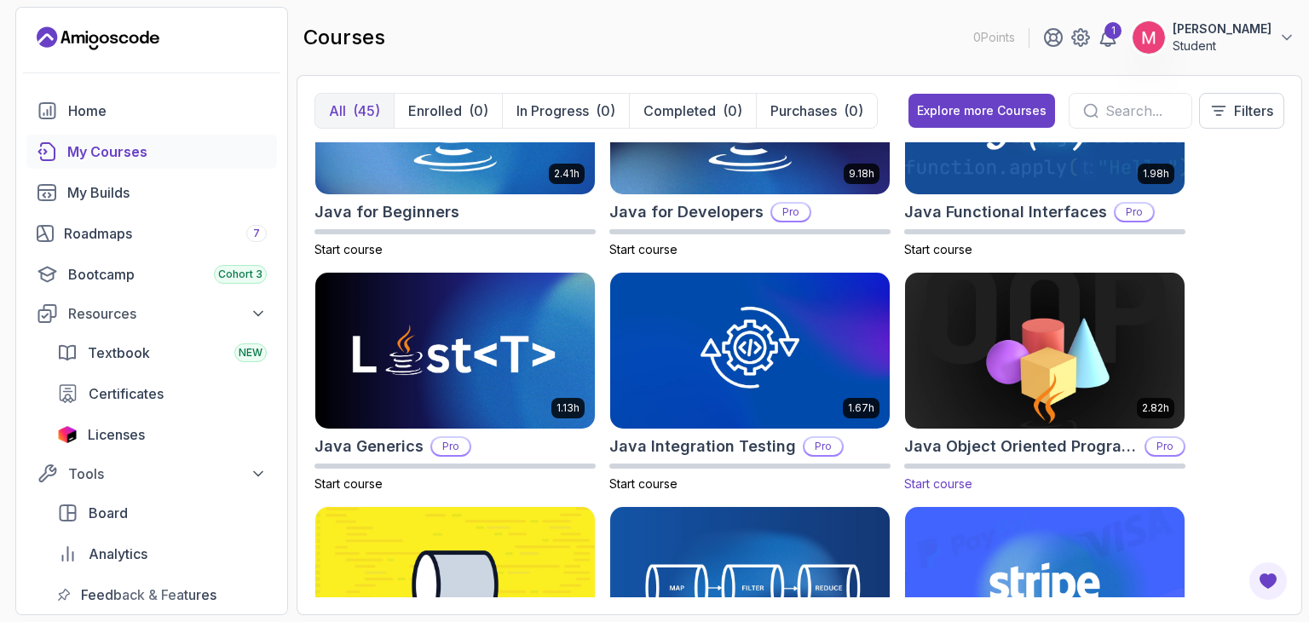
click at [947, 486] on span "Start course" at bounding box center [938, 483] width 68 height 14
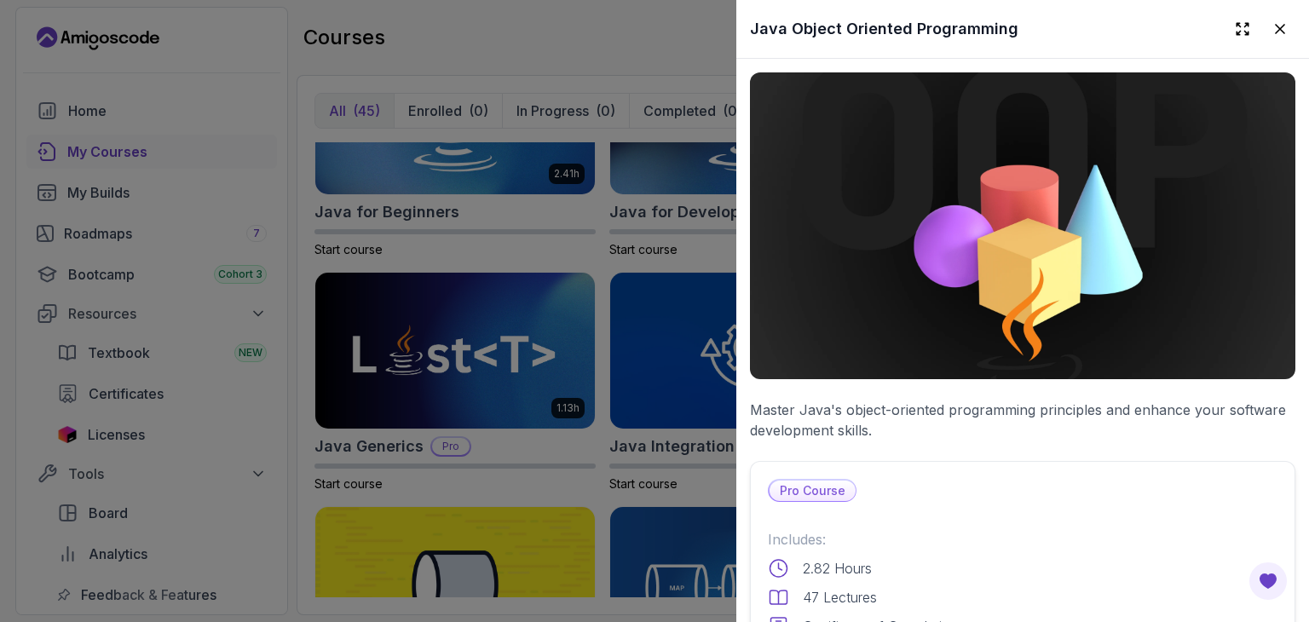
click at [994, 301] on img at bounding box center [1022, 225] width 545 height 307
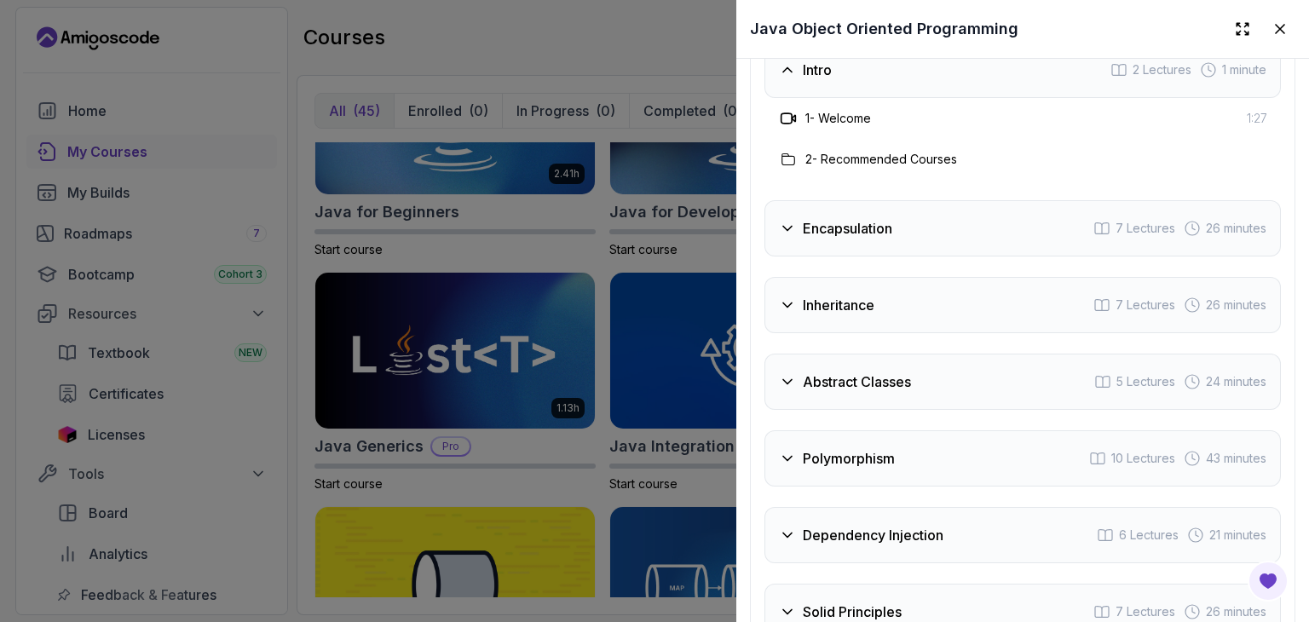
scroll to position [2903, 0]
click at [786, 227] on icon at bounding box center [787, 229] width 9 height 4
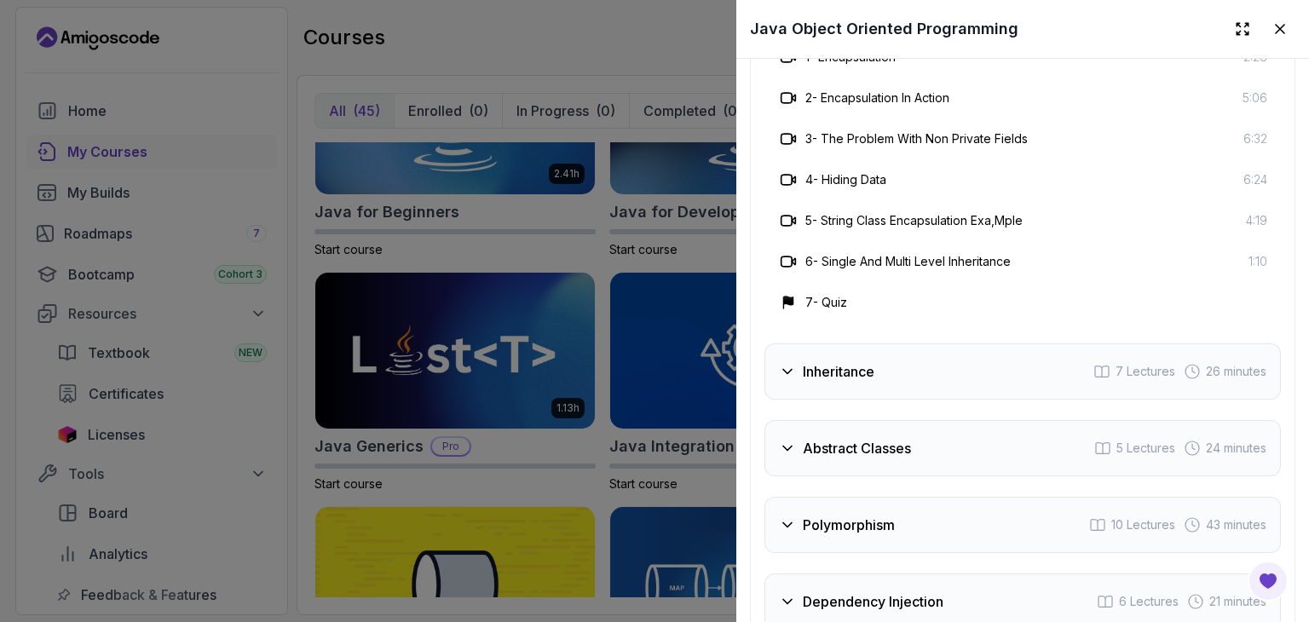
scroll to position [3040, 0]
click at [785, 255] on icon at bounding box center [788, 263] width 17 height 17
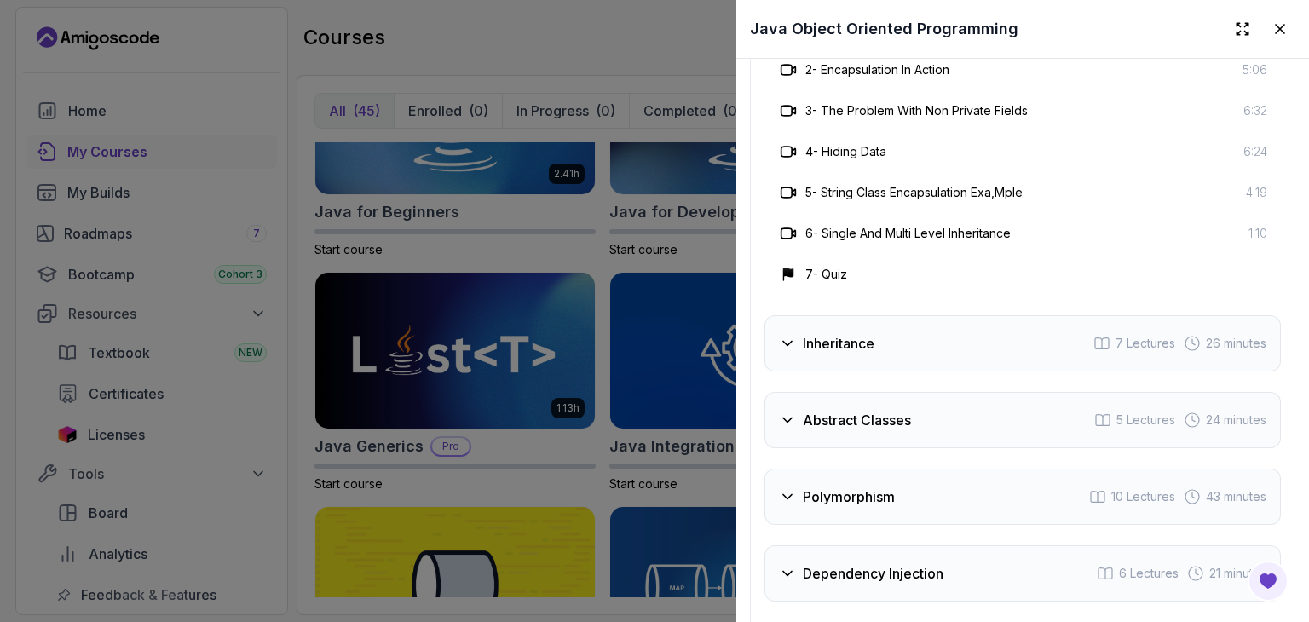
scroll to position [3125, 0]
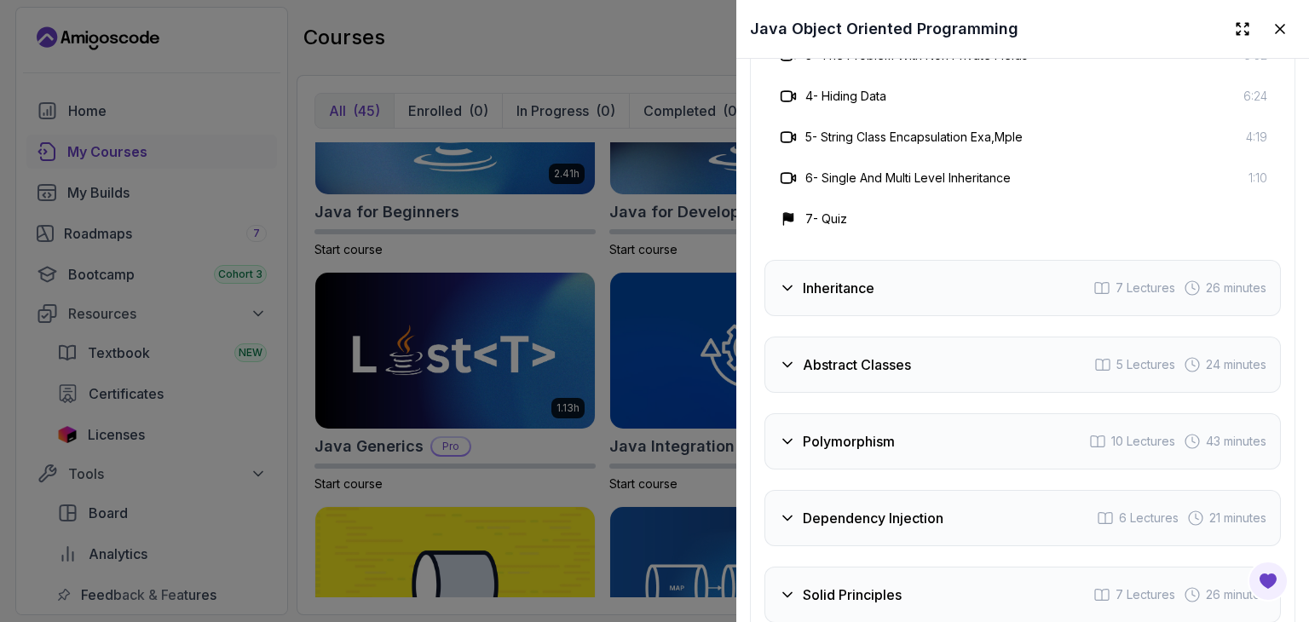
click at [784, 286] on icon at bounding box center [787, 288] width 9 height 4
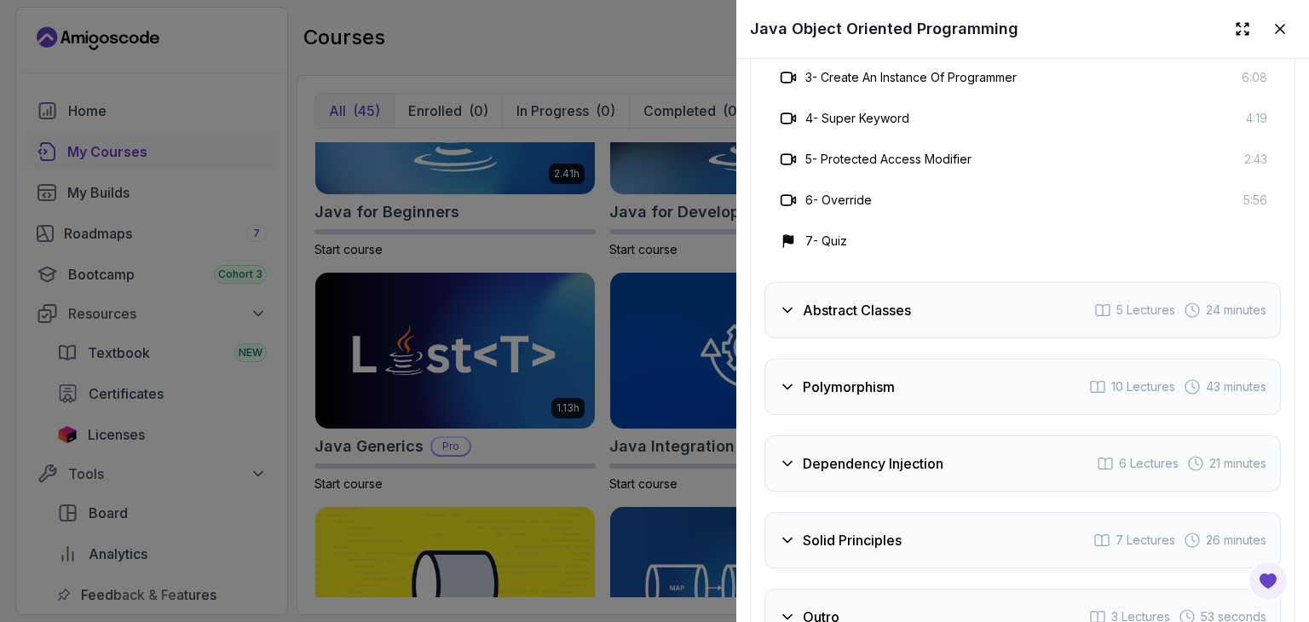
scroll to position [3227, 0]
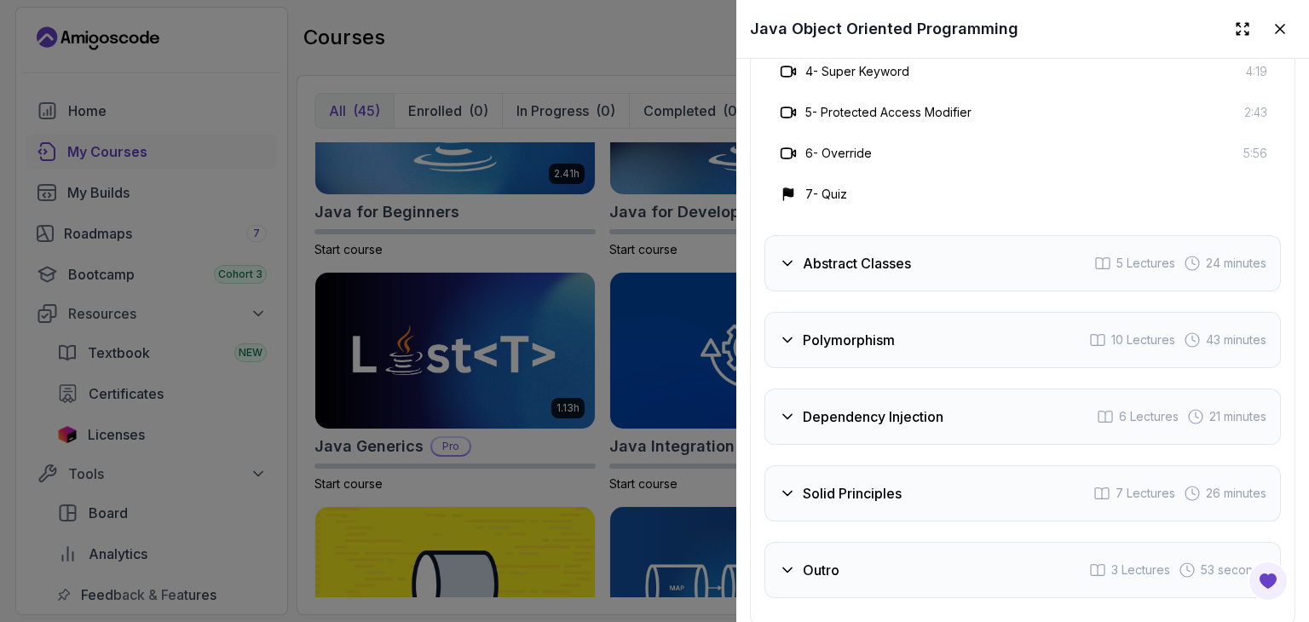
click at [786, 255] on icon at bounding box center [787, 263] width 17 height 17
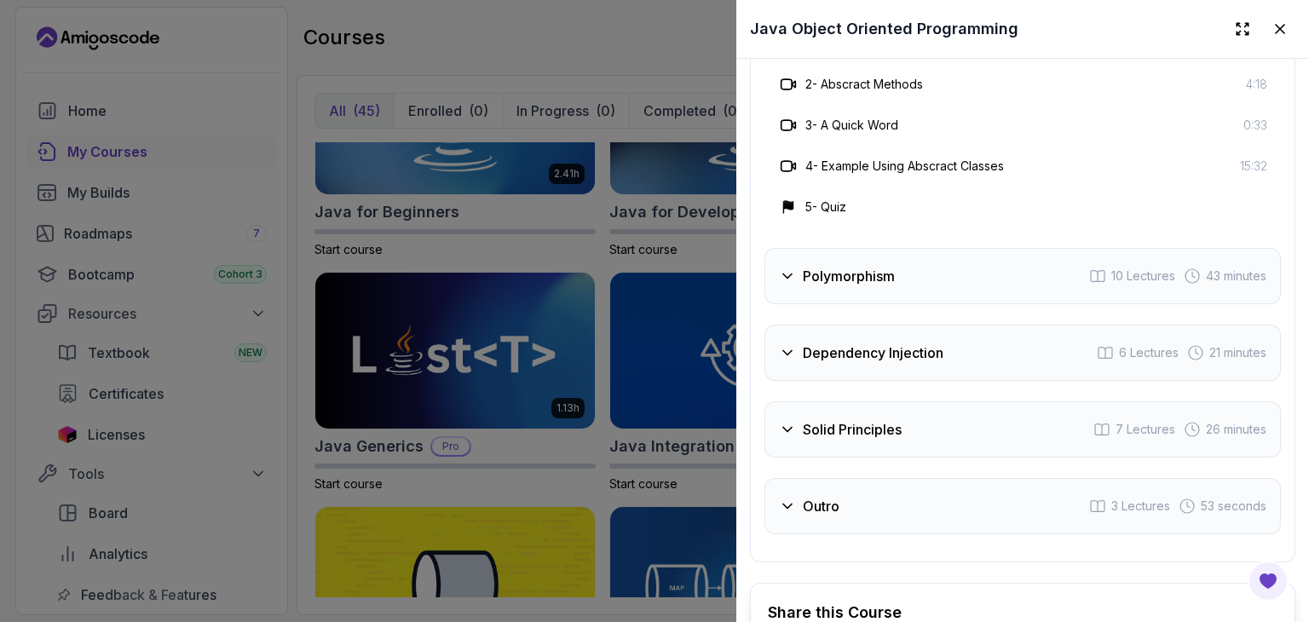
scroll to position [3209, 0]
click at [790, 268] on icon at bounding box center [787, 276] width 17 height 17
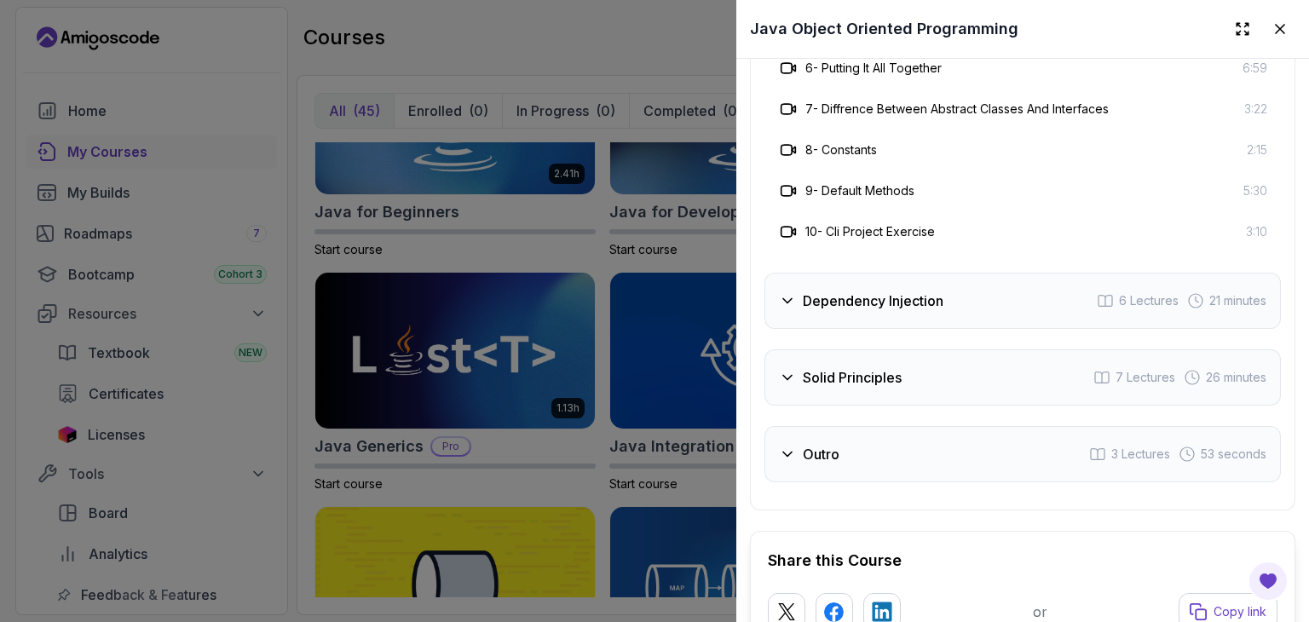
scroll to position [3466, 0]
click at [784, 290] on div "Dependency Injection" at bounding box center [861, 300] width 164 height 20
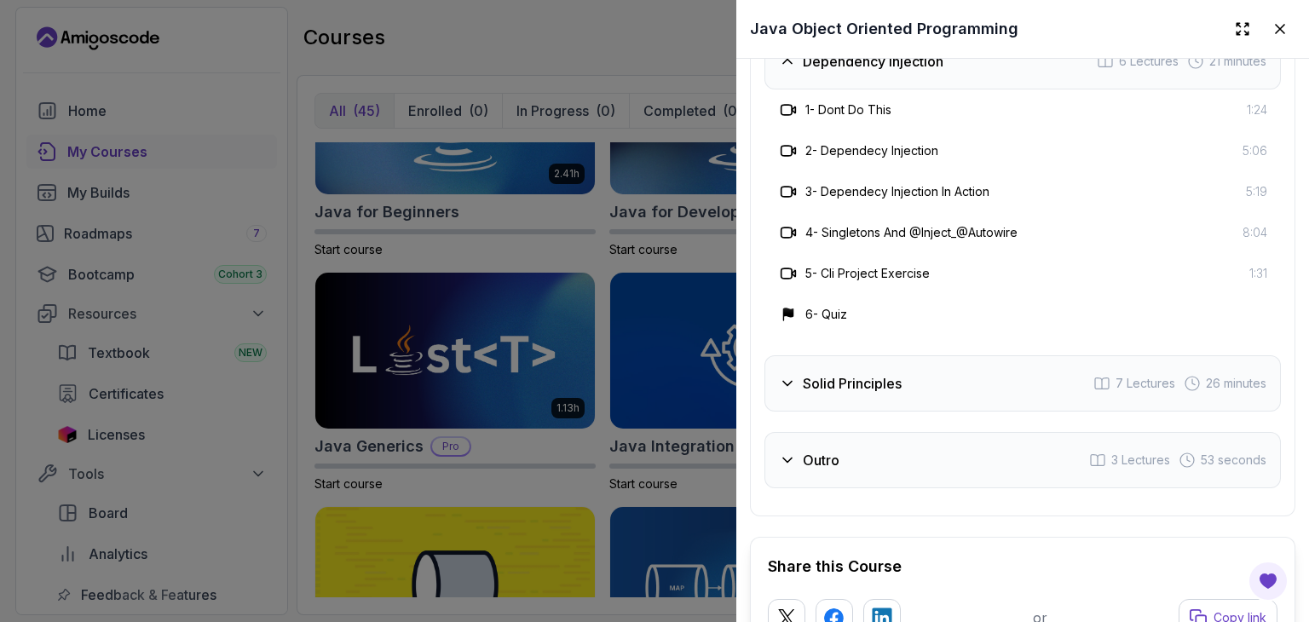
scroll to position [3326, 0]
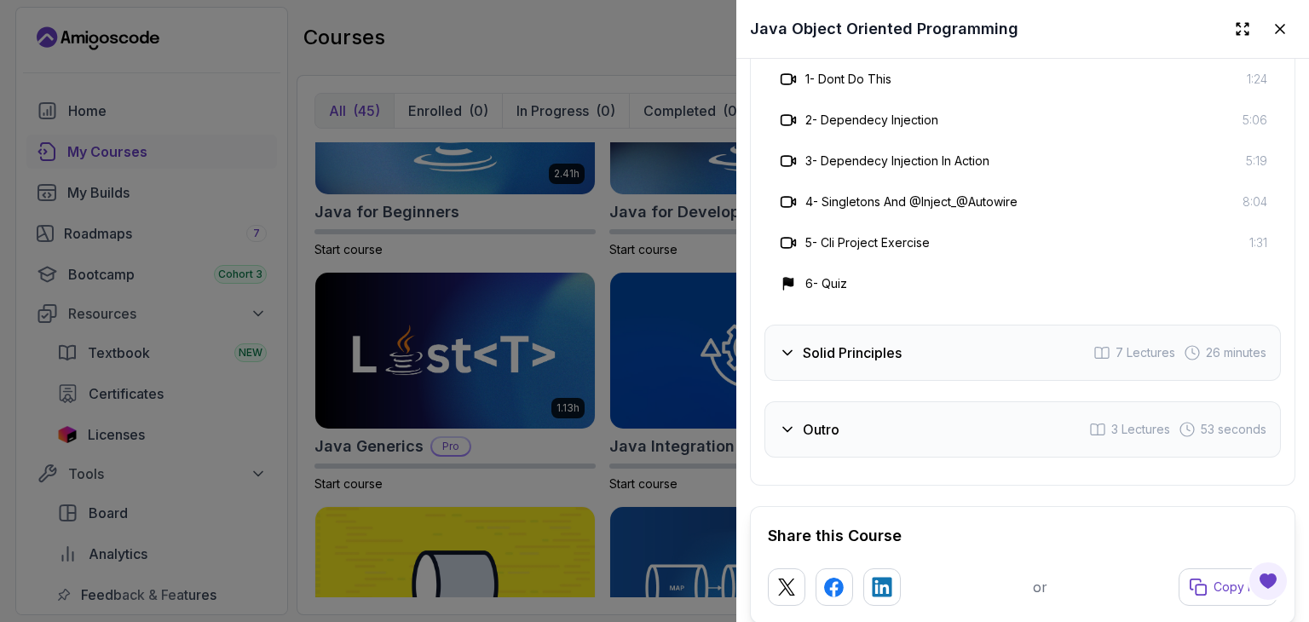
click at [791, 344] on icon at bounding box center [787, 352] width 17 height 17
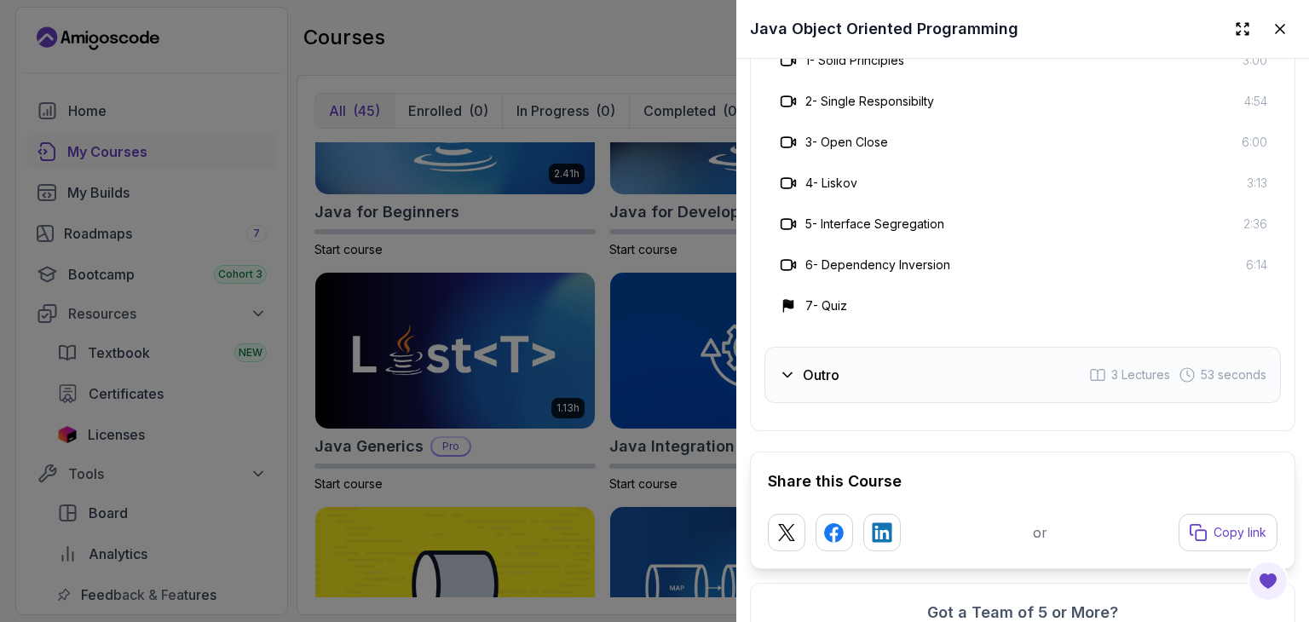
scroll to position [3517, 0]
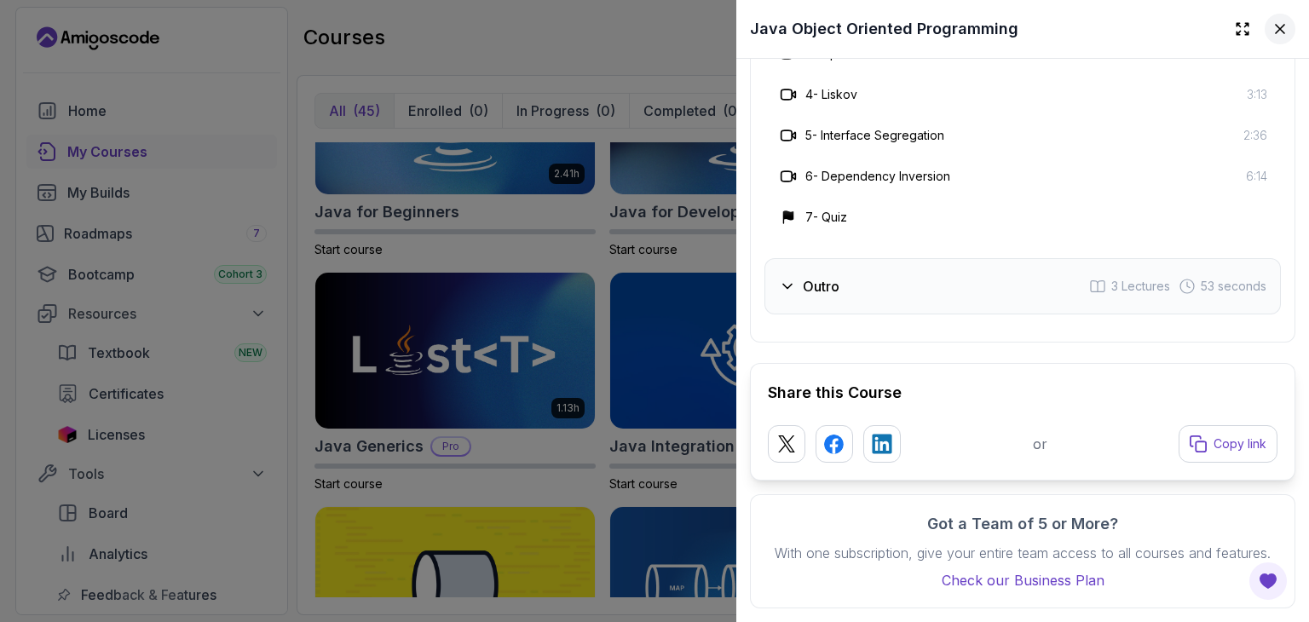
click at [1271, 20] on icon at bounding box center [1279, 28] width 17 height 17
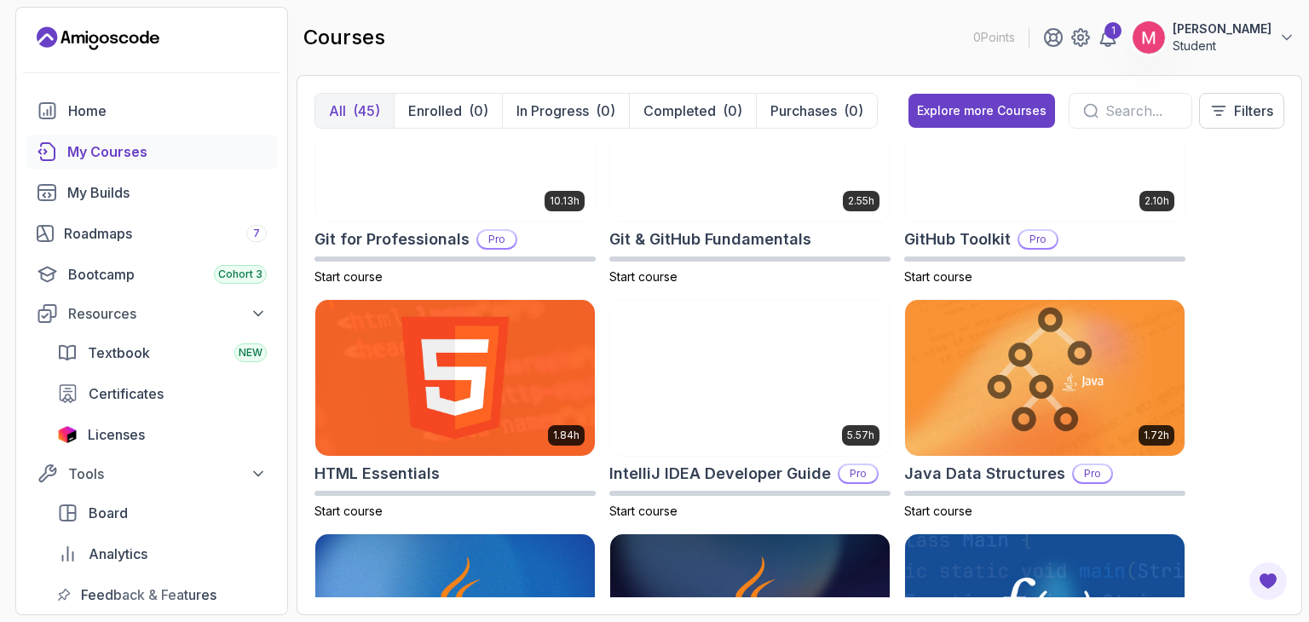
scroll to position [0, 0]
